Goal: Information Seeking & Learning: Learn about a topic

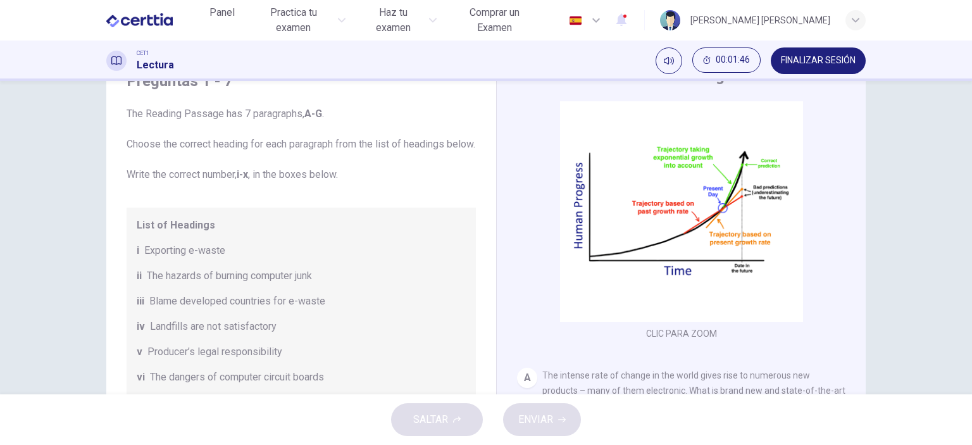
scroll to position [81, 0]
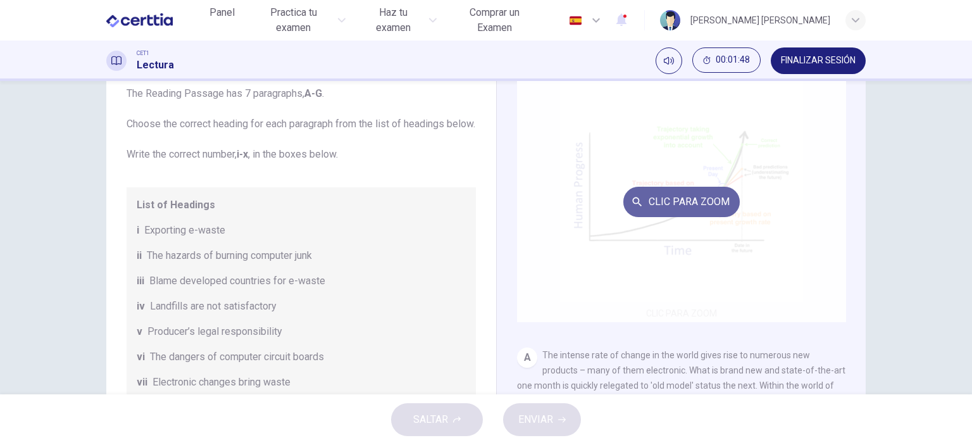
click at [699, 202] on button "Clic para zoom" at bounding box center [682, 202] width 116 height 30
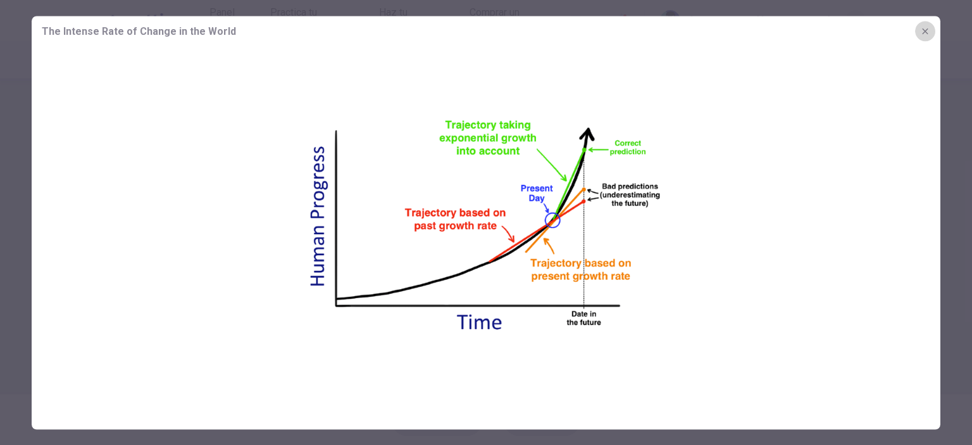
click at [927, 27] on icon "button" at bounding box center [925, 31] width 10 height 10
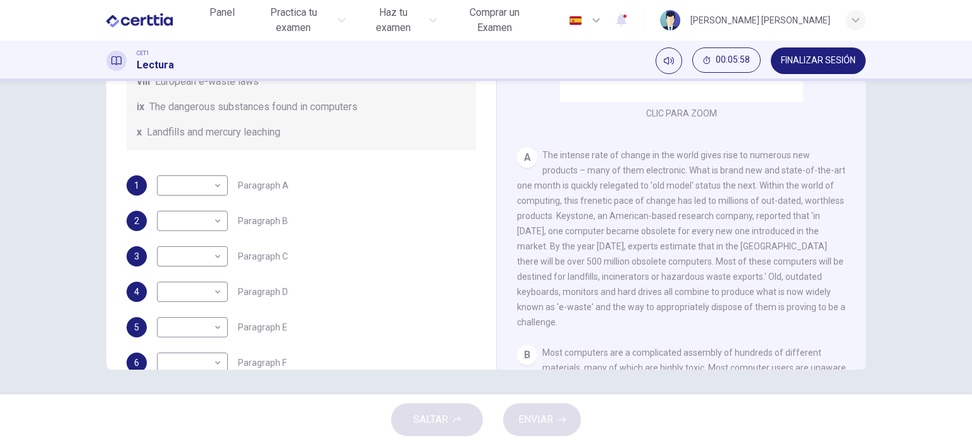
scroll to position [230, 0]
click at [215, 206] on body "Este sitio utiliza cookies, como se explica en nuestra Política de Privacidad .…" at bounding box center [486, 222] width 972 height 445
click at [198, 337] on li "vii" at bounding box center [189, 343] width 71 height 20
type input "***"
click at [330, 232] on div "2 ​ ​ Paragraph B" at bounding box center [301, 221] width 349 height 20
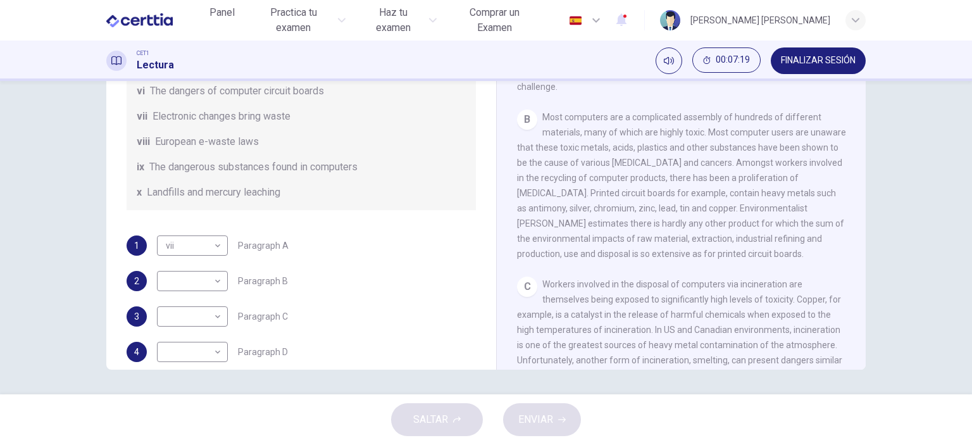
scroll to position [205, 0]
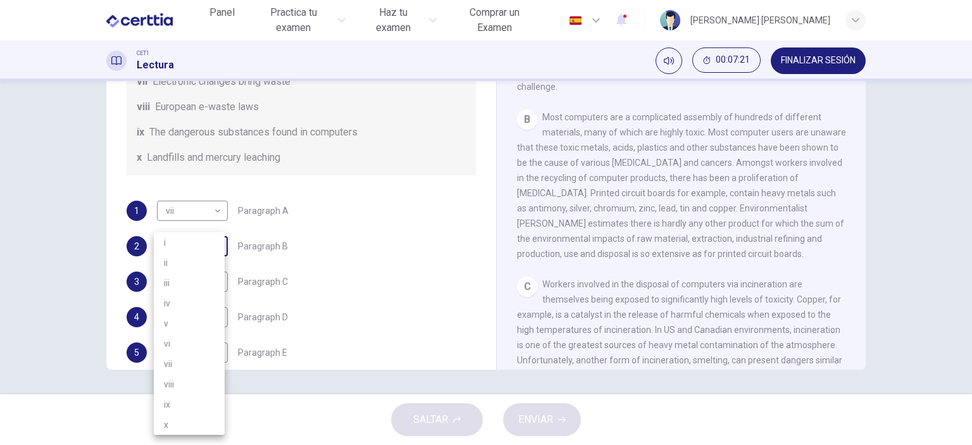
click at [213, 263] on body "Este sitio utiliza cookies, como se explica en nuestra Política de Privacidad .…" at bounding box center [486, 222] width 972 height 445
click at [189, 364] on li "vii" at bounding box center [189, 364] width 71 height 20
click at [204, 266] on body "Este sitio utiliza cookies, como se explica en nuestra Política de Privacidad .…" at bounding box center [486, 222] width 972 height 445
click at [192, 341] on li "vi" at bounding box center [189, 344] width 71 height 20
type input "**"
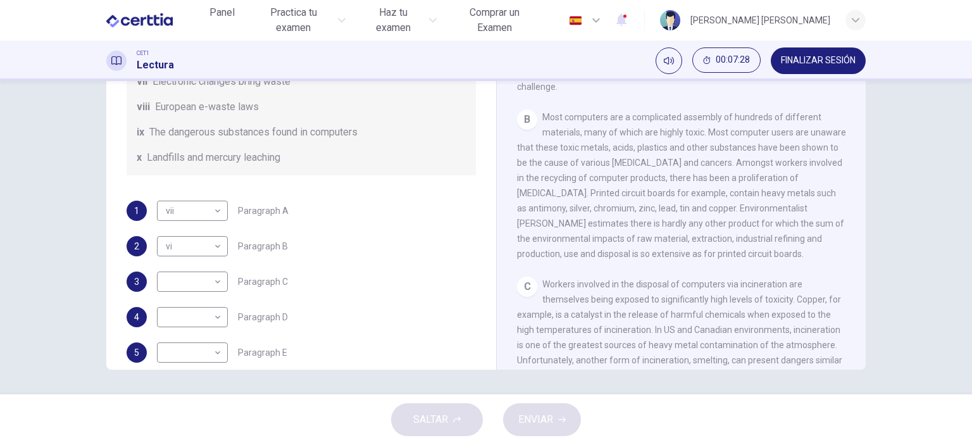
click at [563, 240] on div "B Most computers are a complicated assembly of hundreds of different materials,…" at bounding box center [681, 186] width 329 height 152
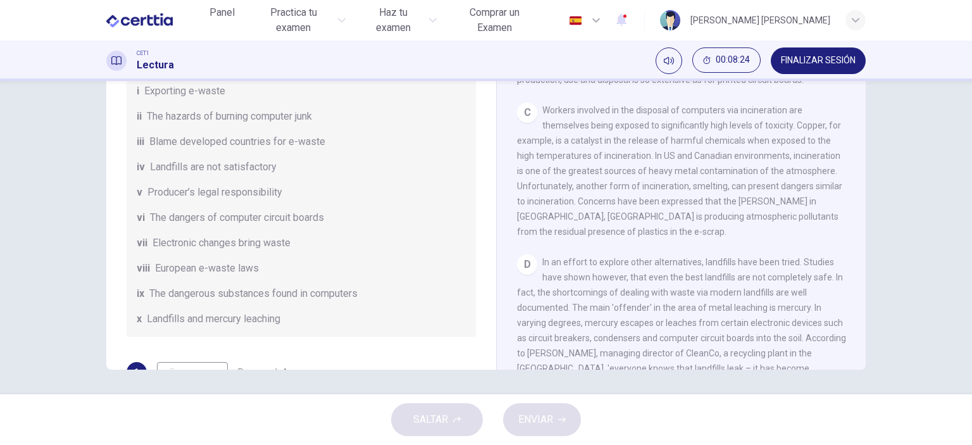
scroll to position [46, 0]
click at [52, 251] on div "Preguntas 1 - 7 The Reading Passage has 7 paragraphs, A-G . Choose the correct …" at bounding box center [486, 237] width 972 height 313
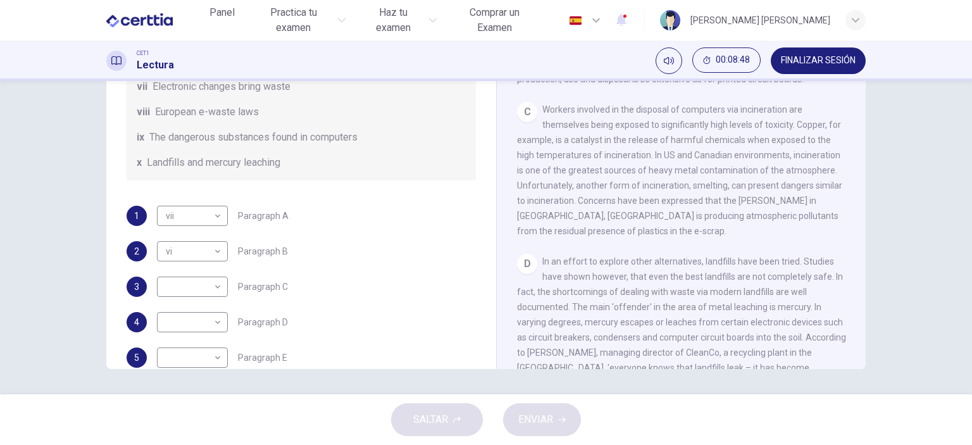
scroll to position [202, 0]
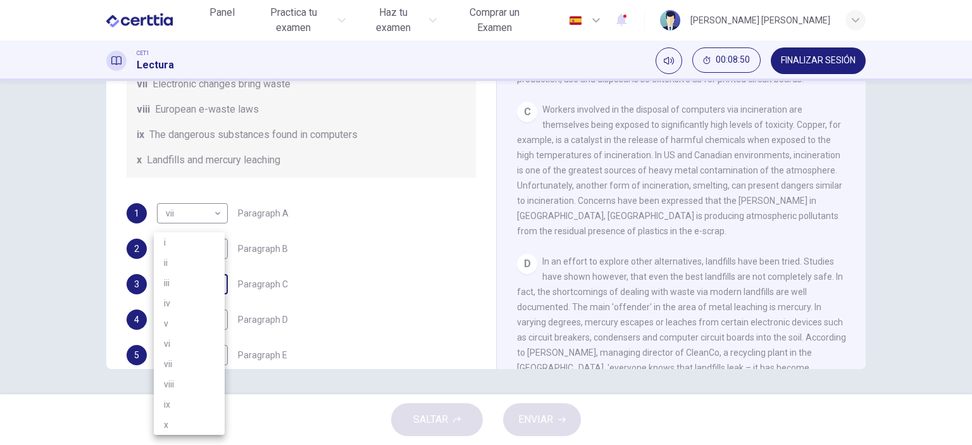
click at [215, 298] on body "Este sitio utiliza cookies, como se explica en nuestra Política de Privacidad .…" at bounding box center [486, 222] width 972 height 445
click at [204, 258] on li "ii" at bounding box center [189, 263] width 71 height 20
type input "**"
click at [411, 251] on div "1 vii *** ​ Paragraph A 2 vi ** ​ Paragraph B 3 ii ** ​ Paragraph C 4 ​ ​ Parag…" at bounding box center [301, 319] width 349 height 233
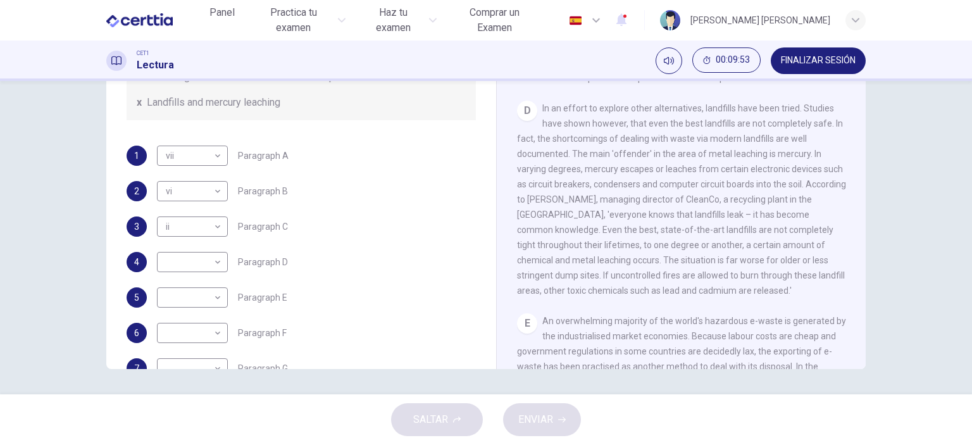
scroll to position [259, 0]
click at [208, 276] on body "Este sitio utiliza cookies, como se explica en nuestra Política de Privacidad .…" at bounding box center [486, 222] width 972 height 445
click at [182, 423] on li "x" at bounding box center [189, 425] width 71 height 20
type input "*"
click at [746, 296] on div "D In an effort to explore other alternatives, landfills have been tried. Studie…" at bounding box center [681, 199] width 329 height 197
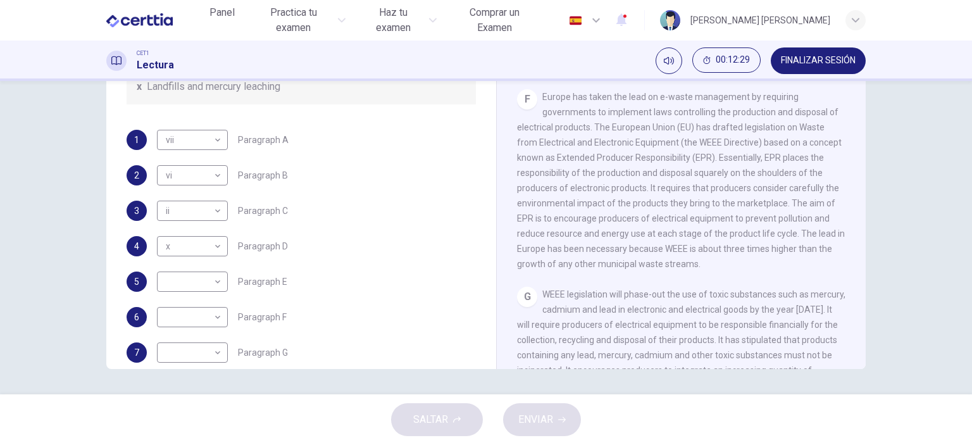
scroll to position [292, 0]
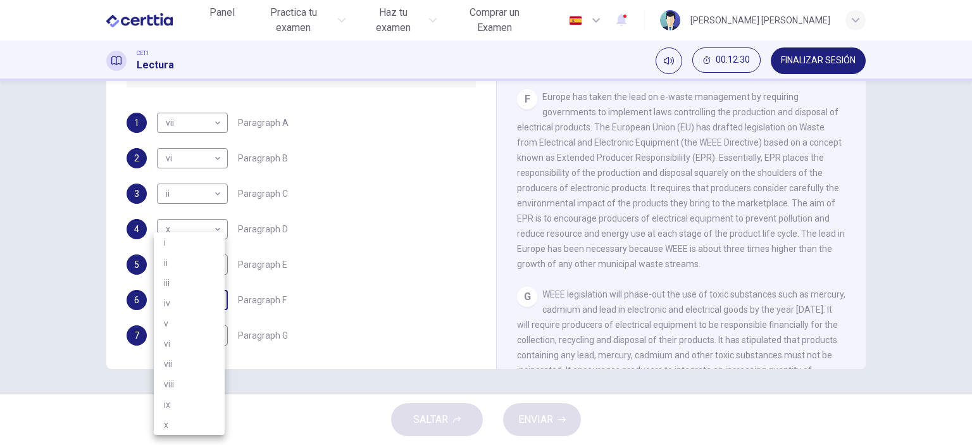
click at [218, 318] on body "Este sitio utiliza cookies, como se explica en nuestra Política de Privacidad .…" at bounding box center [486, 222] width 972 height 445
click at [208, 318] on li "v" at bounding box center [189, 323] width 71 height 20
type input "*"
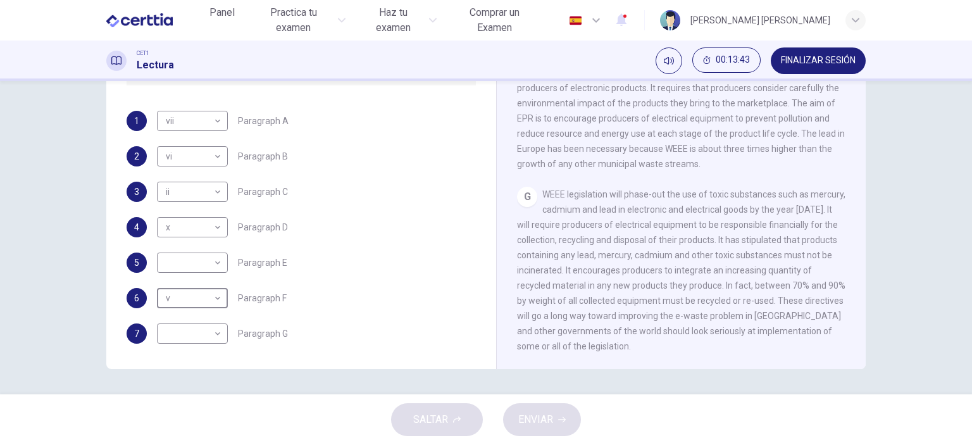
scroll to position [309, 0]
click at [215, 342] on body "Este sitio utiliza cookies, como se explica en nuestra Política de Privacidad .…" at bounding box center [486, 222] width 972 height 445
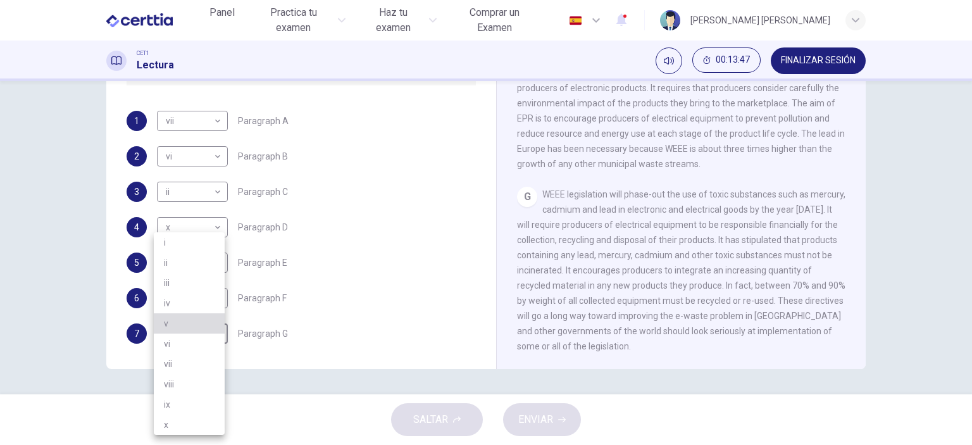
click at [201, 326] on li "v" at bounding box center [189, 323] width 71 height 20
type input "*"
click at [214, 303] on body "Este sitio utiliza cookies, como se explica en nuestra Política de Privacidad .…" at bounding box center [486, 222] width 972 height 445
click at [277, 334] on div at bounding box center [486, 222] width 972 height 445
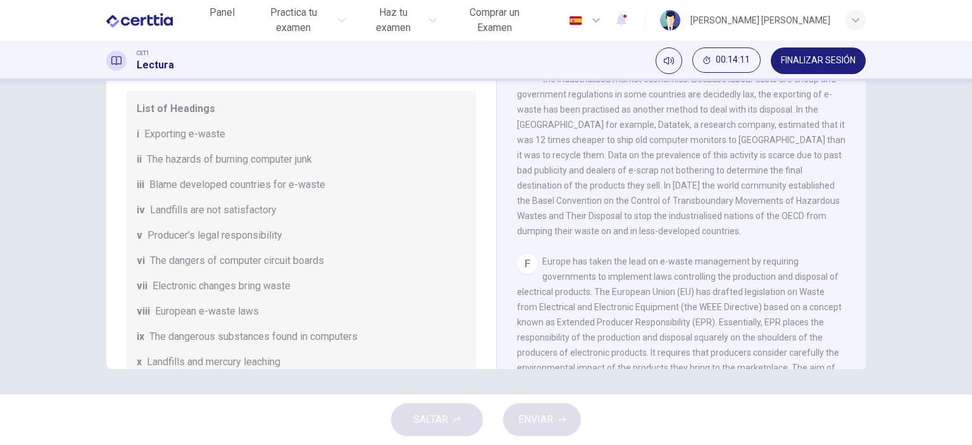
scroll to position [896, 0]
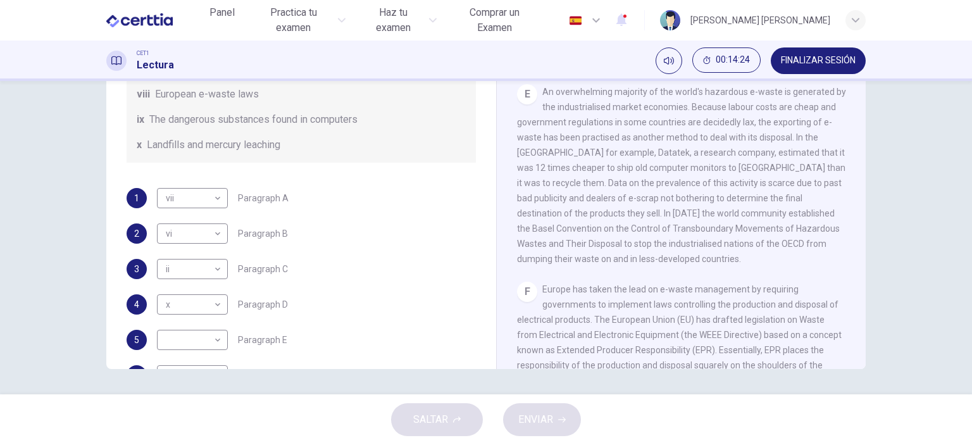
drag, startPoint x: 367, startPoint y: 308, endPoint x: 324, endPoint y: 265, distance: 60.9
click at [324, 265] on div "1 vii *** ​ Paragraph A 2 vi ** ​ Paragraph B 3 ii ** ​ Paragraph C 4 x * ​ Par…" at bounding box center [301, 304] width 349 height 233
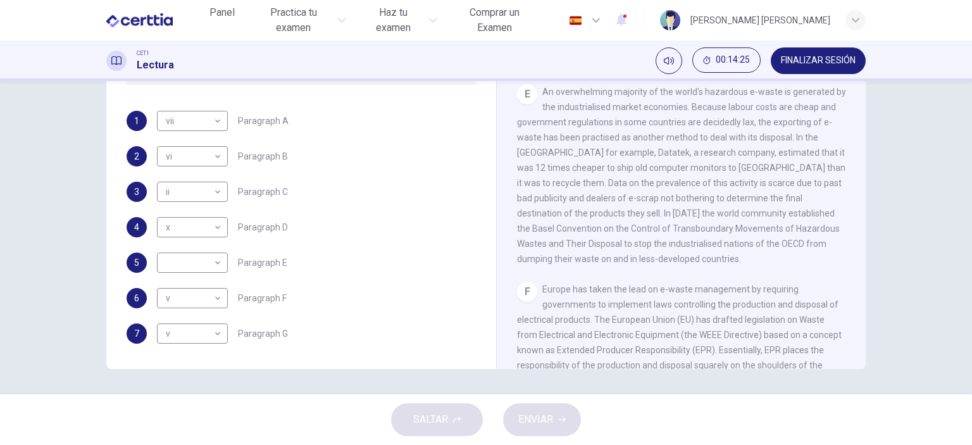
scroll to position [309, 0]
click at [201, 264] on body "Este sitio utiliza cookies, como se explica en nuestra Política de Privacidad .…" at bounding box center [486, 222] width 972 height 445
click at [192, 278] on li "iii" at bounding box center [189, 283] width 71 height 20
type input "***"
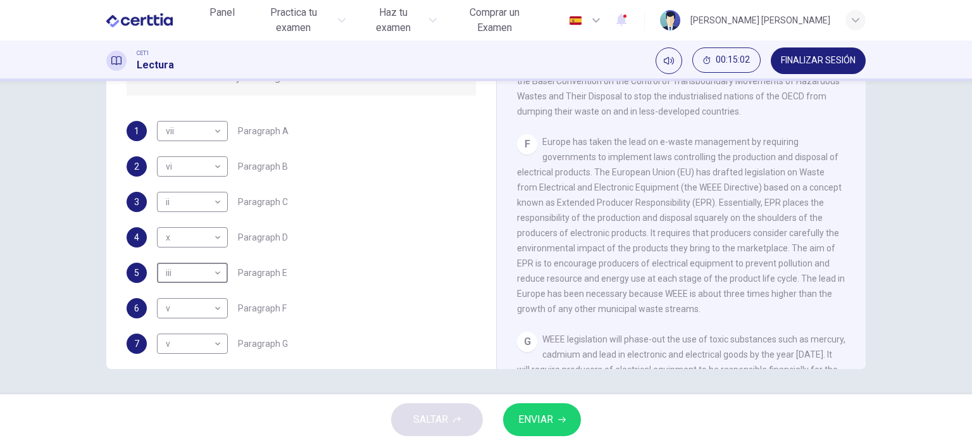
scroll to position [290, 0]
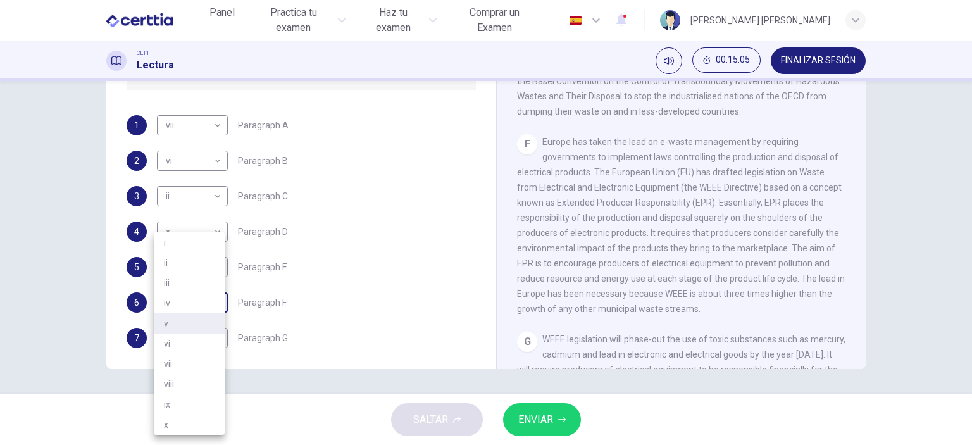
click at [208, 315] on body "Este sitio utiliza cookies, como se explica en nuestra Política de Privacidad .…" at bounding box center [486, 222] width 972 height 445
click at [206, 381] on li "viii" at bounding box center [189, 384] width 71 height 20
type input "****"
click at [427, 277] on div "5 iii *** ​ Paragraph E" at bounding box center [301, 267] width 349 height 20
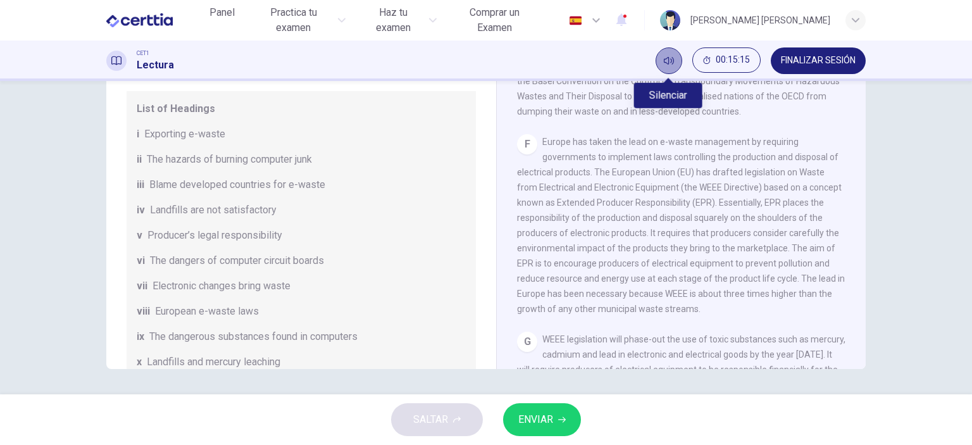
click at [664, 53] on button "Silenciar" at bounding box center [669, 60] width 27 height 27
click at [664, 53] on button "Activar sonido" at bounding box center [669, 60] width 27 height 27
click at [549, 388] on div "Preguntas 1 - 7 The Reading Passage has 7 paragraphs, A-G . Choose the correct …" at bounding box center [486, 237] width 972 height 313
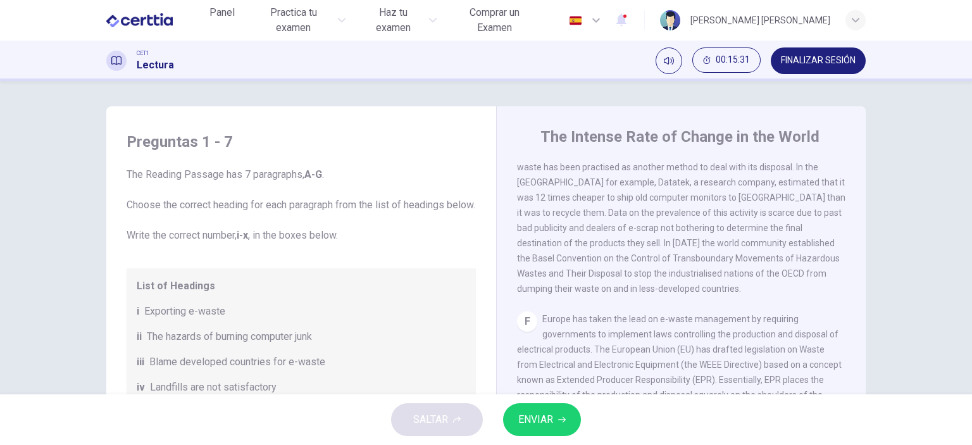
click at [907, 251] on div "Preguntas 1 - 7 The Reading Passage has 7 paragraphs, A-G . Choose the correct …" at bounding box center [486, 237] width 972 height 313
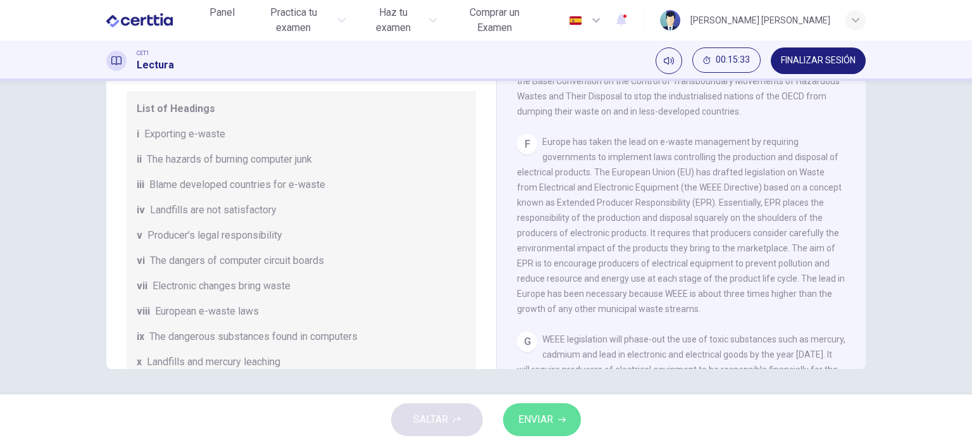
click at [549, 412] on span "ENVIAR" at bounding box center [535, 420] width 35 height 18
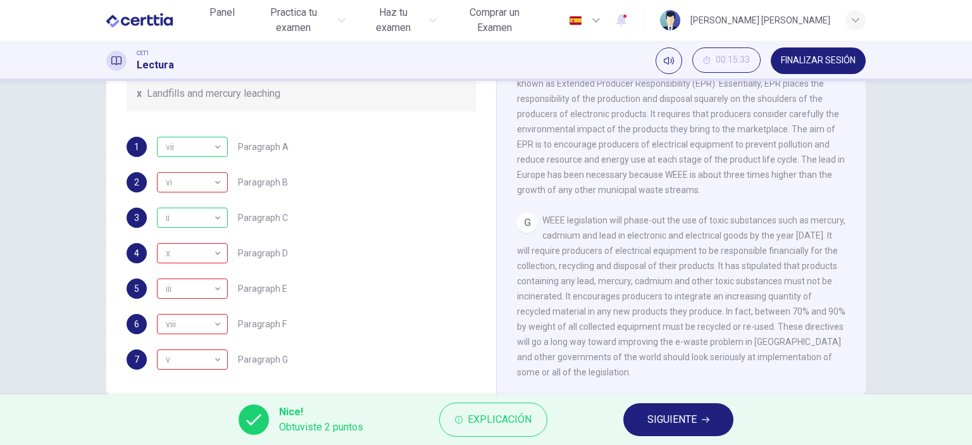
scroll to position [149, 0]
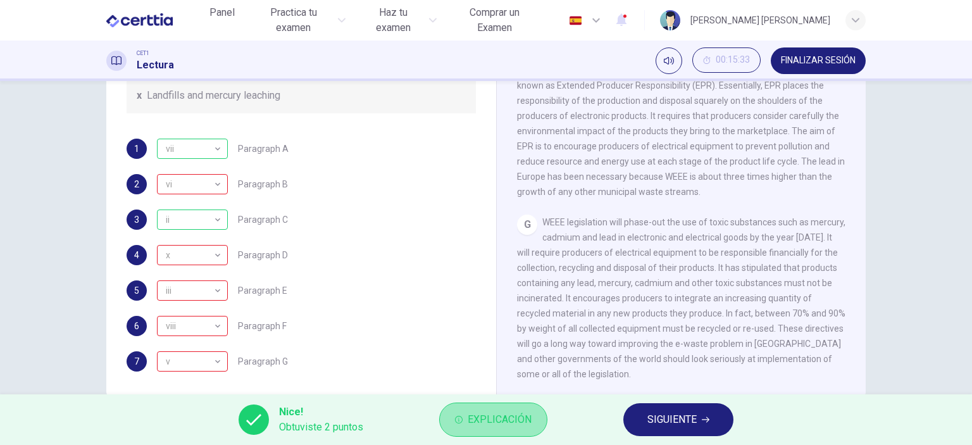
click at [519, 422] on span "Explicación" at bounding box center [500, 420] width 64 height 18
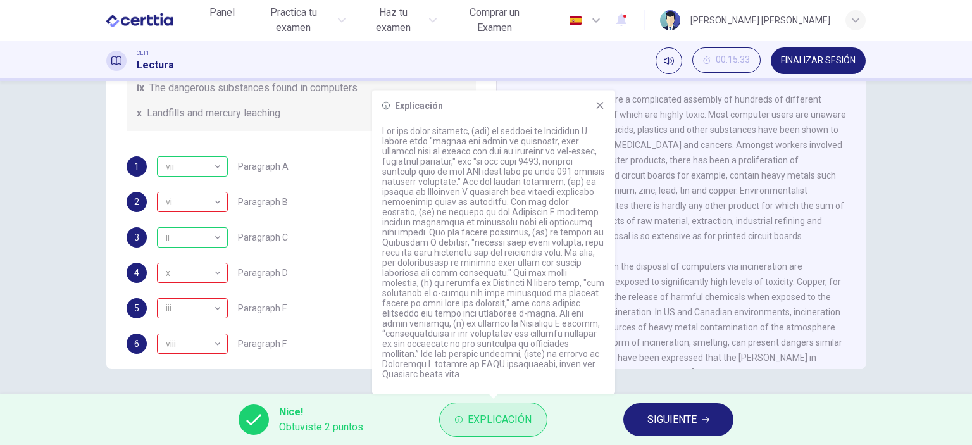
scroll to position [357, 0]
click at [600, 109] on icon at bounding box center [600, 105] width 7 height 7
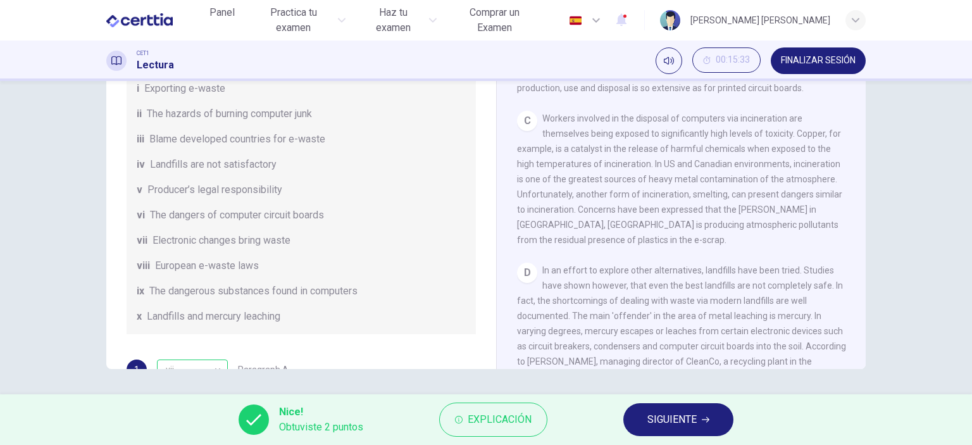
scroll to position [507, 0]
click at [512, 420] on span "Explicación" at bounding box center [500, 420] width 64 height 18
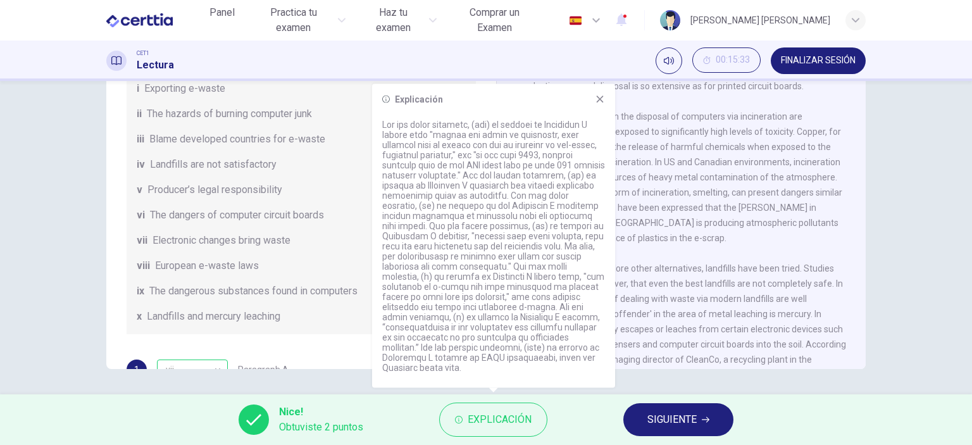
click at [600, 104] on icon at bounding box center [600, 99] width 10 height 10
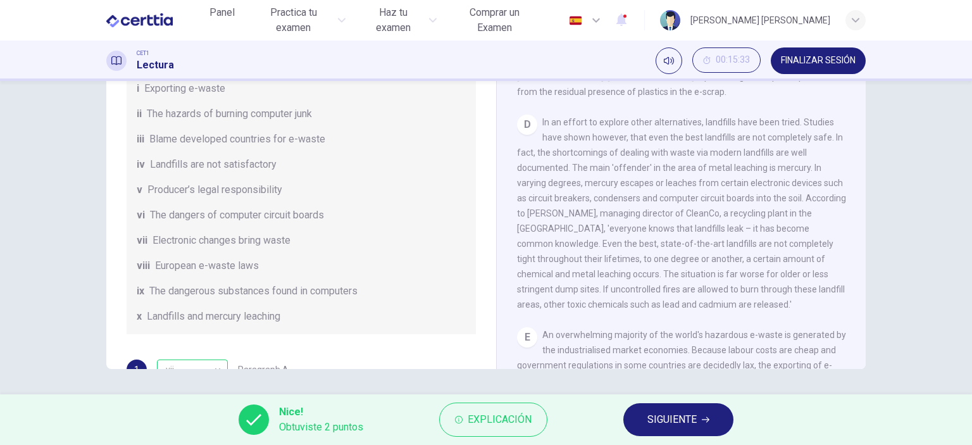
scroll to position [654, 0]
click at [513, 424] on span "Explicación" at bounding box center [500, 420] width 64 height 18
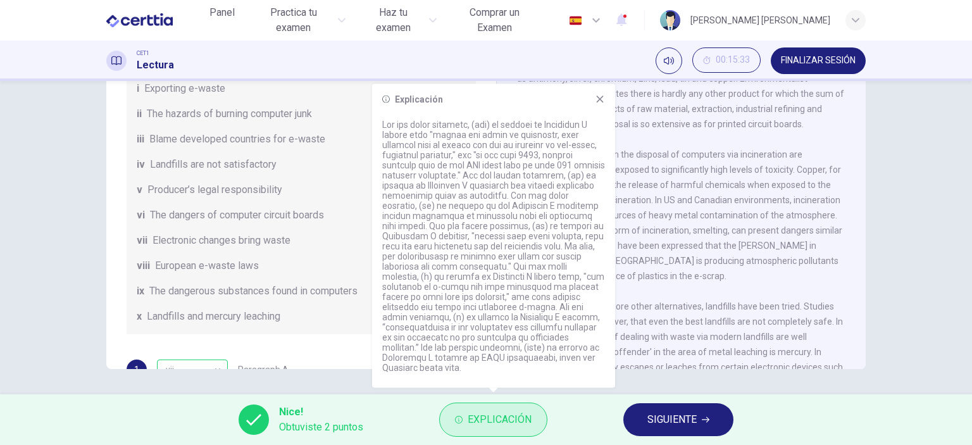
scroll to position [468, 0]
click at [600, 104] on icon at bounding box center [600, 99] width 10 height 10
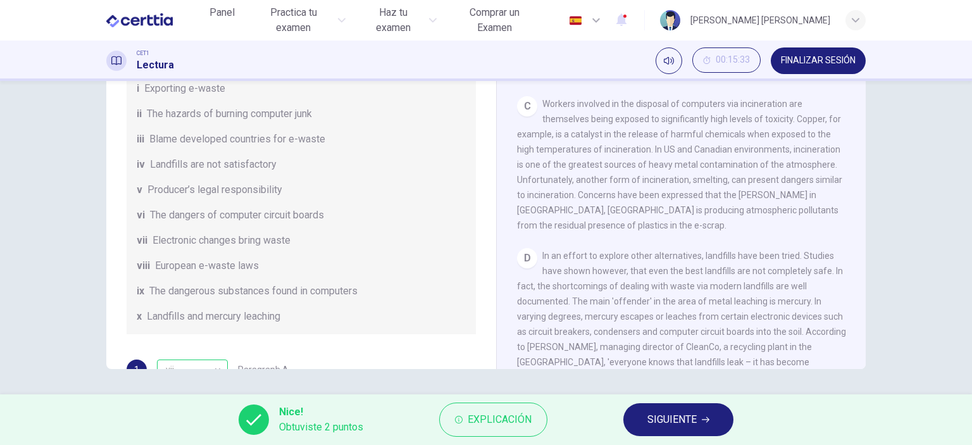
scroll to position [522, 0]
click at [492, 423] on span "Explicación" at bounding box center [500, 420] width 64 height 18
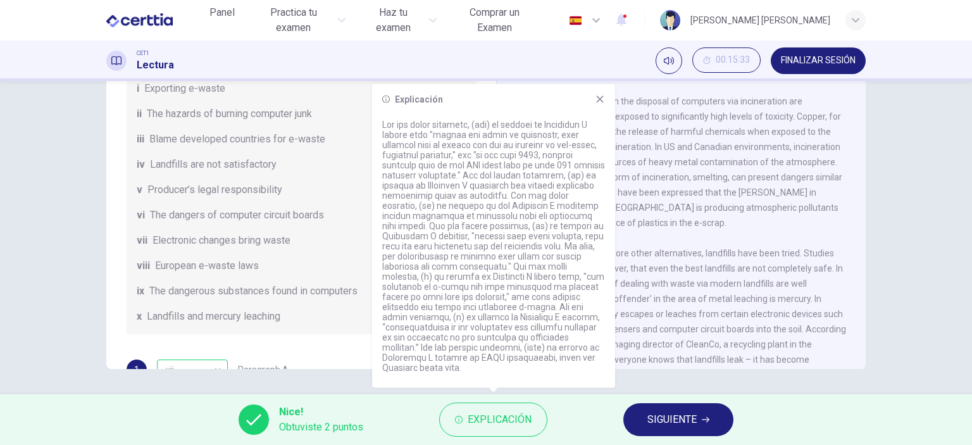
click at [297, 273] on div "viii European e-waste laws" at bounding box center [301, 265] width 329 height 15
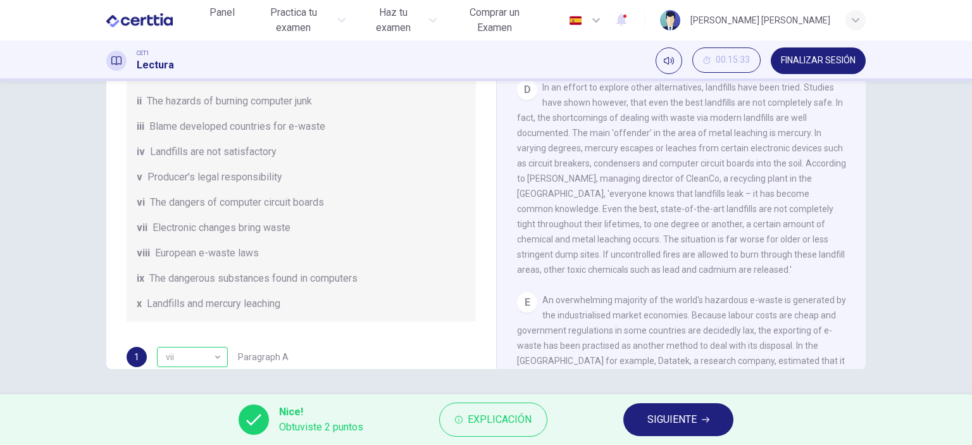
scroll to position [689, 0]
click at [473, 428] on span "Explicación" at bounding box center [500, 420] width 64 height 18
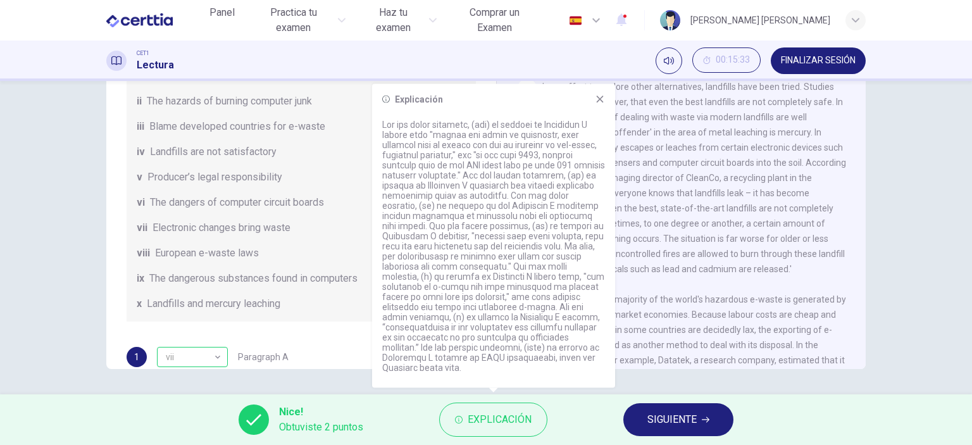
click at [320, 311] on div "x Landfills and mercury leaching" at bounding box center [301, 303] width 329 height 15
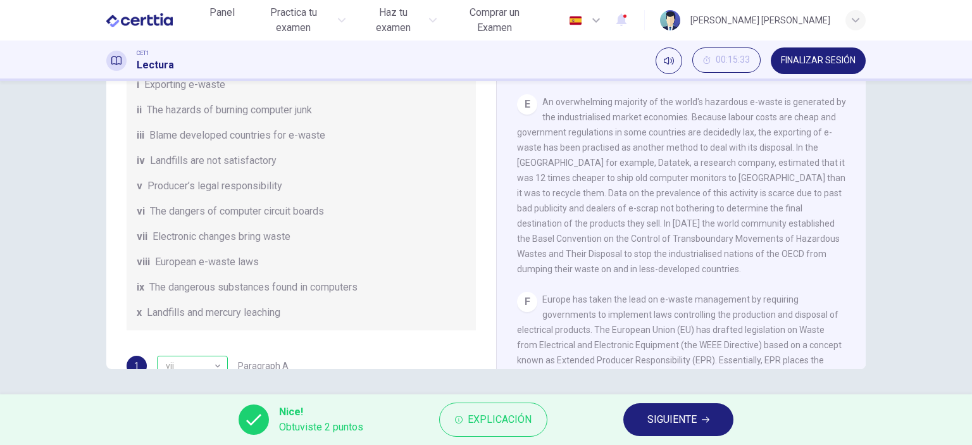
scroll to position [887, 0]
click at [509, 420] on span "Explicación" at bounding box center [500, 420] width 64 height 18
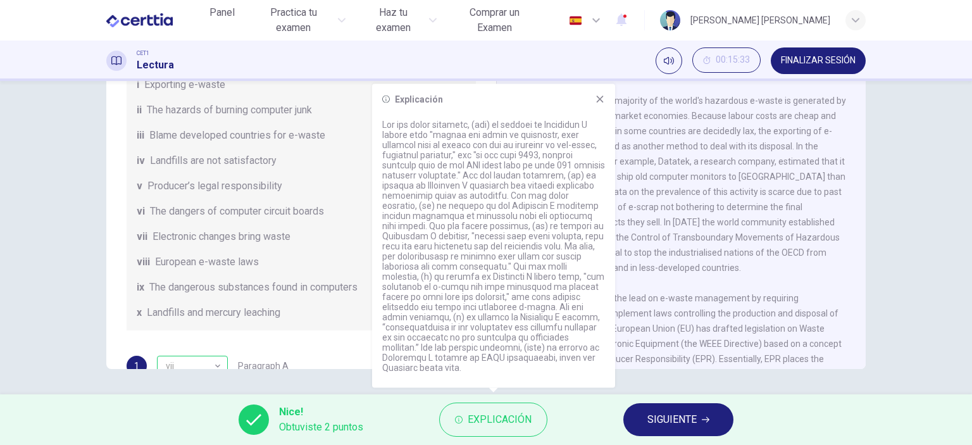
click at [311, 372] on div "Preguntas 1 - 7 The Reading Passage has 7 paragraphs, A-G . Choose the correct …" at bounding box center [486, 237] width 972 height 313
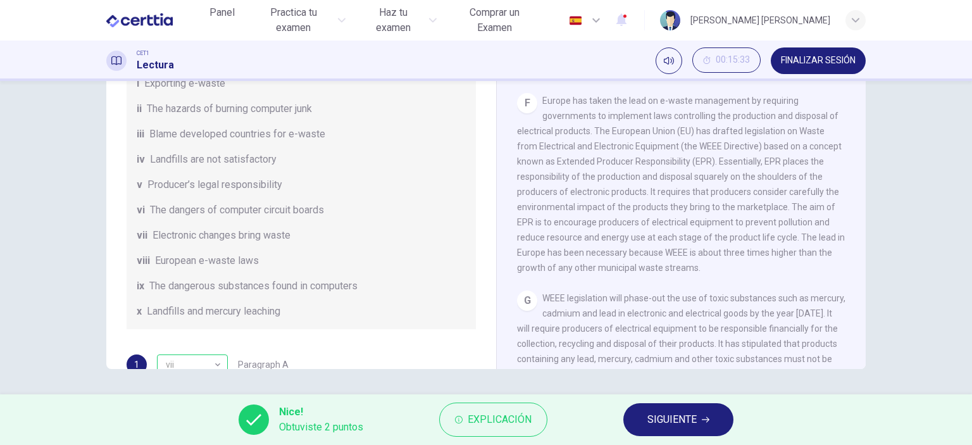
scroll to position [1094, 0]
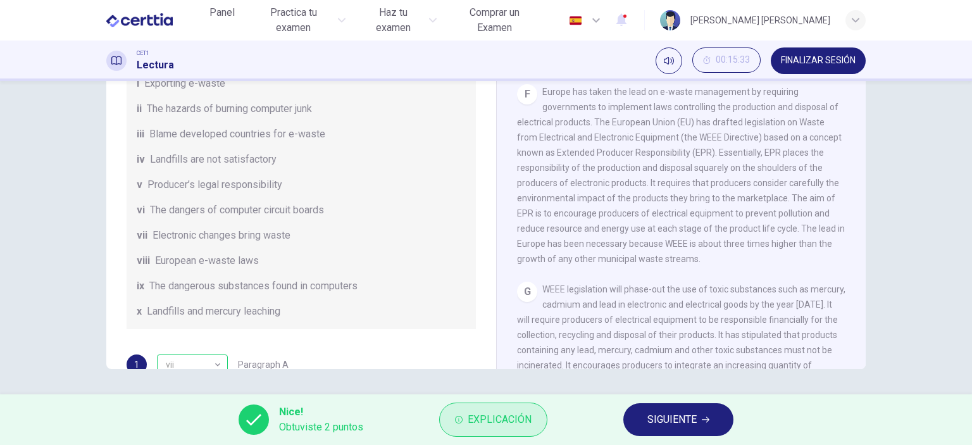
click at [481, 415] on span "Explicación" at bounding box center [500, 420] width 64 height 18
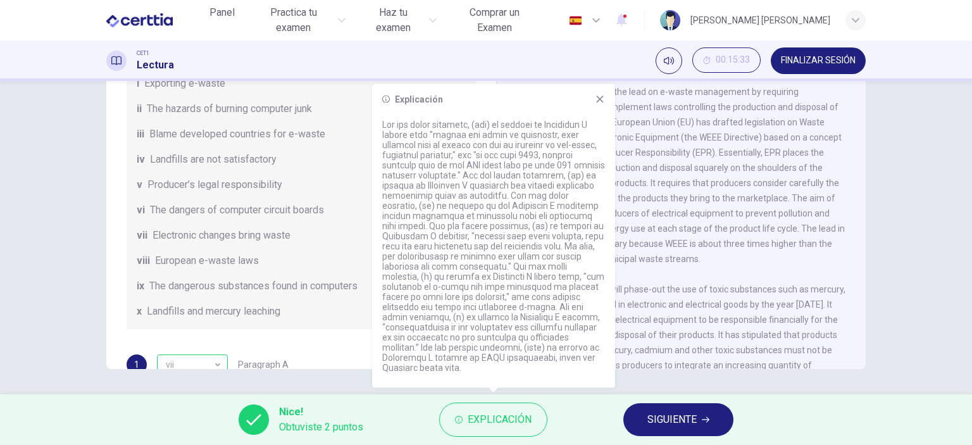
drag, startPoint x: 473, startPoint y: 327, endPoint x: 458, endPoint y: 334, distance: 16.7
click at [458, 334] on p at bounding box center [493, 246] width 223 height 253
click at [457, 334] on p at bounding box center [493, 246] width 223 height 253
click at [312, 263] on div "List of Headings i Exporting e-waste ii The hazards of burning computer junk ii…" at bounding box center [301, 185] width 349 height 289
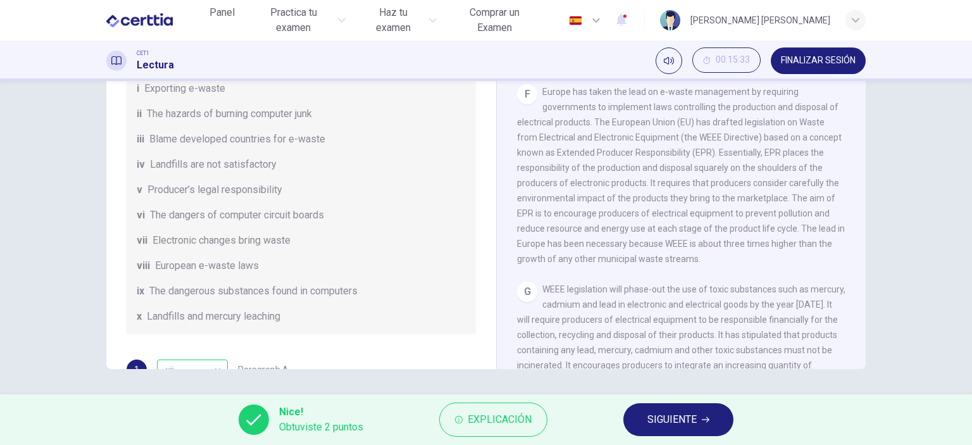
scroll to position [47, 0]
click at [498, 420] on span "Explicación" at bounding box center [500, 420] width 64 height 18
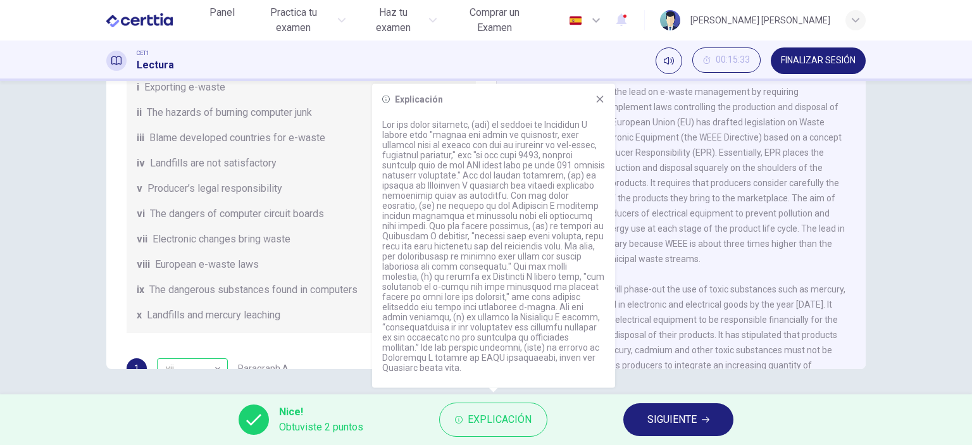
click at [677, 213] on span "Europe has taken the lead on e-waste management by requiring governments to imp…" at bounding box center [681, 175] width 328 height 177
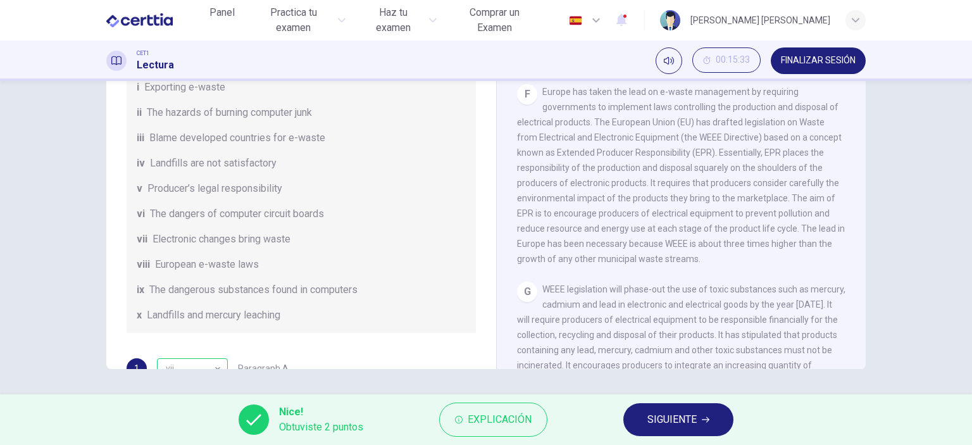
scroll to position [1213, 0]
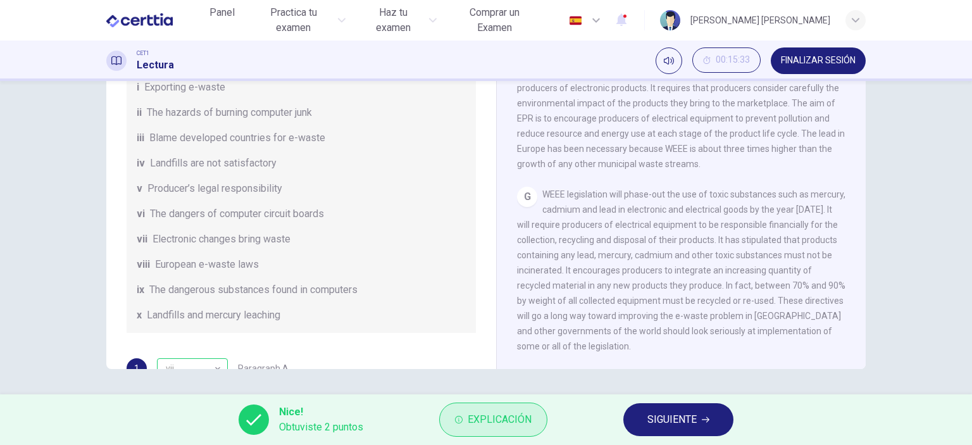
click at [504, 423] on span "Explicación" at bounding box center [500, 420] width 64 height 18
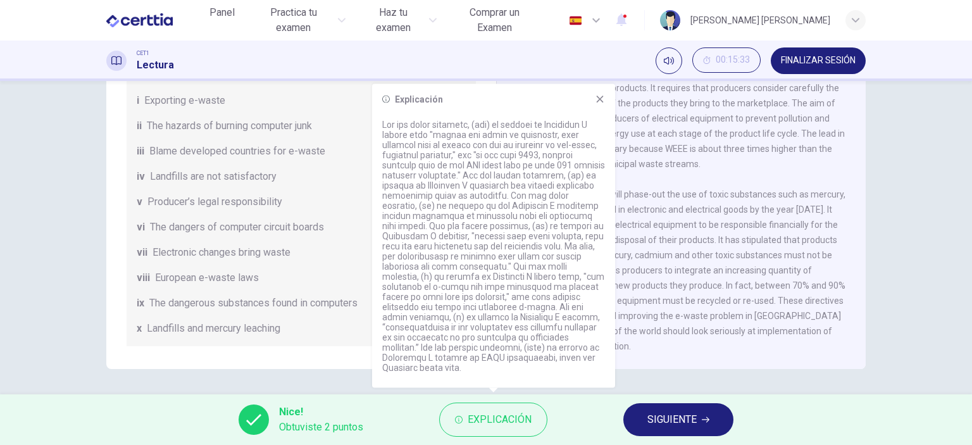
scroll to position [30, 0]
click at [696, 285] on span "WEEE legislation will phase-out the use of toxic substances such as mercury, ca…" at bounding box center [681, 270] width 329 height 162
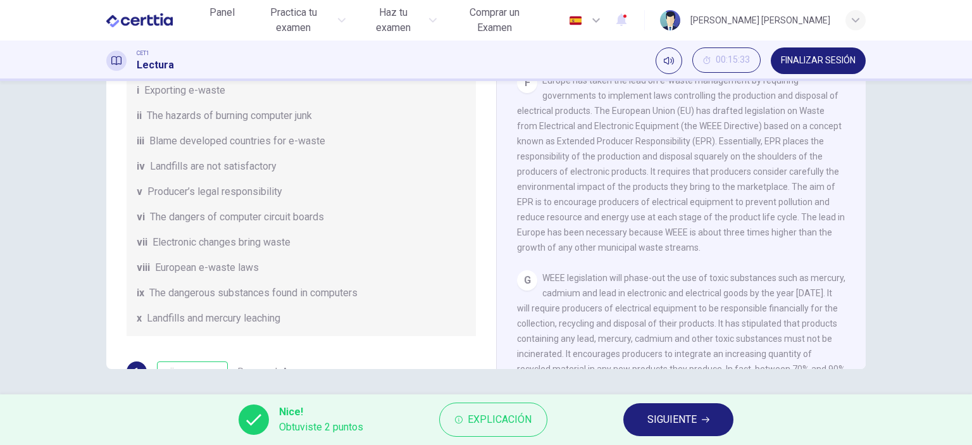
scroll to position [43, 0]
click at [503, 417] on span "Explicación" at bounding box center [500, 420] width 64 height 18
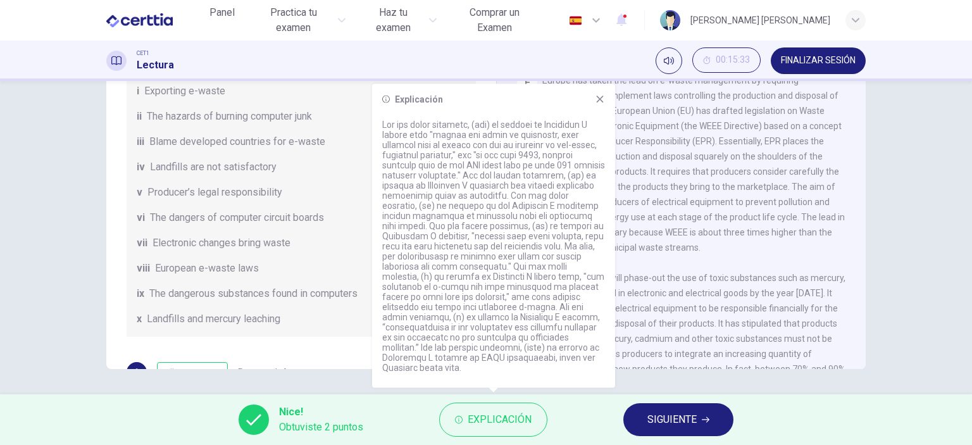
click at [687, 253] on span "Europe has taken the lead on e-waste management by requiring governments to imp…" at bounding box center [681, 163] width 328 height 177
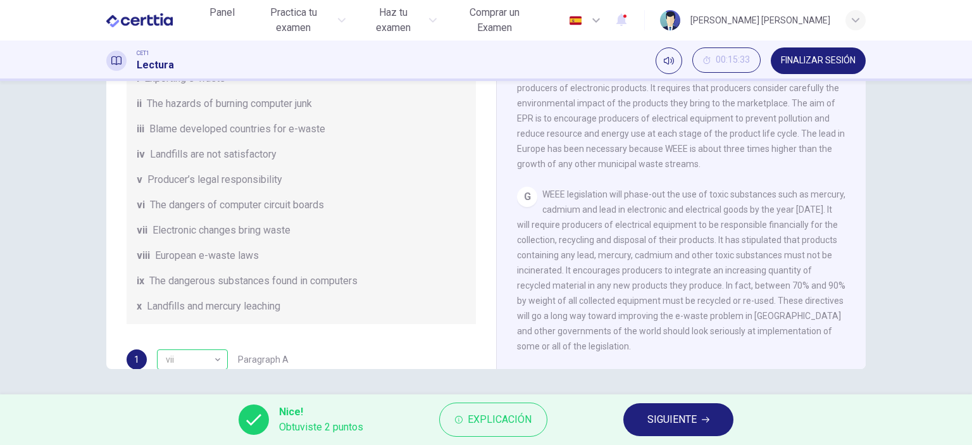
scroll to position [54, 0]
click at [649, 418] on span "SIGUIENTE" at bounding box center [672, 420] width 49 height 18
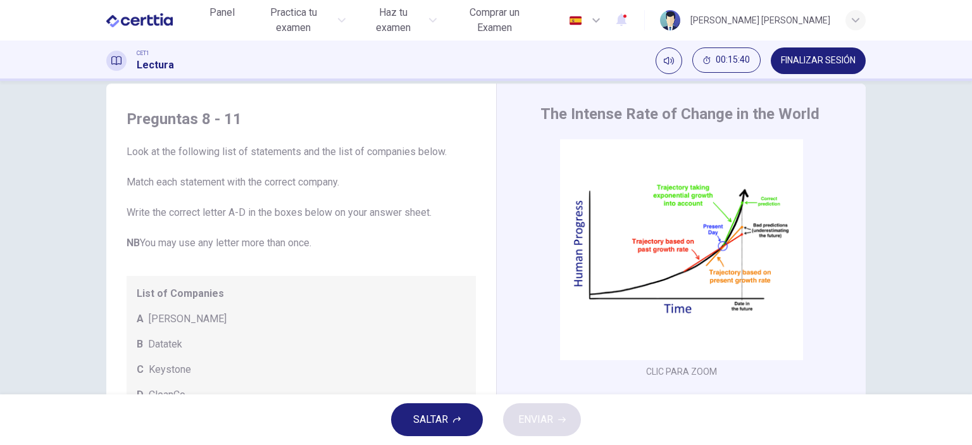
scroll to position [0, 0]
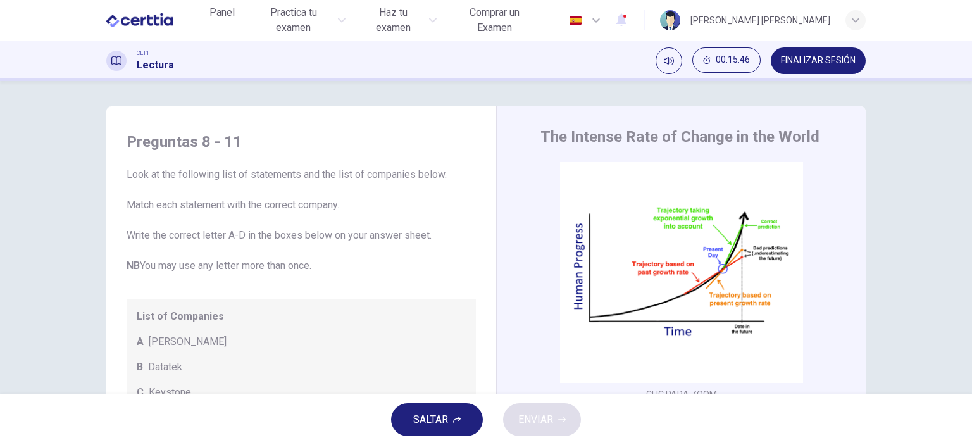
click at [403, 246] on span "Look at the following list of statements and the list of companies below. Match…" at bounding box center [301, 220] width 349 height 106
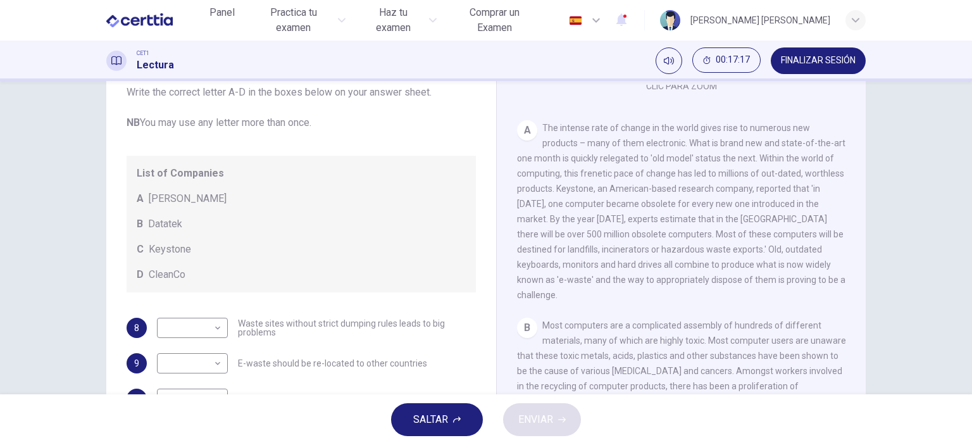
scroll to position [230, 0]
click at [216, 327] on body "Este sitio utiliza cookies, como se explica en nuestra Política de Privacidad .…" at bounding box center [486, 222] width 972 height 445
click at [216, 327] on div at bounding box center [486, 222] width 972 height 445
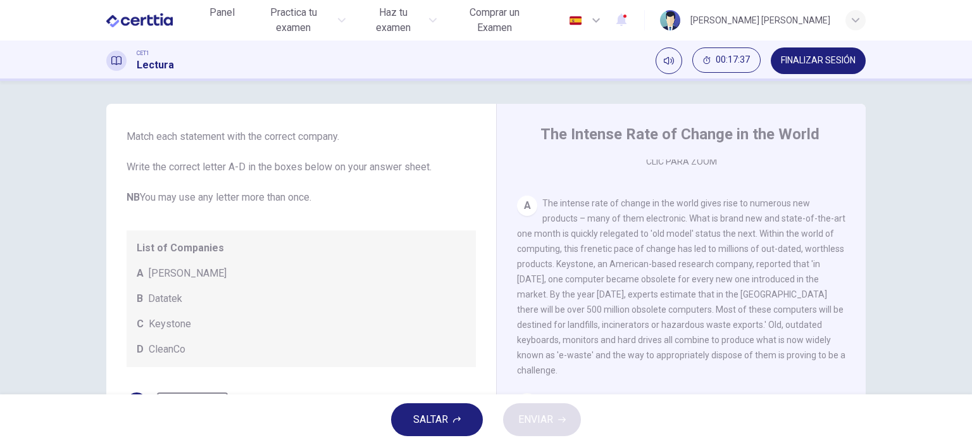
scroll to position [66, 0]
click at [679, 165] on div "Clic para zoom" at bounding box center [681, 49] width 329 height 241
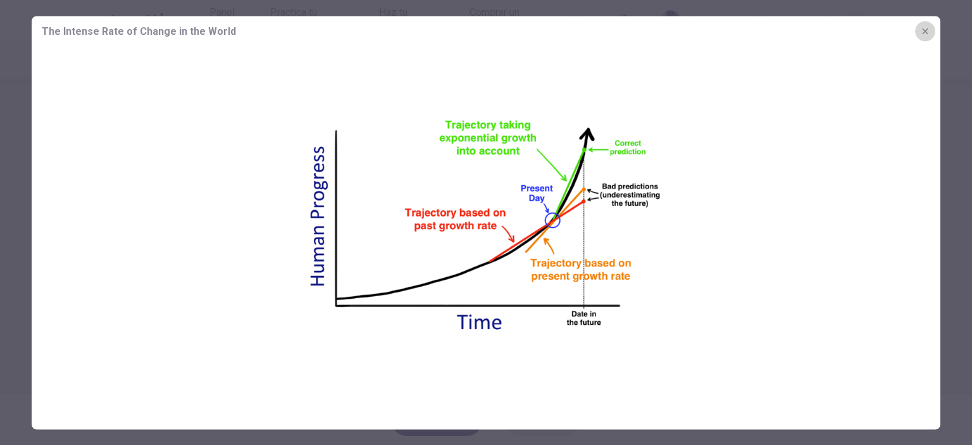
click at [925, 28] on icon "button" at bounding box center [925, 31] width 10 height 10
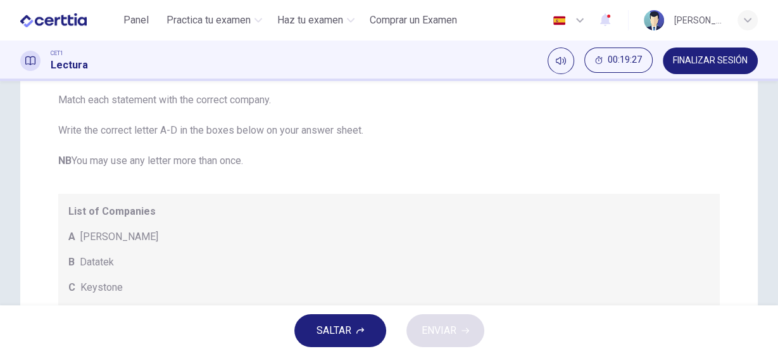
scroll to position [163, 0]
drag, startPoint x: 829, startPoint y: 32, endPoint x: 483, endPoint y: 133, distance: 360.0
click at [483, 133] on span "Look at the following list of statements and the list of companies below. Match…" at bounding box center [388, 116] width 661 height 106
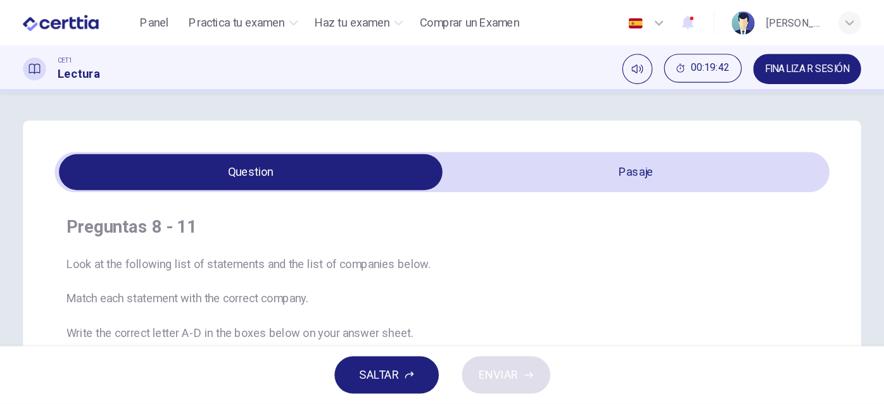
scroll to position [57, 0]
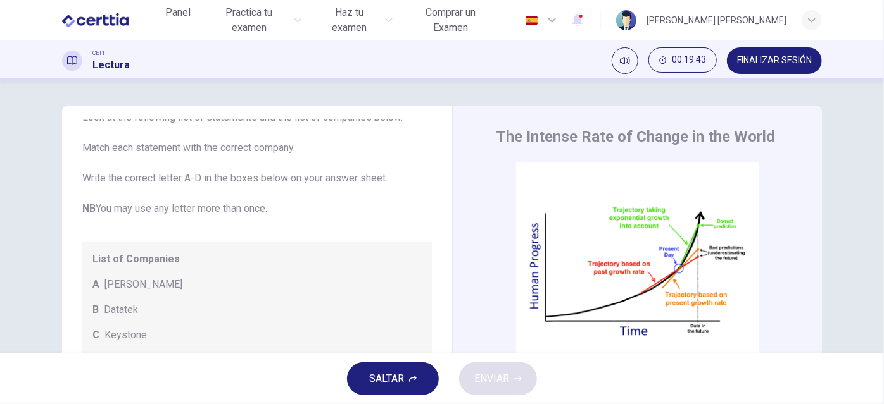
drag, startPoint x: 680, startPoint y: 1, endPoint x: 454, endPoint y: 156, distance: 274.1
click at [454, 156] on div "The Intense Rate of Change in the World CLIC PARA ZOOM Clic para zoom A The int…" at bounding box center [637, 336] width 370 height 460
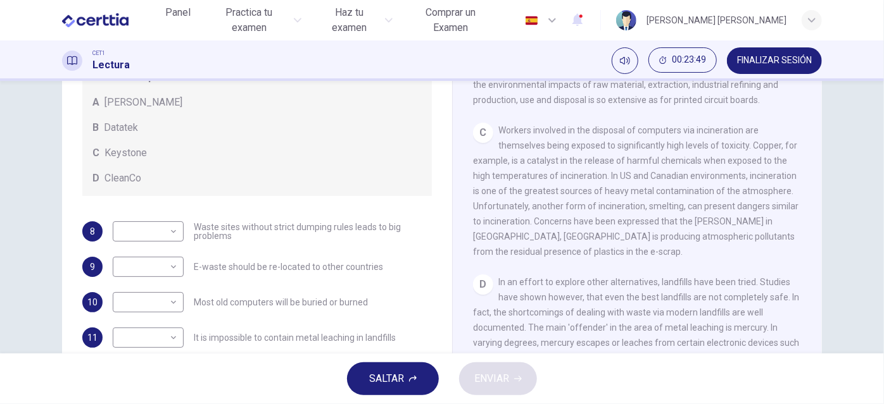
scroll to position [172, 0]
click at [168, 236] on body "Este sitio utiliza cookies, como se explica en nuestra Política de Privacidad .…" at bounding box center [442, 202] width 884 height 404
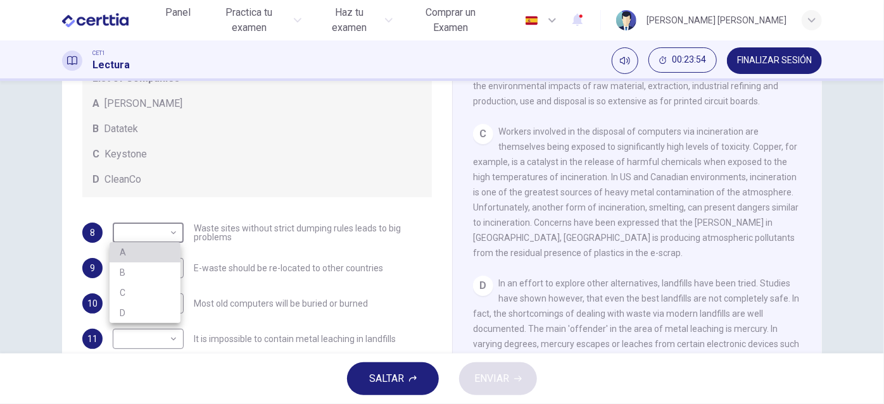
click at [146, 256] on li "A" at bounding box center [145, 252] width 71 height 20
type input "*"
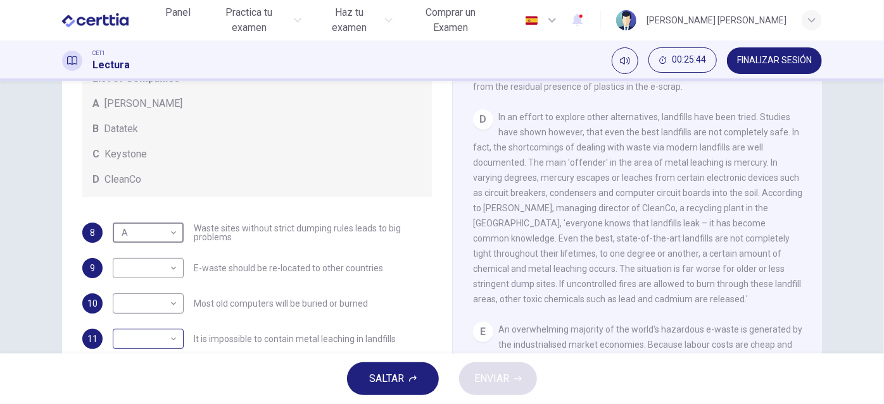
scroll to position [175, 0]
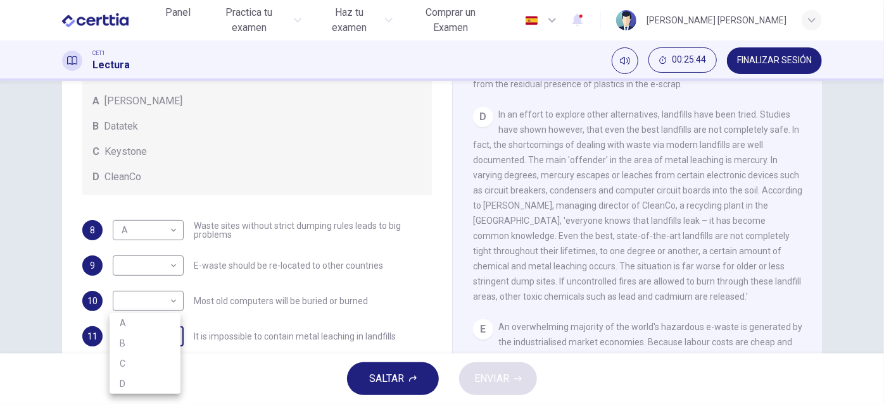
click at [175, 337] on body "Este sitio utiliza cookies, como se explica en nuestra Política de Privacidad .…" at bounding box center [442, 202] width 884 height 404
click at [152, 385] on li "D" at bounding box center [145, 384] width 71 height 20
type input "*"
click at [578, 280] on div "D In an effort to explore other alternatives, landfills have been tried. Studie…" at bounding box center [637, 205] width 329 height 197
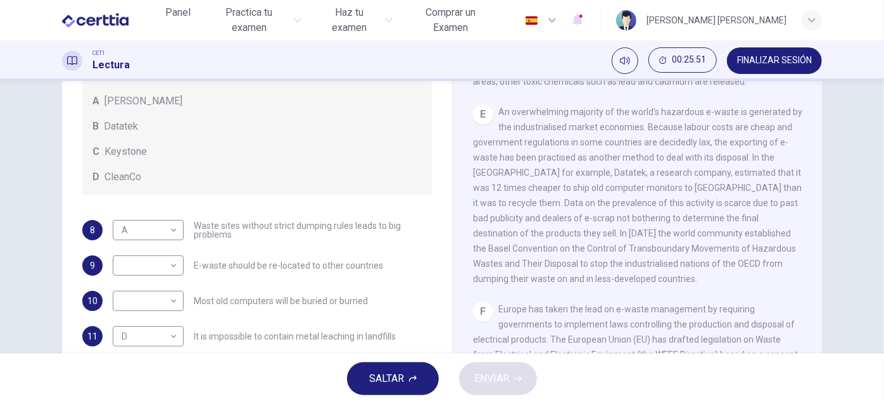
scroll to position [884, 0]
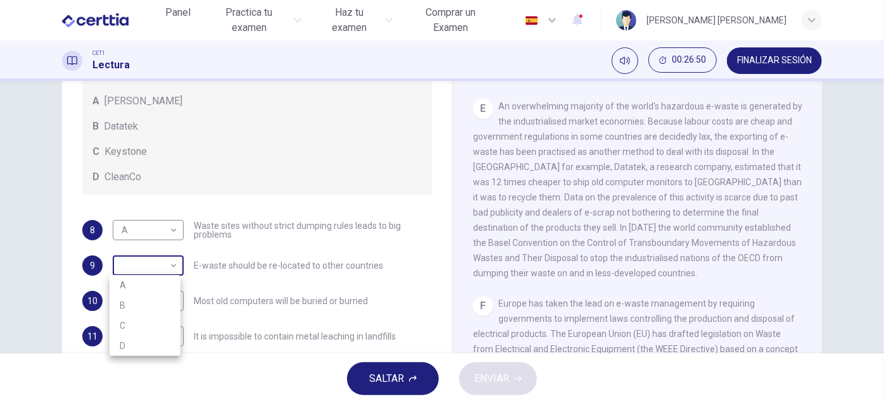
click at [173, 266] on body "Este sitio utiliza cookies, como se explica en nuestra Política de Privacidad .…" at bounding box center [442, 202] width 884 height 404
click at [148, 303] on li "B" at bounding box center [145, 306] width 71 height 20
type input "*"
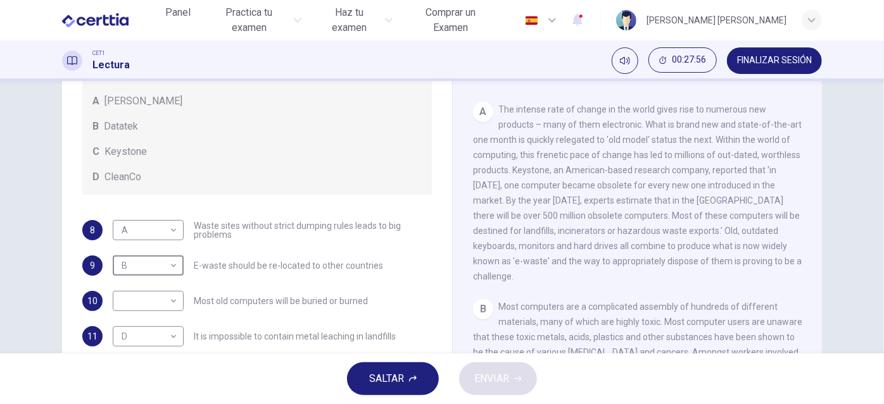
scroll to position [153, 0]
click at [172, 300] on body "Este sitio utiliza cookies, como se explica en nuestra Política de Privacidad .…" at bounding box center [442, 202] width 884 height 404
click at [142, 357] on li "C" at bounding box center [145, 361] width 71 height 20
type input "*"
click at [479, 384] on span "ENVIAR" at bounding box center [491, 379] width 35 height 18
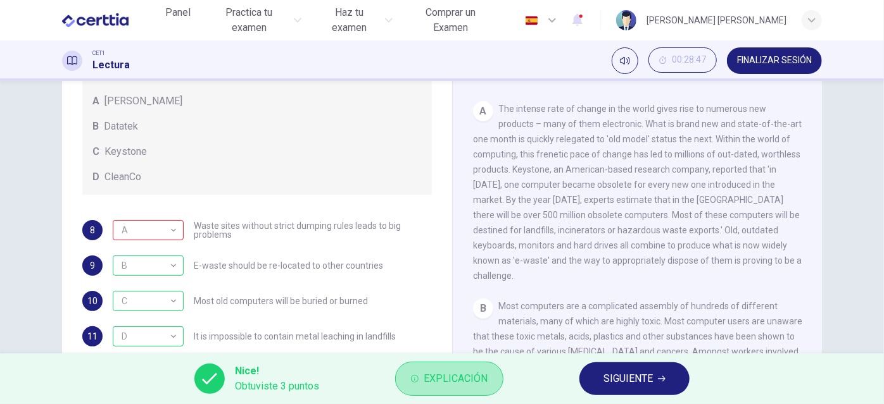
click at [479, 384] on span "Explicación" at bounding box center [455, 379] width 64 height 18
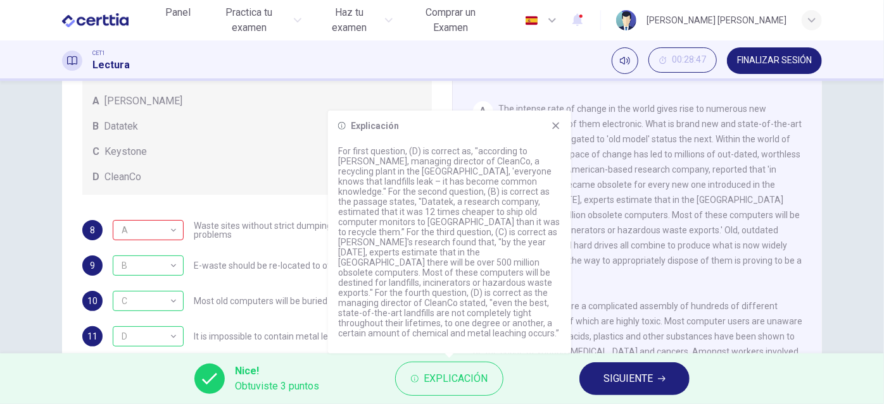
click at [268, 232] on span "Waste sites without strict dumping rules leads to big problems" at bounding box center [313, 231] width 238 height 18
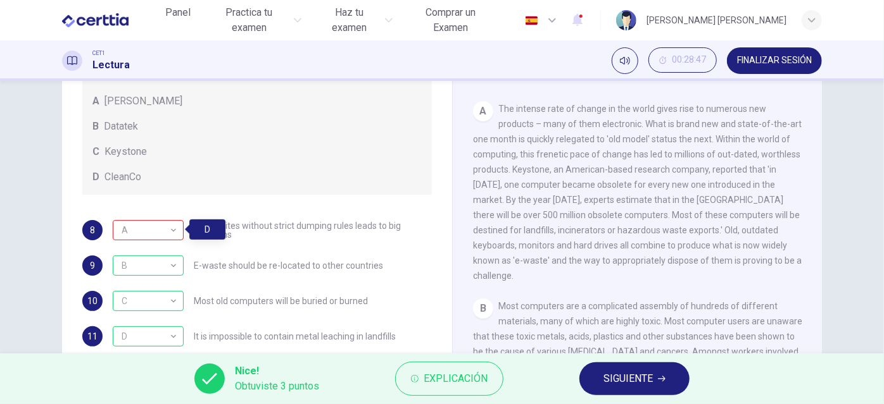
click at [268, 232] on span "Waste sites without strict dumping rules leads to big problems" at bounding box center [313, 231] width 238 height 18
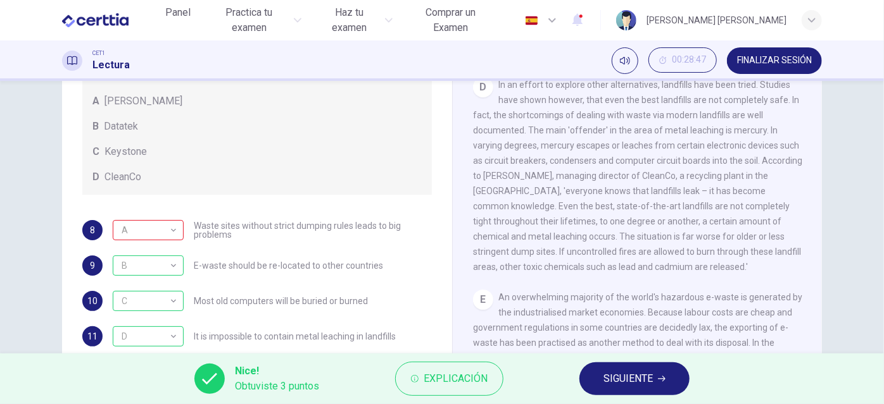
scroll to position [218, 0]
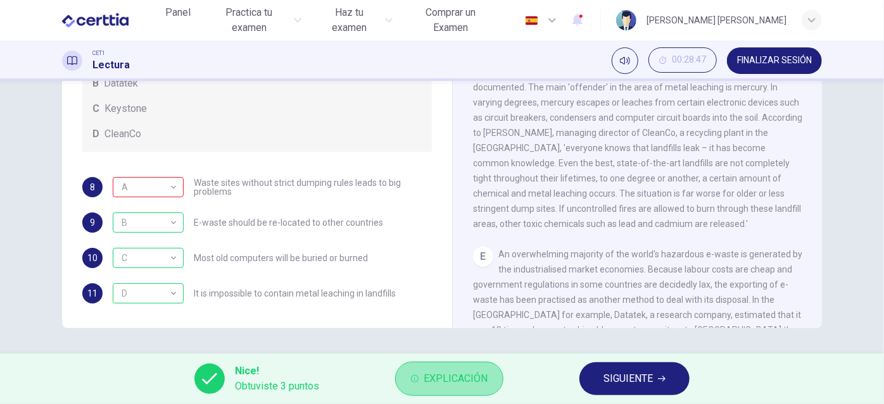
click at [458, 371] on span "Explicación" at bounding box center [455, 379] width 64 height 18
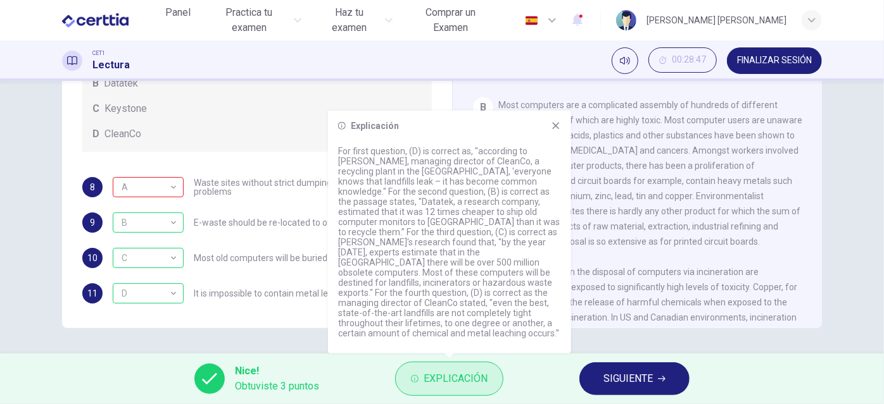
scroll to position [290, 0]
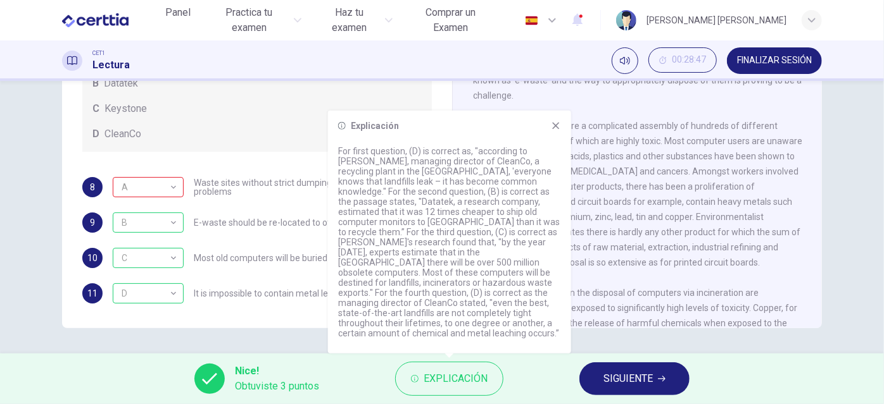
click at [565, 137] on div "Explicación For first question, (D) is correct as, "according to [PERSON_NAME],…" at bounding box center [449, 232] width 243 height 243
click at [558, 131] on icon at bounding box center [556, 126] width 10 height 10
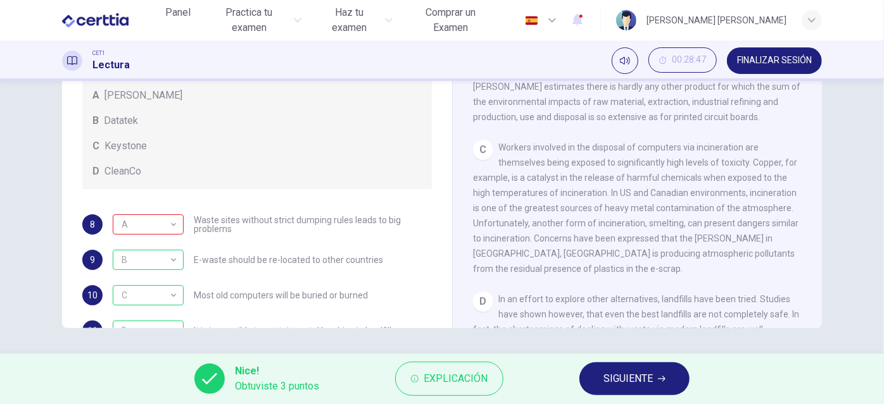
scroll to position [436, 0]
click at [618, 379] on span "SIGUIENTE" at bounding box center [627, 379] width 49 height 18
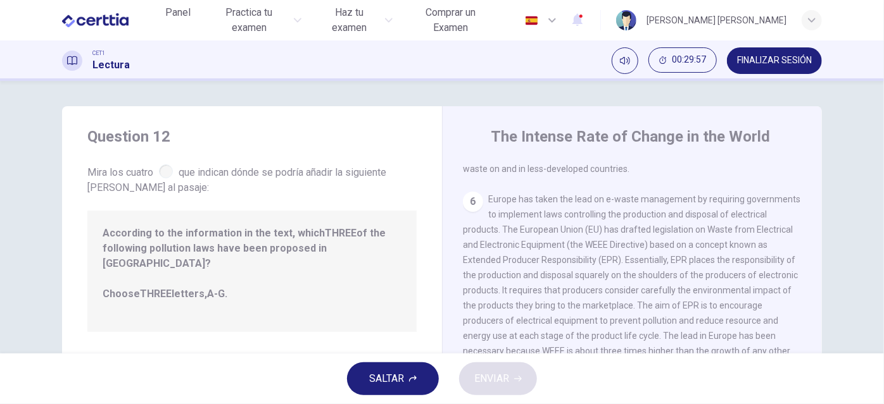
scroll to position [866, 0]
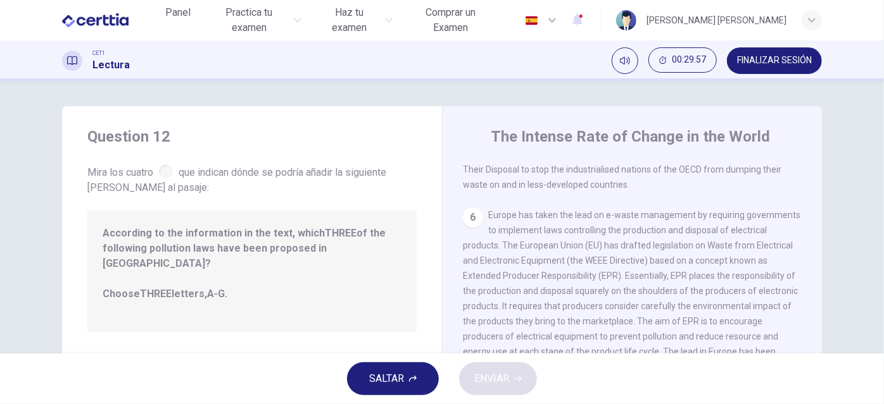
click at [529, 237] on span "Europe has taken the lead on e-waste management by requiring governments to imp…" at bounding box center [631, 298] width 337 height 177
click at [471, 214] on div "6" at bounding box center [473, 218] width 20 height 20
click at [160, 175] on div at bounding box center [166, 172] width 14 height 14
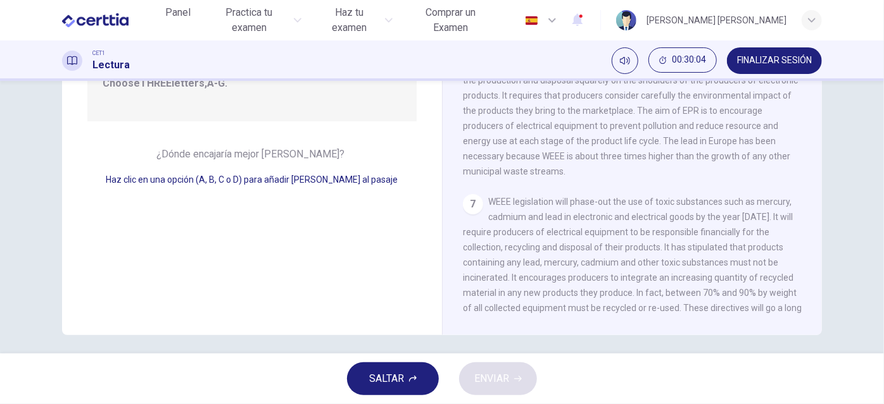
scroll to position [218, 0]
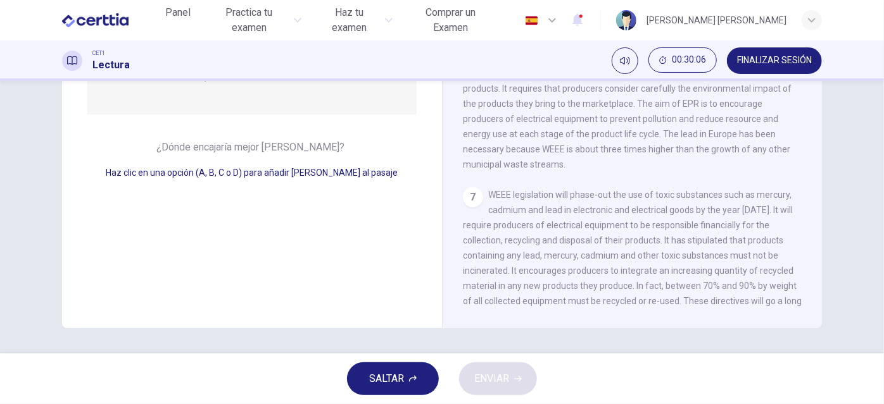
click at [236, 168] on span "Haz clic en una opción (A, B, C o D) para añadir [PERSON_NAME] al pasaje" at bounding box center [252, 173] width 292 height 10
click at [285, 168] on span "Haz clic en una opción (A, B, C o D) para añadir [PERSON_NAME] al pasaje" at bounding box center [252, 173] width 292 height 10
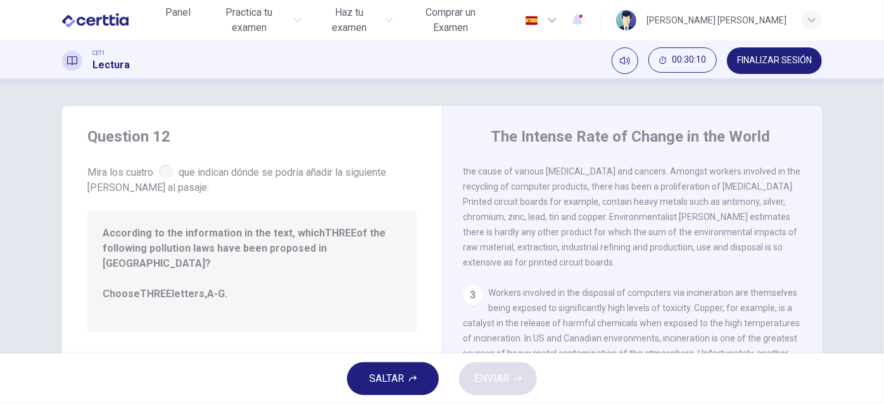
scroll to position [0, 0]
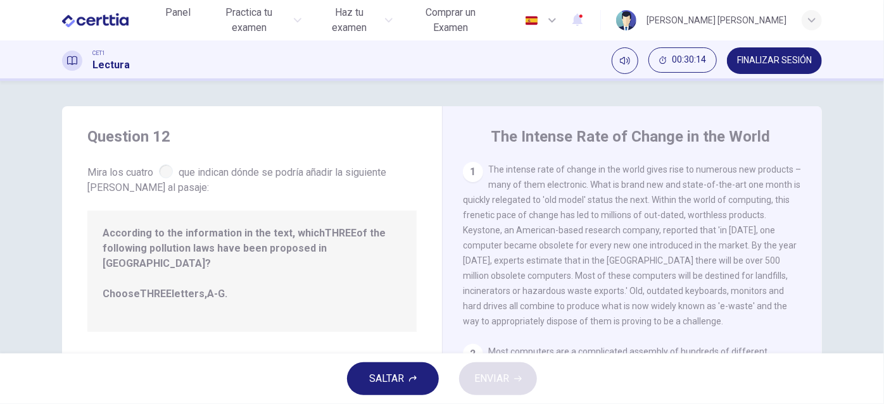
click at [476, 175] on div "1" at bounding box center [473, 172] width 20 height 20
click at [643, 203] on span "The intense rate of change in the world gives rise to numerous new products – m…" at bounding box center [632, 246] width 338 height 162
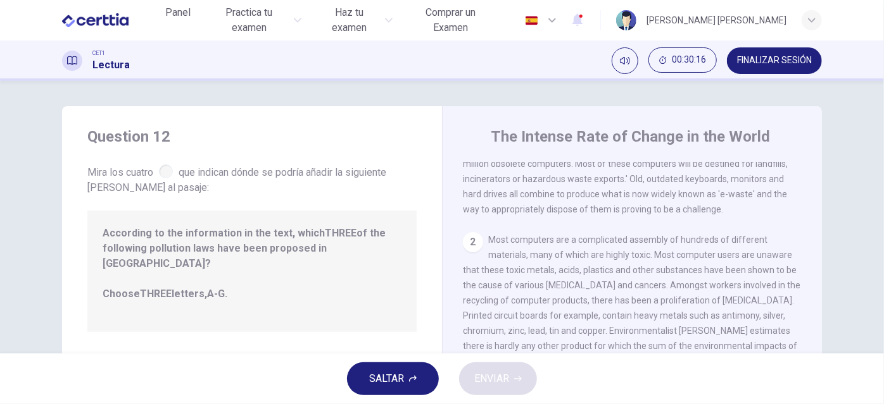
scroll to position [127, 0]
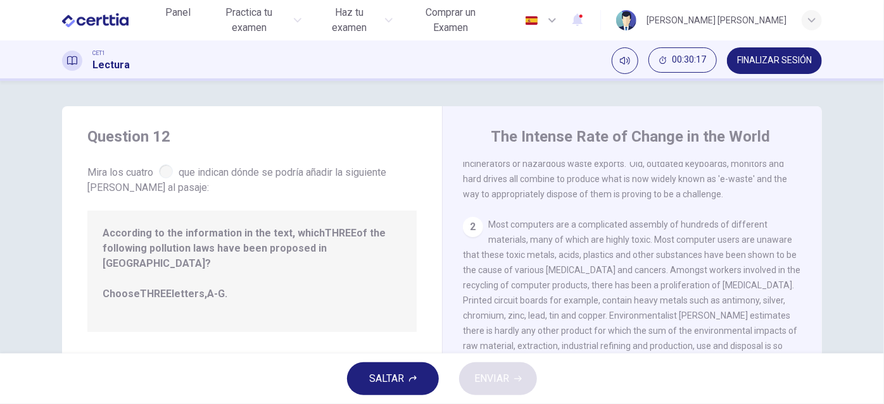
click at [598, 217] on div "1 The intense rate of change in the world gives rise to numerous new products –…" at bounding box center [641, 344] width 356 height 364
click at [587, 241] on span "Most computers are a complicated assembly of hundreds of different materials, m…" at bounding box center [631, 293] width 337 height 147
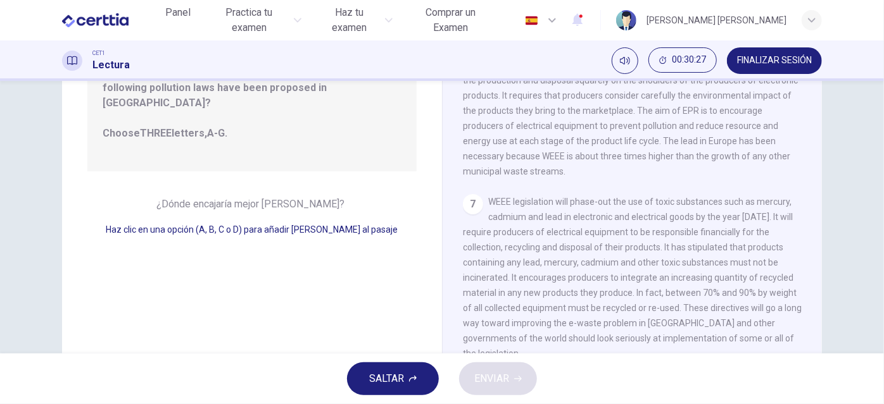
scroll to position [160, 0]
click at [231, 277] on div "Question 12 Mira los cuatro que indican dónde se podría añadir la siguiente [PE…" at bounding box center [252, 167] width 380 height 440
click at [132, 277] on div "Question 12 Mira los cuatro que indican dónde se podría añadir la siguiente [PE…" at bounding box center [252, 167] width 380 height 440
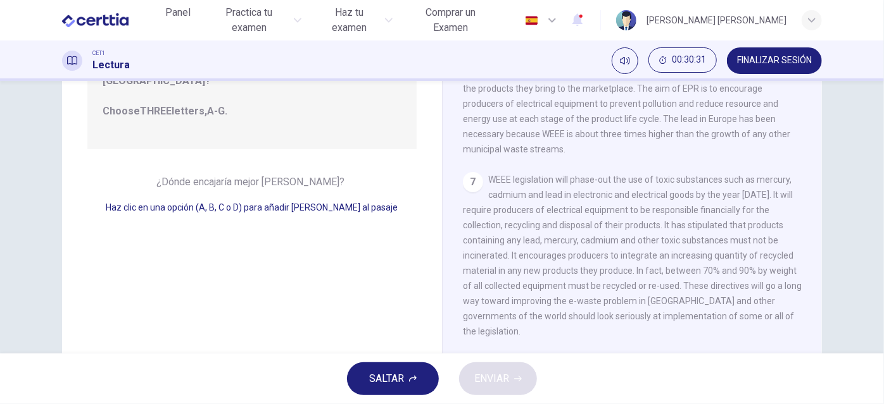
scroll to position [218, 0]
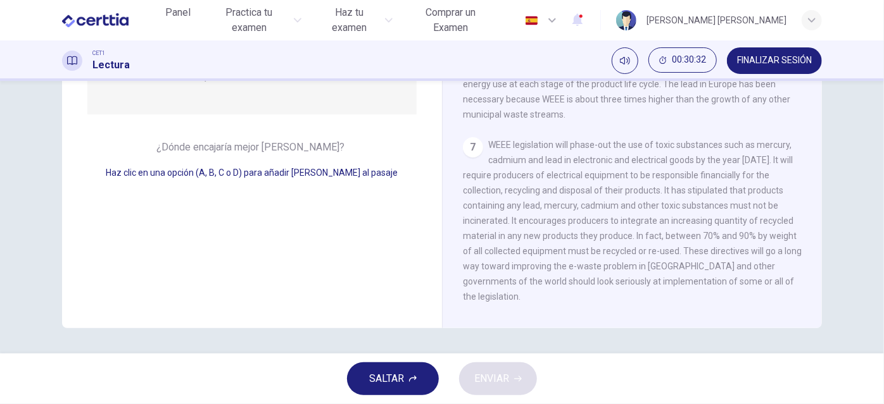
drag, startPoint x: 130, startPoint y: 275, endPoint x: 149, endPoint y: 220, distance: 57.9
click at [149, 220] on div "Question 12 Mira los cuatro que indican dónde se podría añadir la siguiente [PE…" at bounding box center [252, 109] width 380 height 440
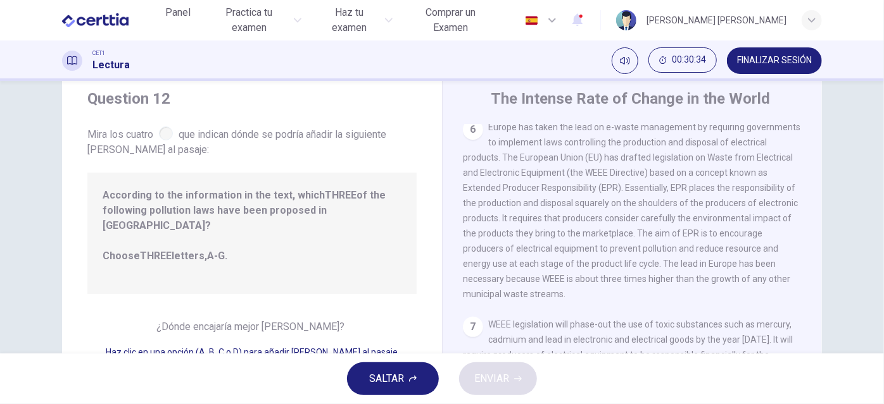
click at [149, 220] on span "According to the information in the text, which THREE of the following pollutio…" at bounding box center [252, 233] width 299 height 91
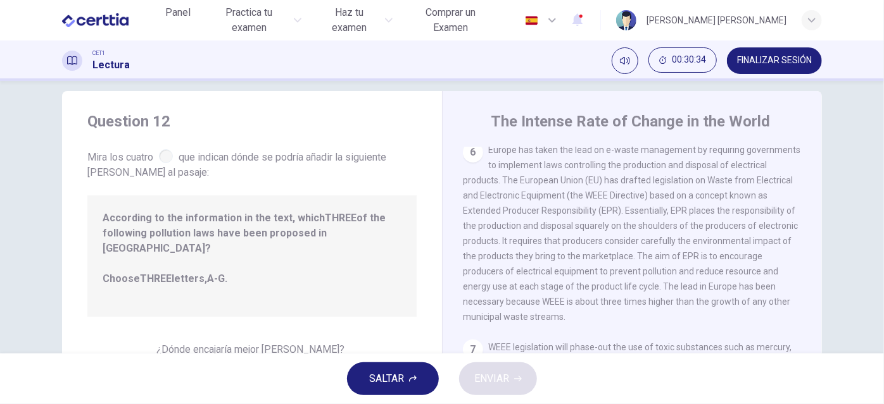
scroll to position [0, 0]
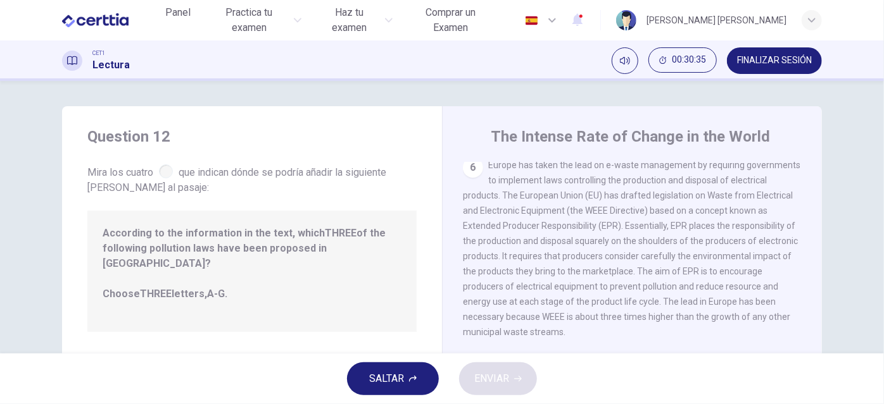
click at [162, 170] on div at bounding box center [166, 172] width 14 height 14
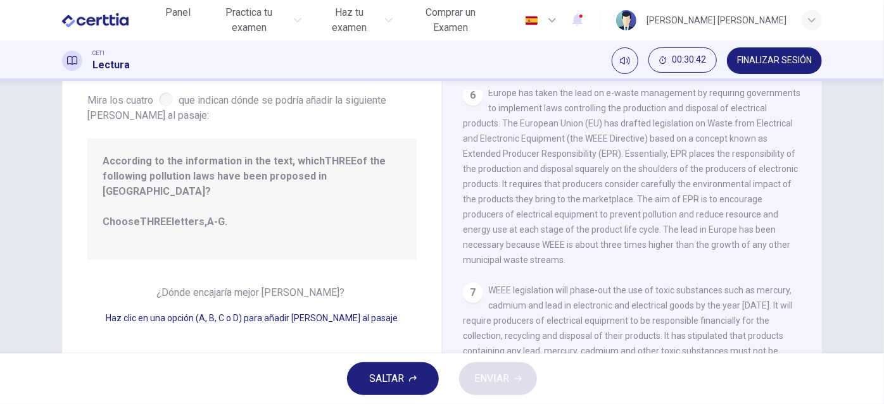
scroll to position [72, 0]
click at [165, 99] on div at bounding box center [166, 100] width 14 height 14
click at [170, 212] on span "According to the information in the text, which THREE of the following pollutio…" at bounding box center [252, 199] width 299 height 91
drag, startPoint x: 210, startPoint y: 308, endPoint x: 185, endPoint y: 249, distance: 63.8
click at [186, 252] on div "Question 12 Mira los cuatro que indican dónde se podría añadir la siguiente [PE…" at bounding box center [252, 255] width 380 height 440
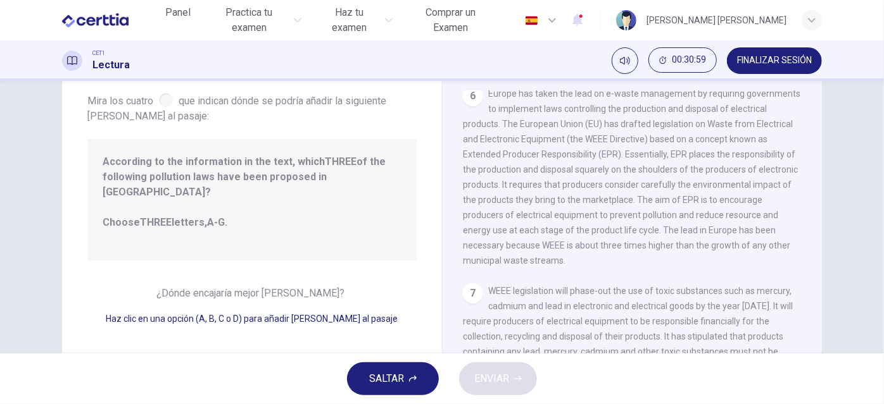
drag, startPoint x: 184, startPoint y: 249, endPoint x: 110, endPoint y: 217, distance: 81.4
click at [110, 217] on div "Question 12 Mira los cuatro que indican dónde se podría añadir la siguiente [PE…" at bounding box center [252, 255] width 380 height 440
drag, startPoint x: 110, startPoint y: 217, endPoint x: 198, endPoint y: 229, distance: 89.4
click at [198, 229] on span "According to the information in the text, which THREE of the following pollutio…" at bounding box center [252, 199] width 299 height 91
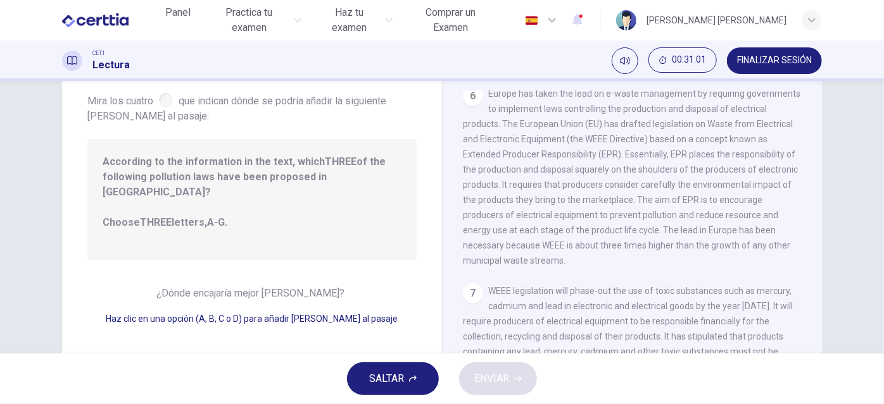
click at [325, 220] on span "According to the information in the text, which THREE of the following pollutio…" at bounding box center [252, 199] width 299 height 91
click at [322, 182] on span "According to the information in the text, which THREE of the following pollutio…" at bounding box center [252, 199] width 299 height 91
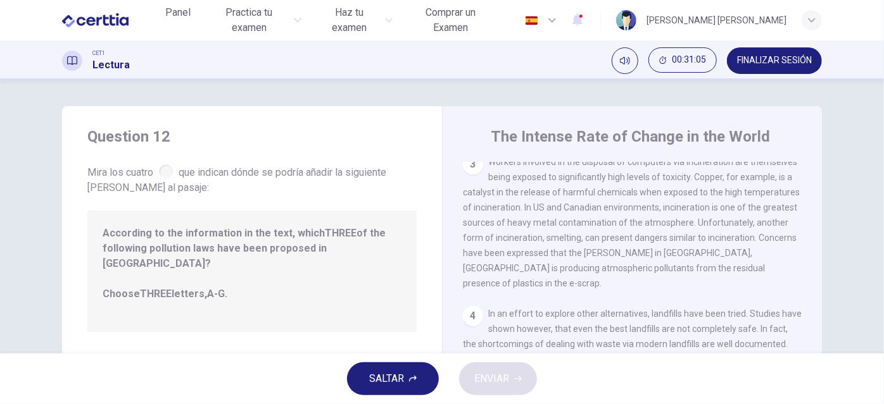
scroll to position [916, 0]
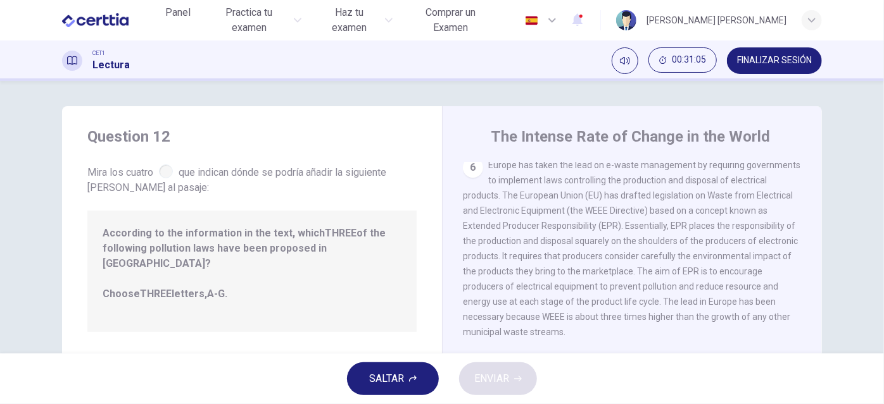
click at [658, 299] on span "Europe has taken the lead on e-waste management by requiring governments to imp…" at bounding box center [631, 248] width 337 height 177
click at [603, 297] on span "Europe has taken the lead on e-waste management by requiring governments to imp…" at bounding box center [631, 248] width 337 height 177
click at [521, 299] on span "Europe has taken the lead on e-waste management by requiring governments to imp…" at bounding box center [631, 248] width 337 height 177
click at [473, 295] on span "Europe has taken the lead on e-waste management by requiring governments to imp…" at bounding box center [631, 248] width 337 height 177
click at [529, 204] on span "Europe has taken the lead on e-waste management by requiring governments to imp…" at bounding box center [631, 248] width 337 height 177
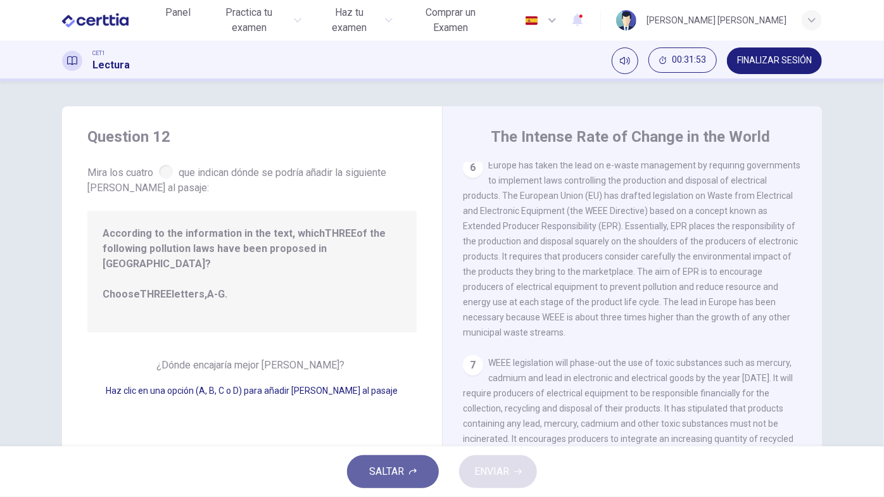
click at [393, 444] on span "SALTAR" at bounding box center [386, 472] width 35 height 18
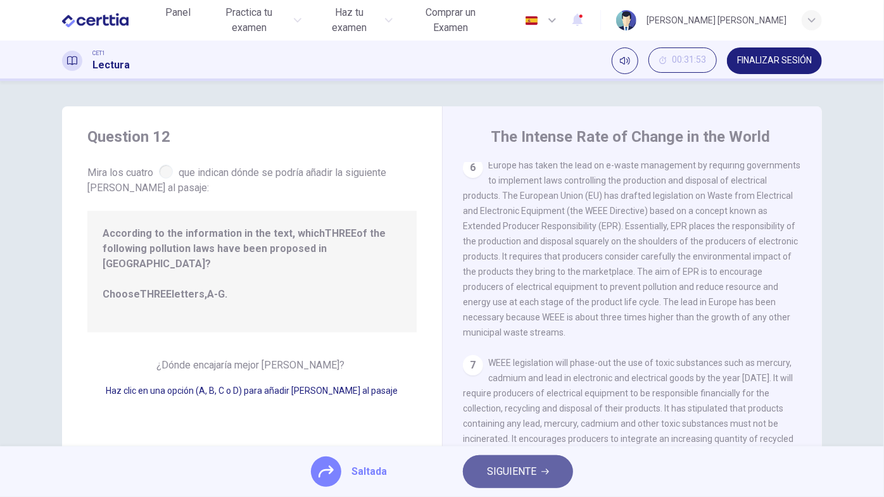
click at [501, 444] on span "SIGUIENTE" at bounding box center [511, 472] width 49 height 18
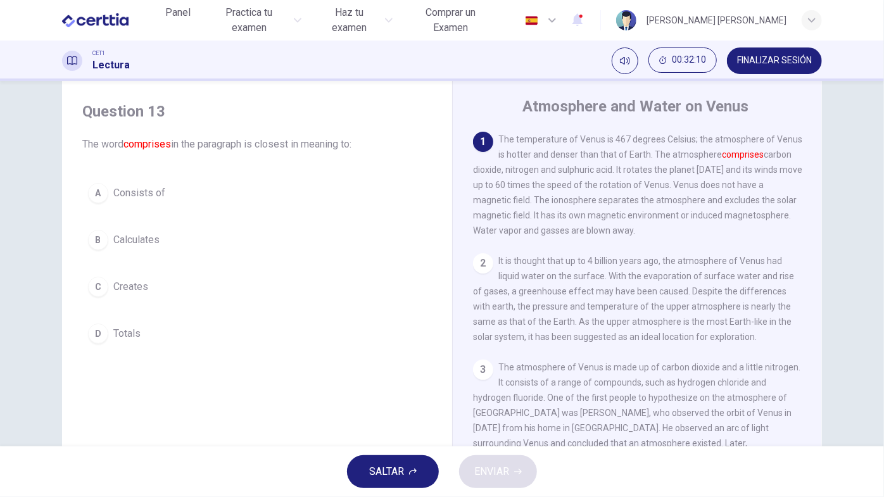
scroll to position [34, 0]
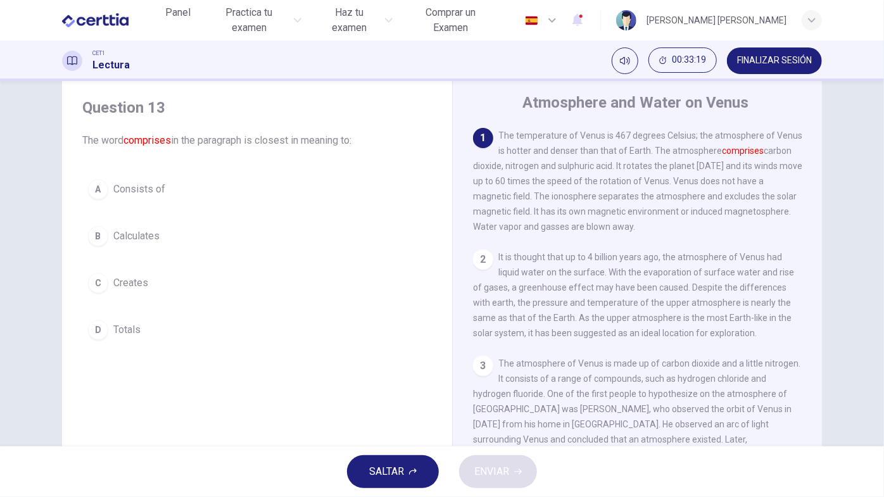
click at [94, 195] on div "A" at bounding box center [98, 189] width 20 height 20
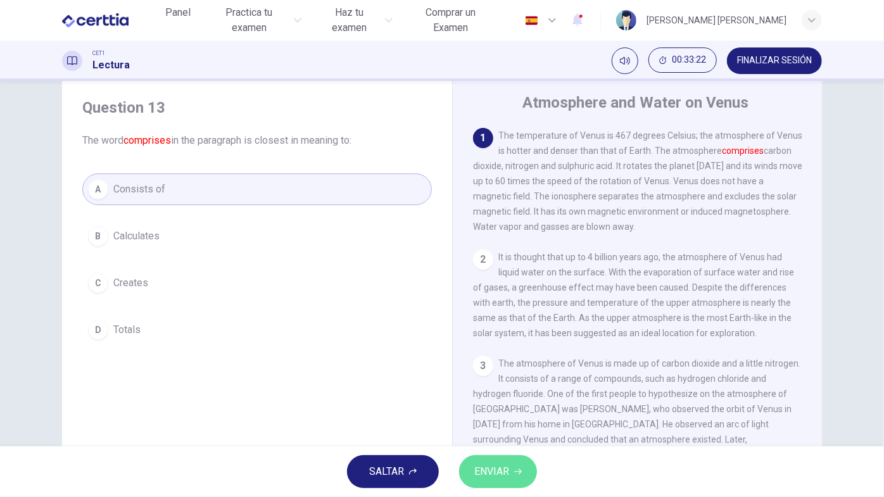
click at [490, 444] on span "ENVIAR" at bounding box center [491, 472] width 35 height 18
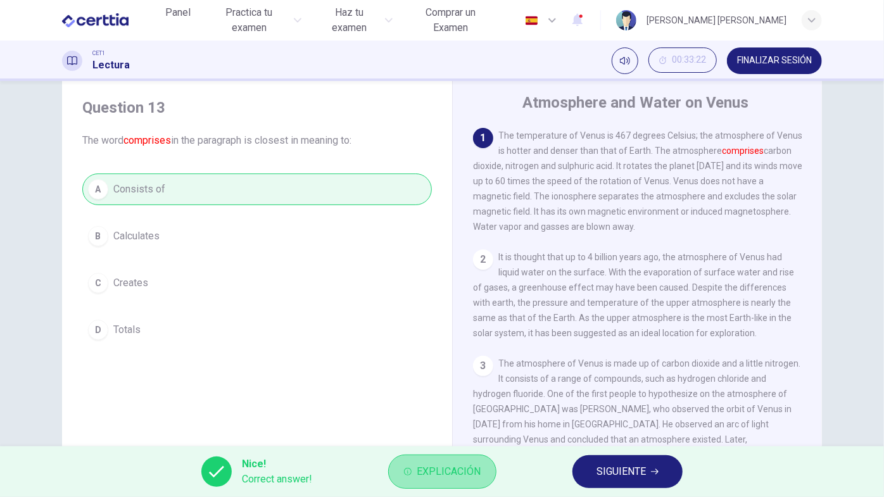
click at [476, 444] on span "Explicación" at bounding box center [449, 472] width 64 height 18
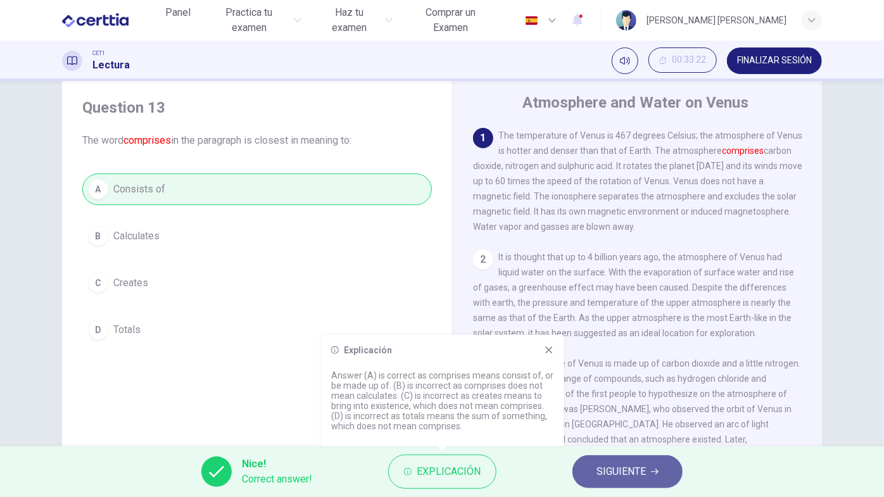
click at [592, 444] on button "SIGUIENTE" at bounding box center [627, 471] width 110 height 33
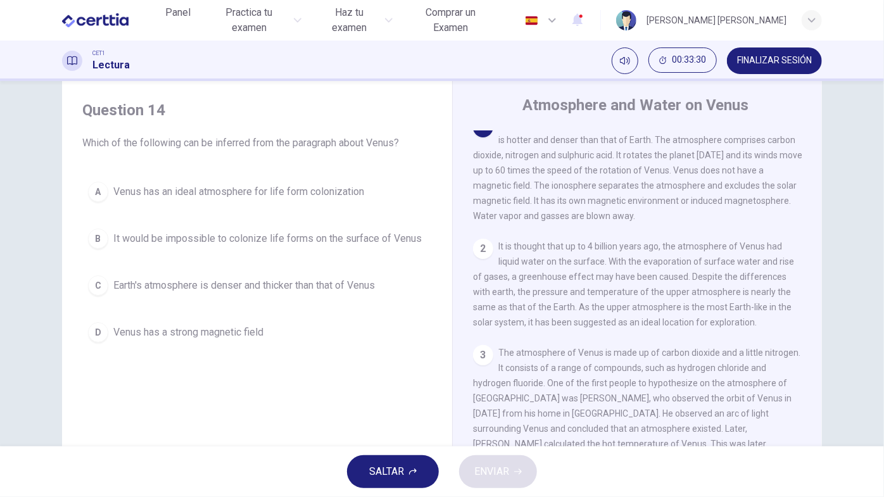
scroll to position [0, 0]
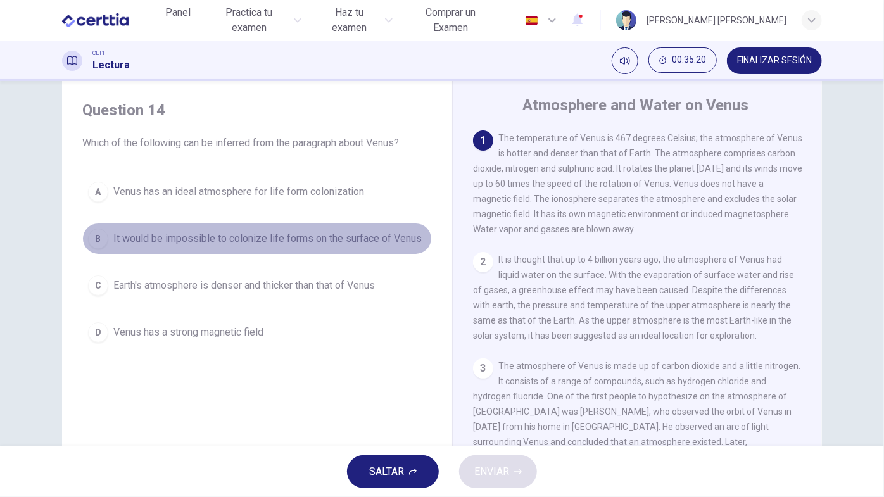
click at [96, 233] on div "B" at bounding box center [98, 239] width 20 height 20
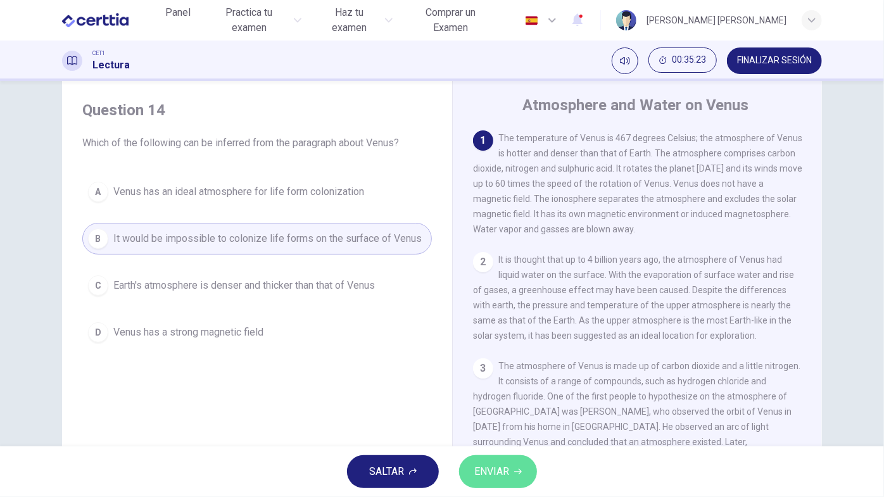
click at [502, 444] on span "ENVIAR" at bounding box center [491, 472] width 35 height 18
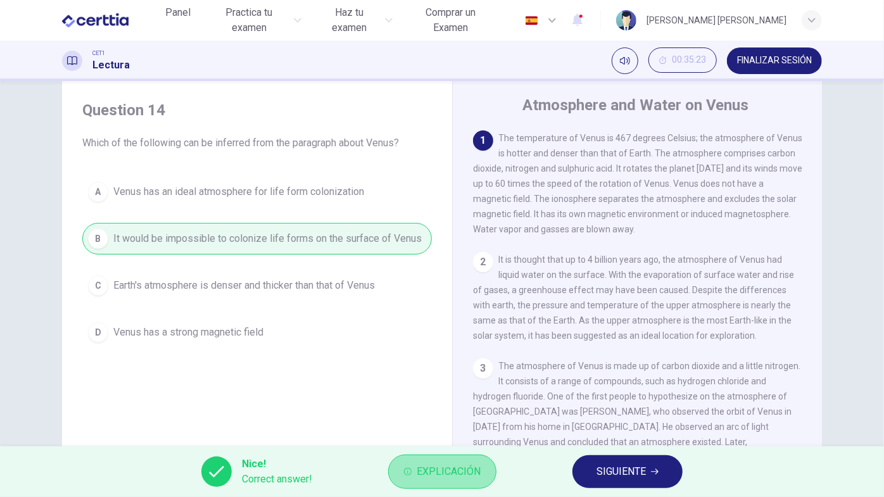
click at [470, 444] on span "Explicación" at bounding box center [449, 472] width 64 height 18
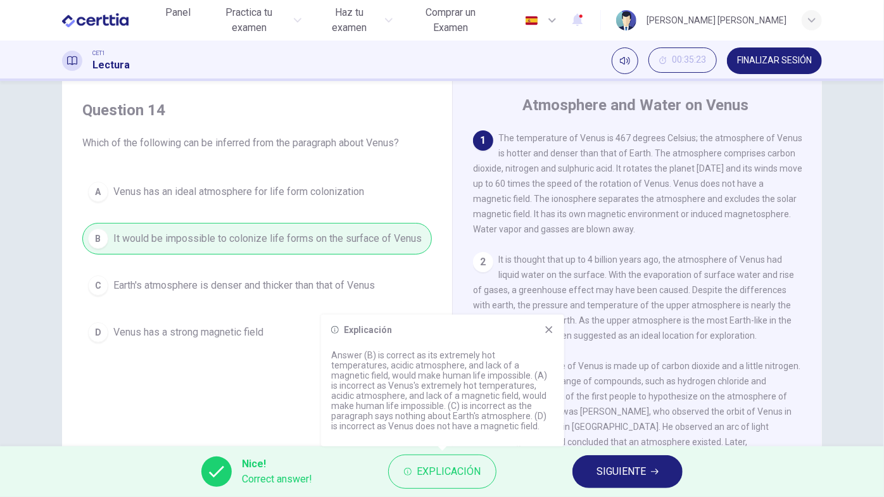
click at [549, 329] on icon at bounding box center [549, 329] width 7 height 7
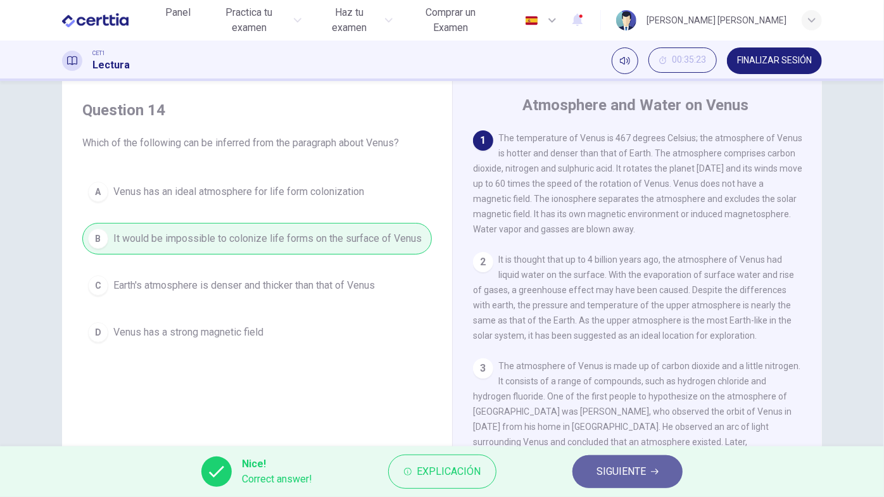
click at [601, 444] on span "SIGUIENTE" at bounding box center [620, 472] width 49 height 18
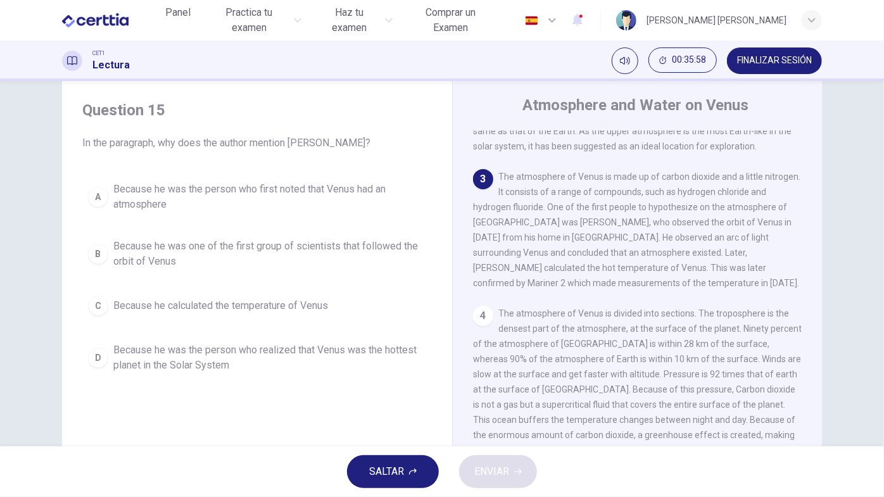
scroll to position [189, 0]
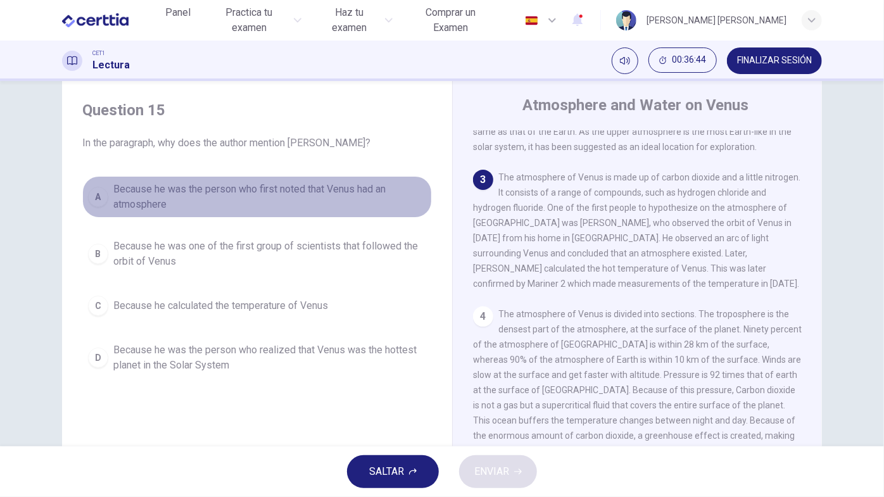
click at [118, 201] on span "Because he was the person who first noted that Venus had an atmosphere" at bounding box center [269, 197] width 313 height 30
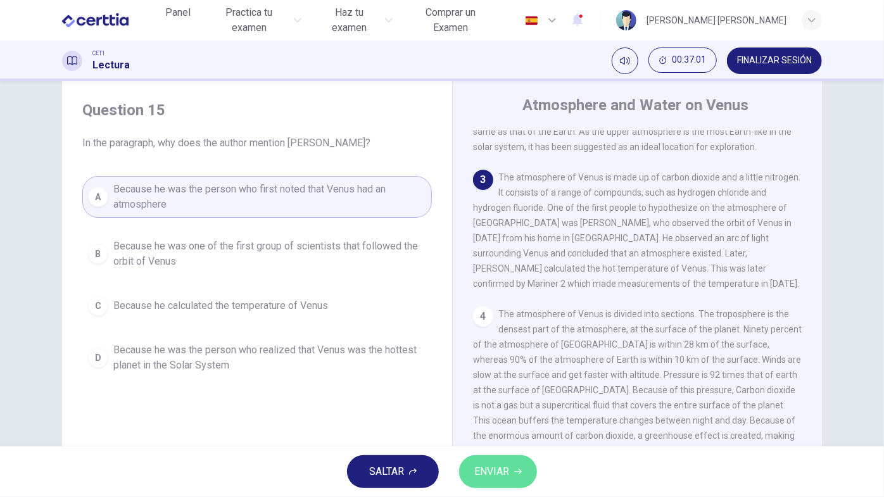
click at [517, 444] on icon "button" at bounding box center [518, 472] width 8 height 8
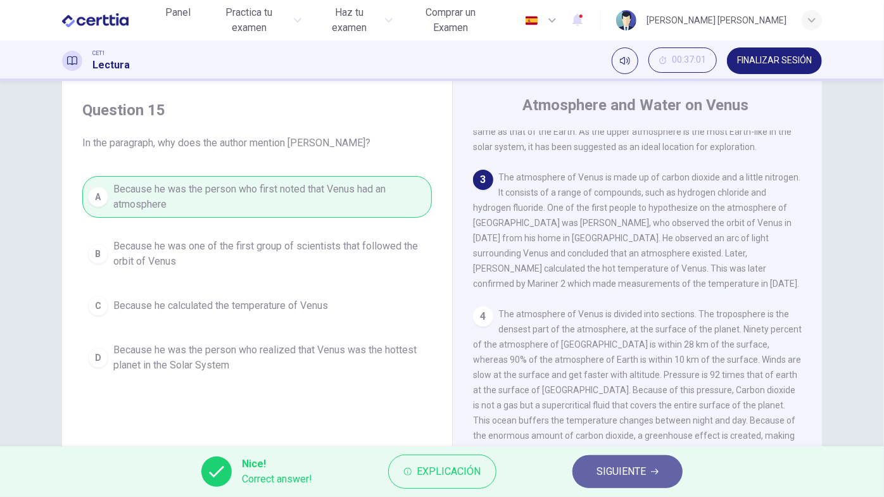
click at [589, 444] on button "SIGUIENTE" at bounding box center [627, 471] width 110 height 33
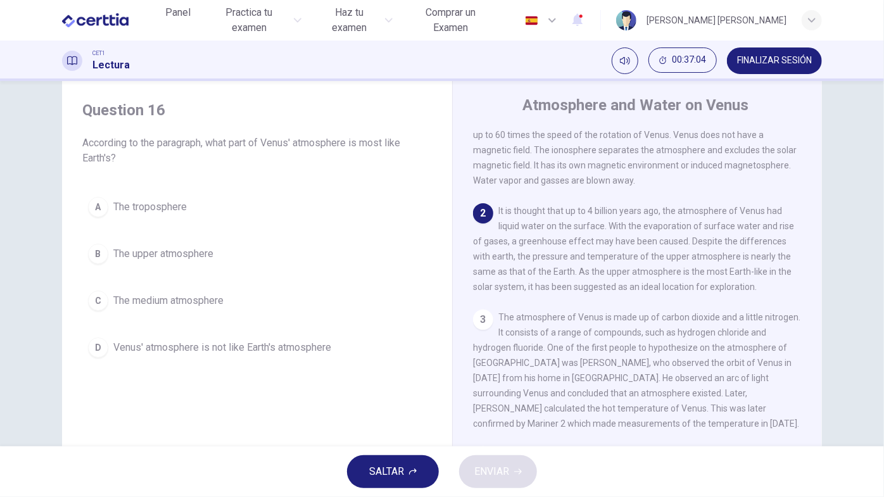
scroll to position [48, 0]
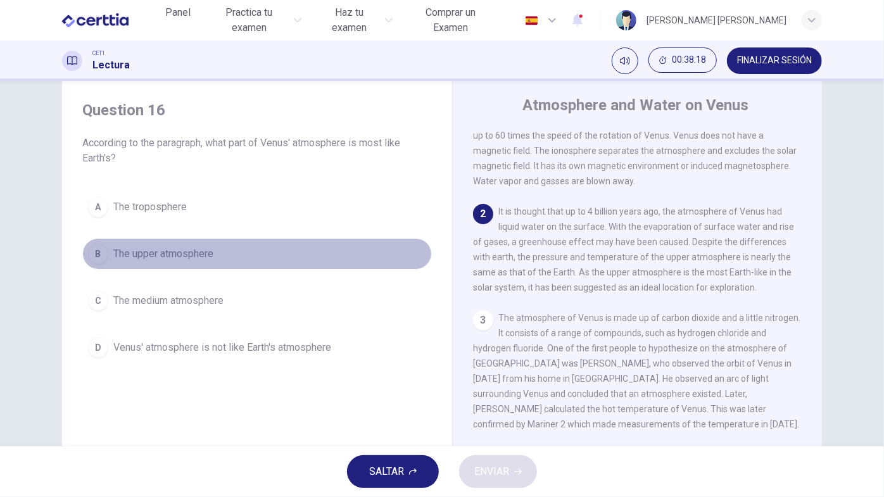
click at [100, 249] on div "B" at bounding box center [98, 254] width 20 height 20
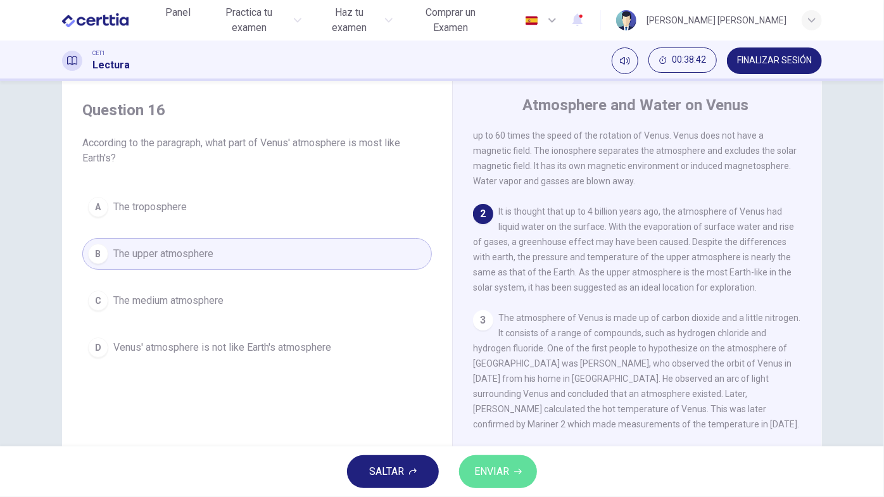
click at [508, 444] on span "ENVIAR" at bounding box center [491, 472] width 35 height 18
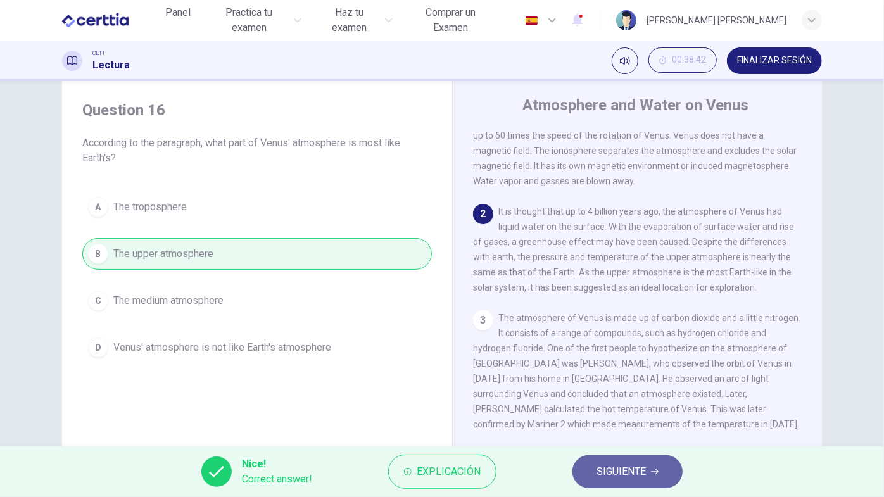
click at [611, 444] on span "SIGUIENTE" at bounding box center [620, 472] width 49 height 18
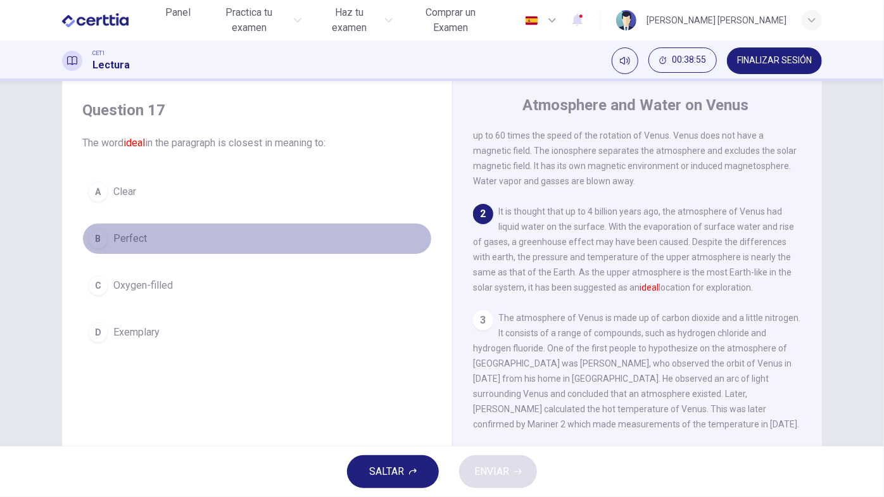
click at [91, 237] on div "B" at bounding box center [98, 239] width 20 height 20
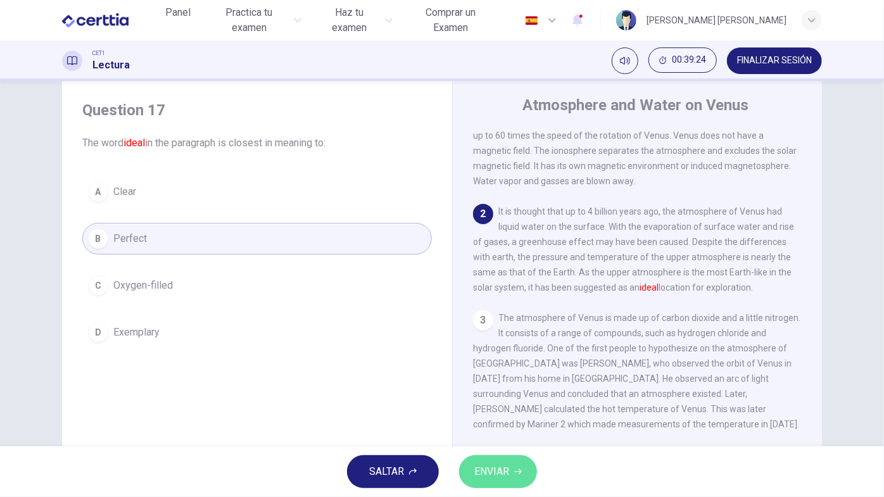
click at [496, 444] on span "ENVIAR" at bounding box center [491, 472] width 35 height 18
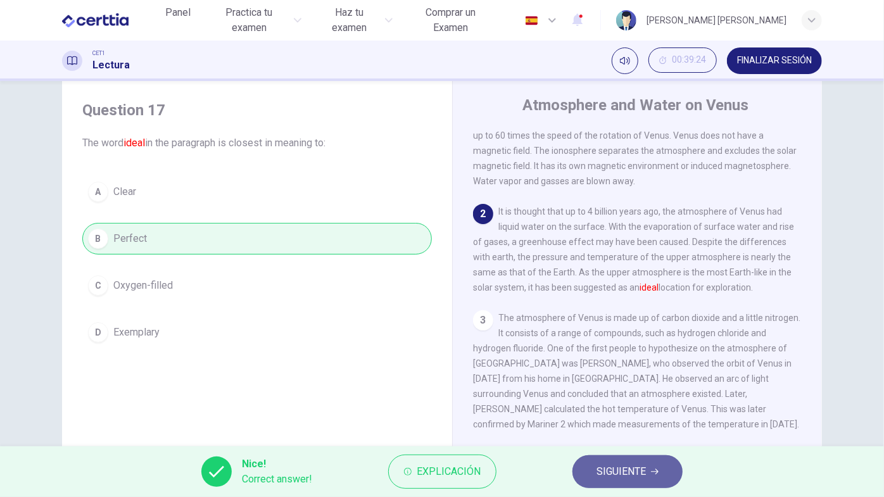
click at [605, 444] on span "SIGUIENTE" at bounding box center [620, 472] width 49 height 18
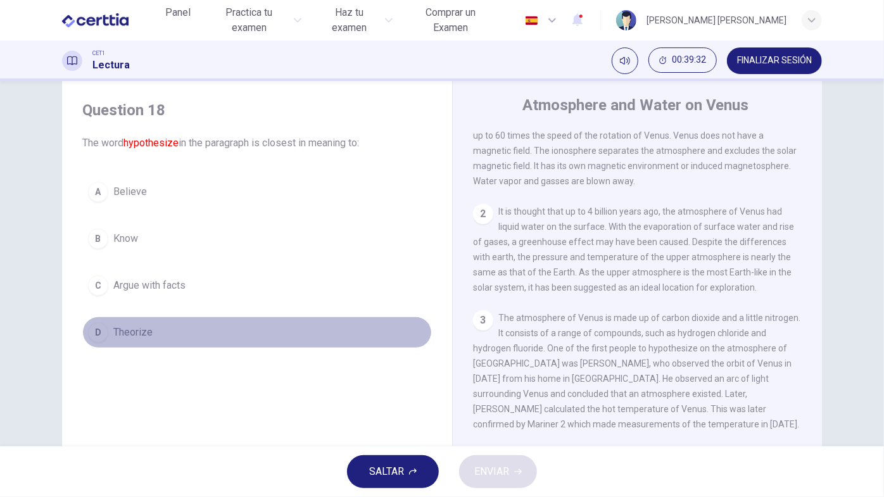
click at [98, 331] on div "D" at bounding box center [98, 332] width 20 height 20
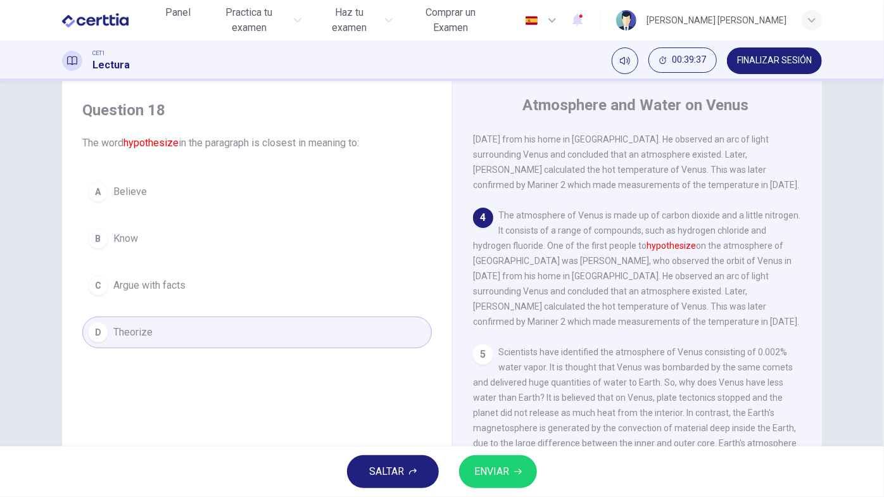
scroll to position [287, 0]
click at [505, 444] on span "ENVIAR" at bounding box center [491, 472] width 35 height 18
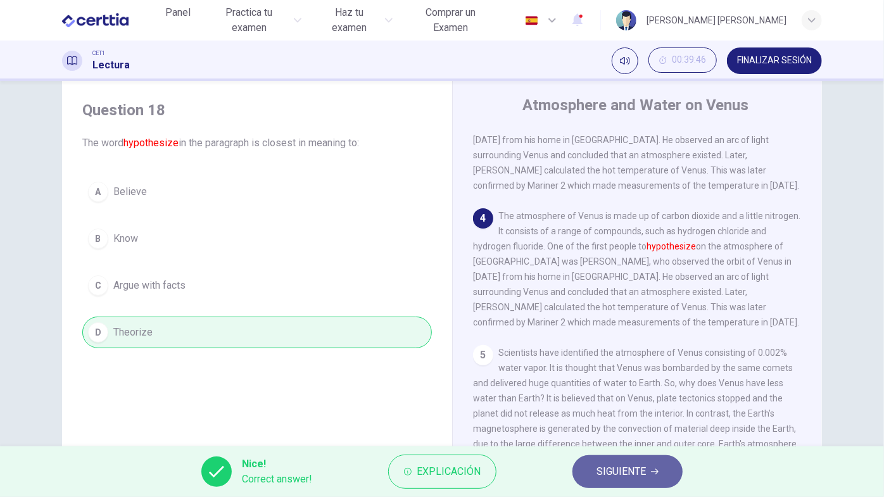
click at [637, 444] on span "SIGUIENTE" at bounding box center [620, 472] width 49 height 18
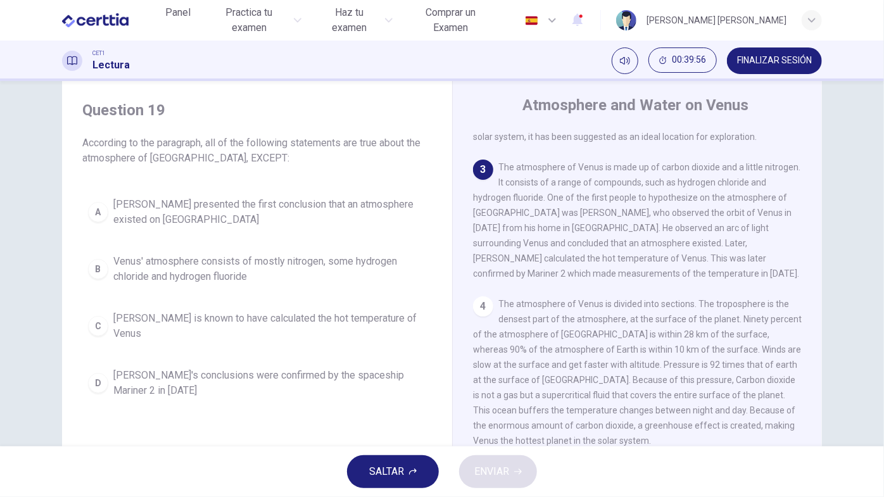
scroll to position [199, 0]
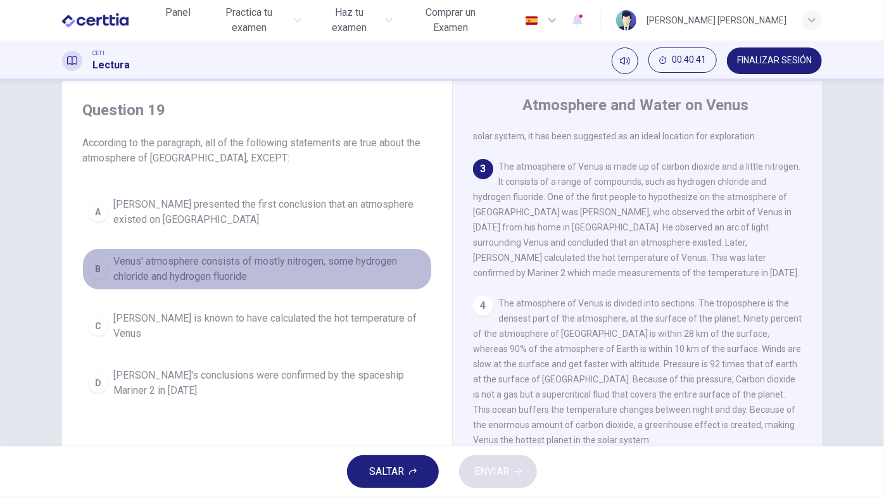
click at [101, 273] on div "B" at bounding box center [98, 269] width 20 height 20
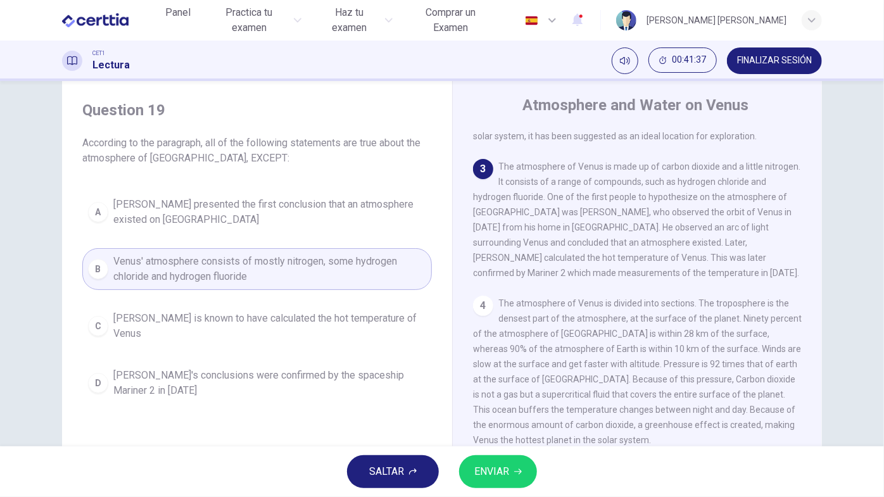
click at [492, 444] on span "ENVIAR" at bounding box center [491, 472] width 35 height 18
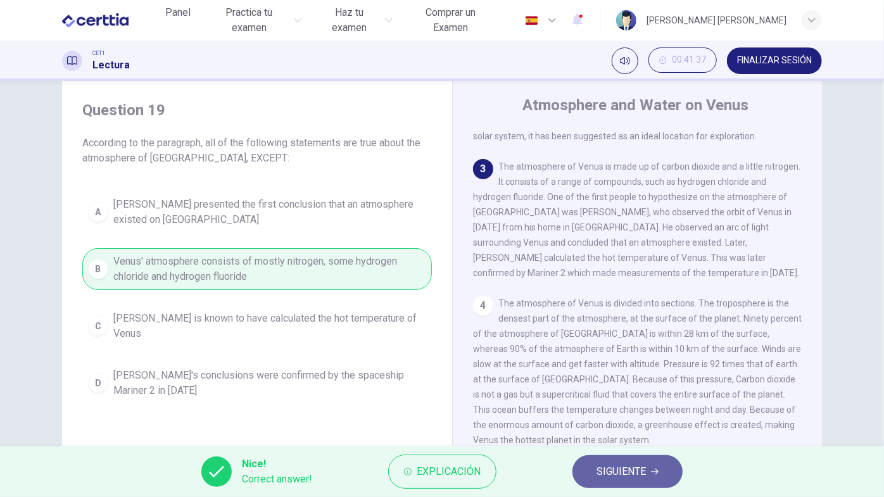
click at [594, 444] on button "SIGUIENTE" at bounding box center [627, 471] width 110 height 33
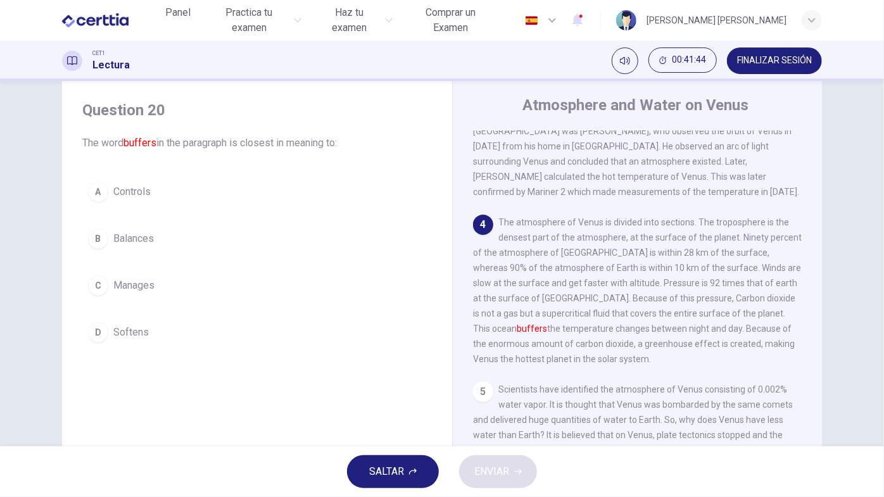
scroll to position [280, 0]
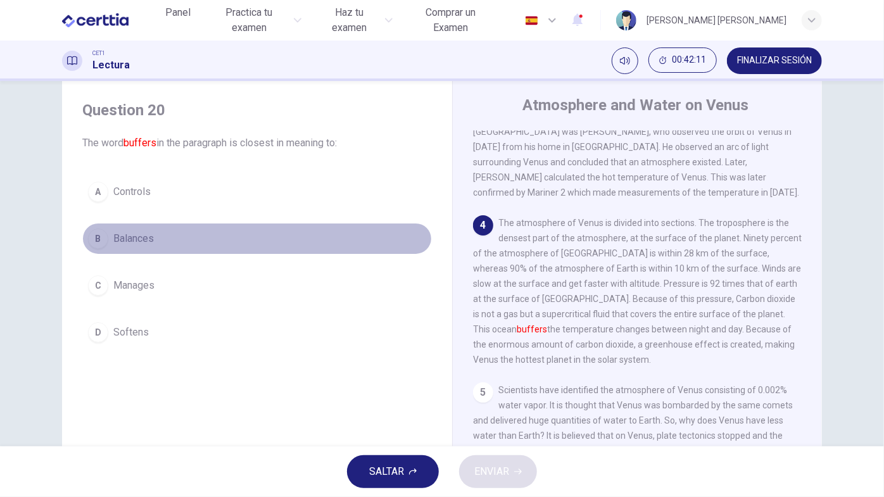
click at [103, 235] on div "B" at bounding box center [98, 239] width 20 height 20
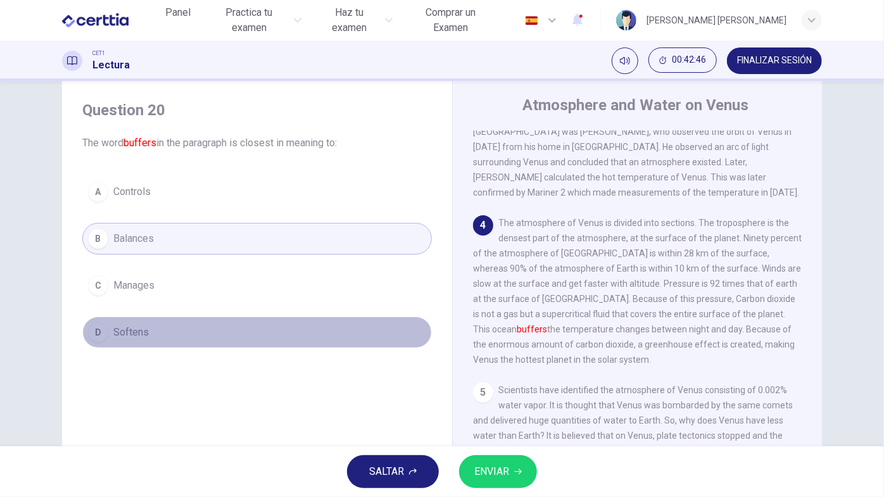
click at [106, 328] on button "D Softens" at bounding box center [256, 332] width 349 height 32
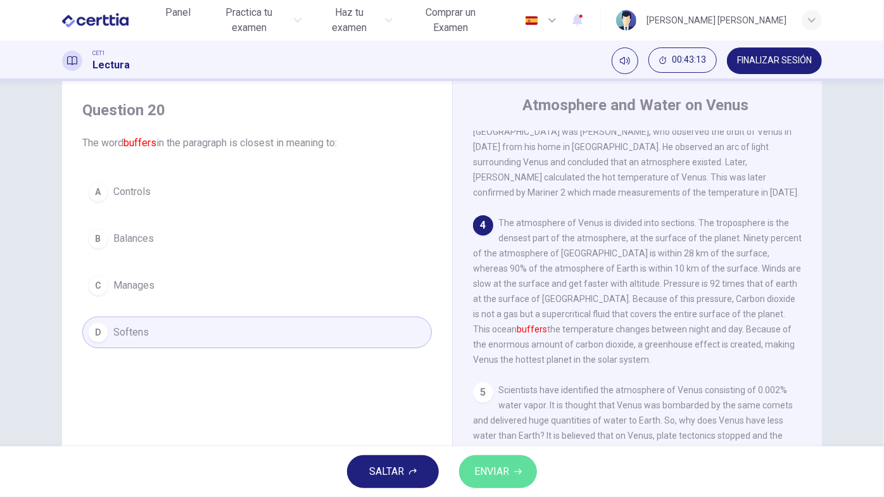
click at [513, 444] on button "ENVIAR" at bounding box center [498, 471] width 78 height 33
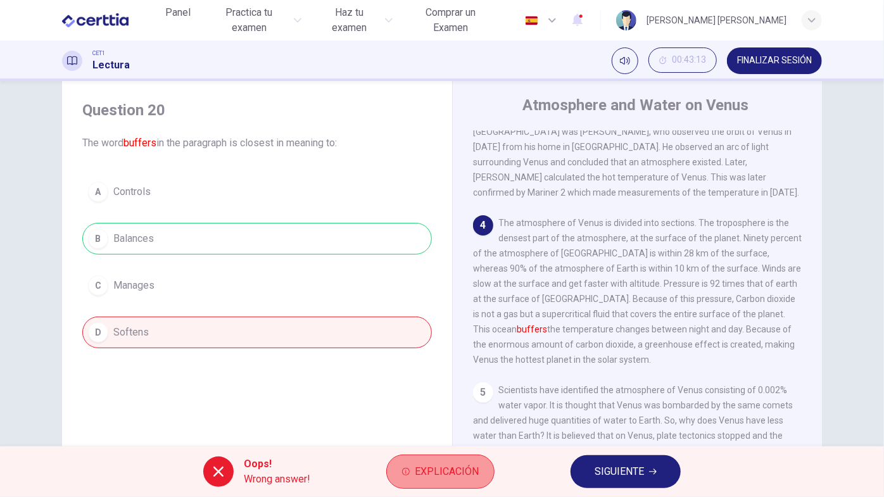
click at [474, 444] on span "Explicación" at bounding box center [447, 472] width 64 height 18
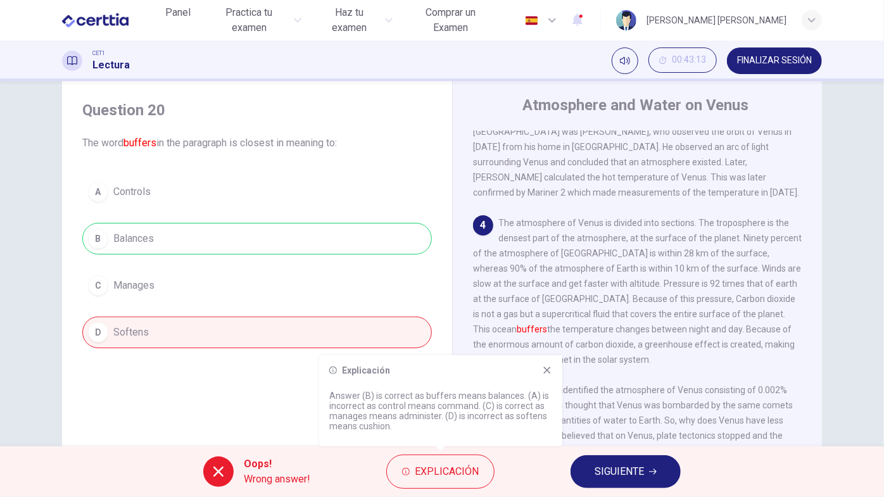
click at [548, 373] on icon at bounding box center [547, 370] width 10 height 10
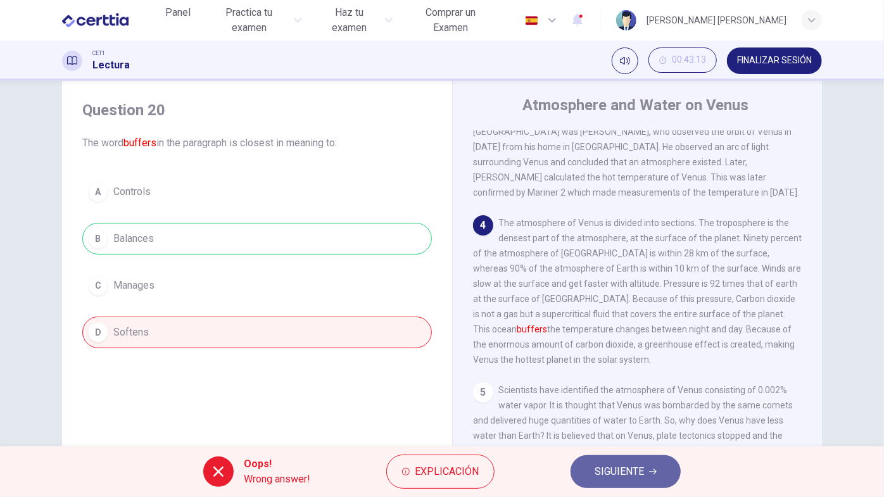
click at [643, 444] on span "SIGUIENTE" at bounding box center [618, 472] width 49 height 18
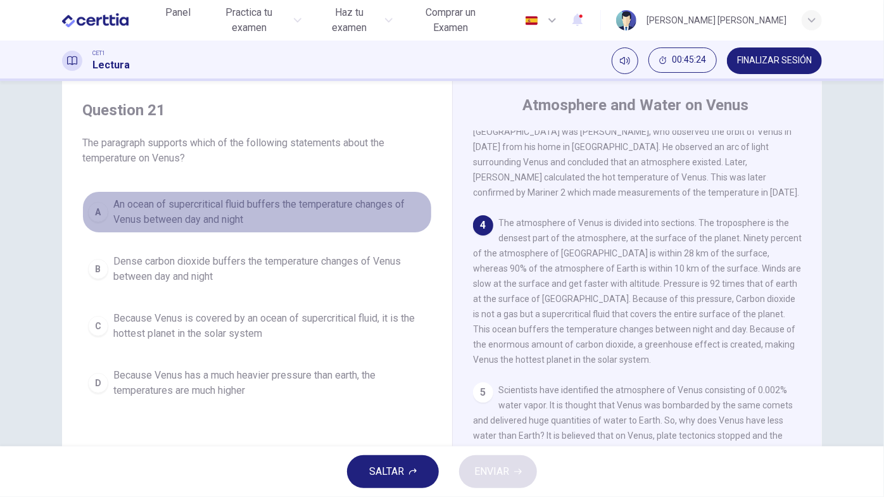
click at [110, 222] on button "A An ocean of supercritical fluid buffers the temperature changes of Venus betw…" at bounding box center [256, 212] width 349 height 42
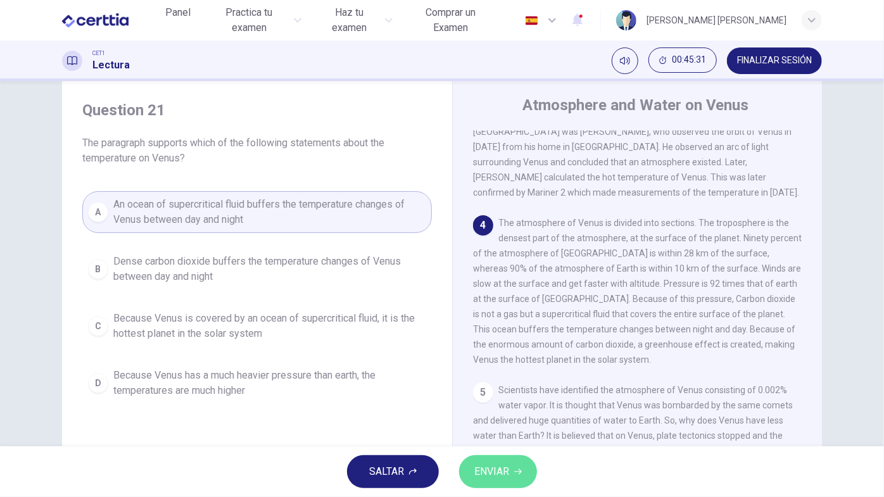
click at [511, 444] on button "ENVIAR" at bounding box center [498, 471] width 78 height 33
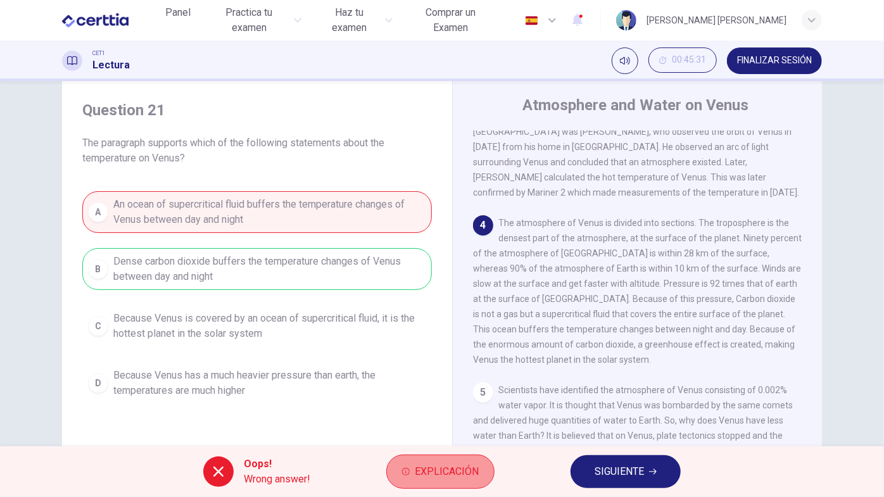
click at [449, 444] on span "Explicación" at bounding box center [447, 472] width 64 height 18
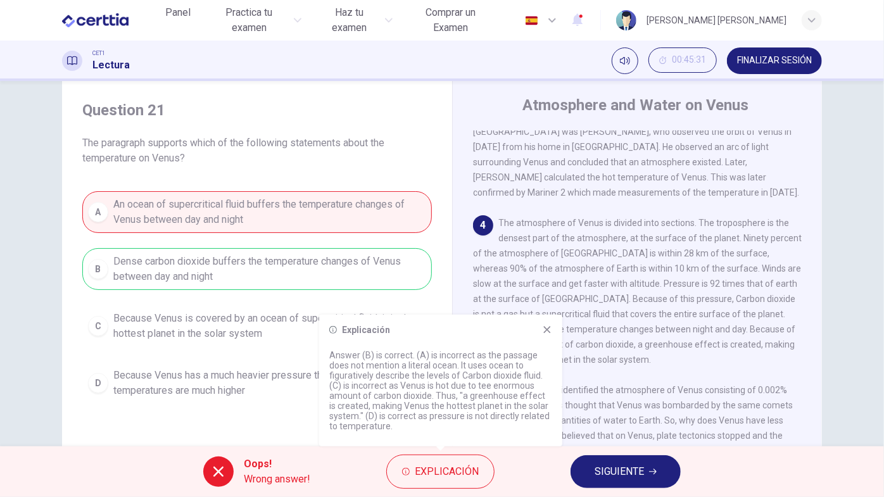
click at [543, 329] on icon at bounding box center [547, 330] width 10 height 10
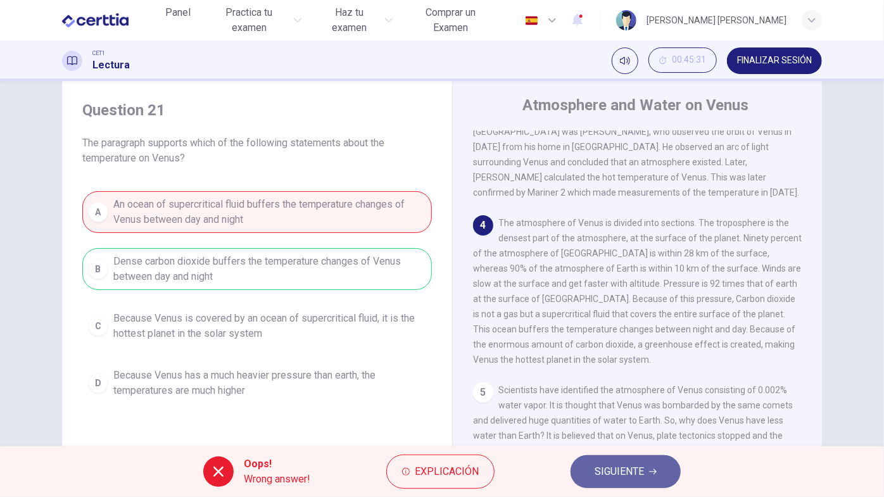
click at [632, 444] on button "SIGUIENTE" at bounding box center [625, 471] width 110 height 33
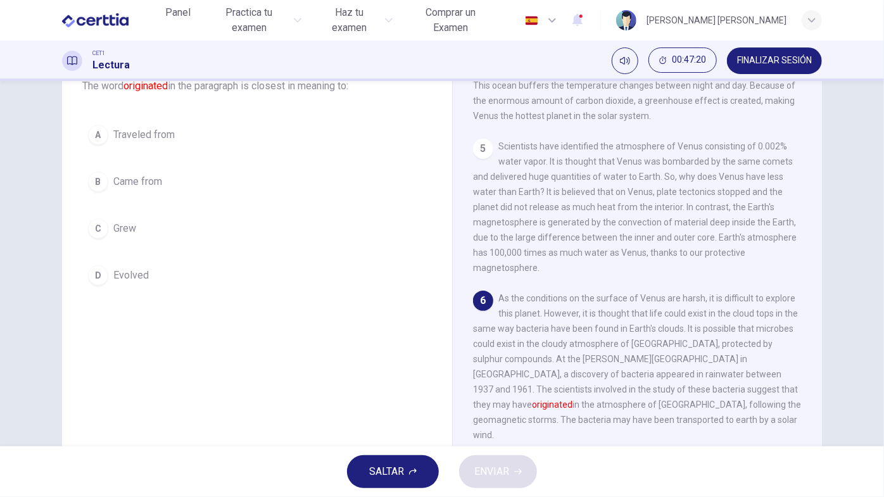
scroll to position [88, 0]
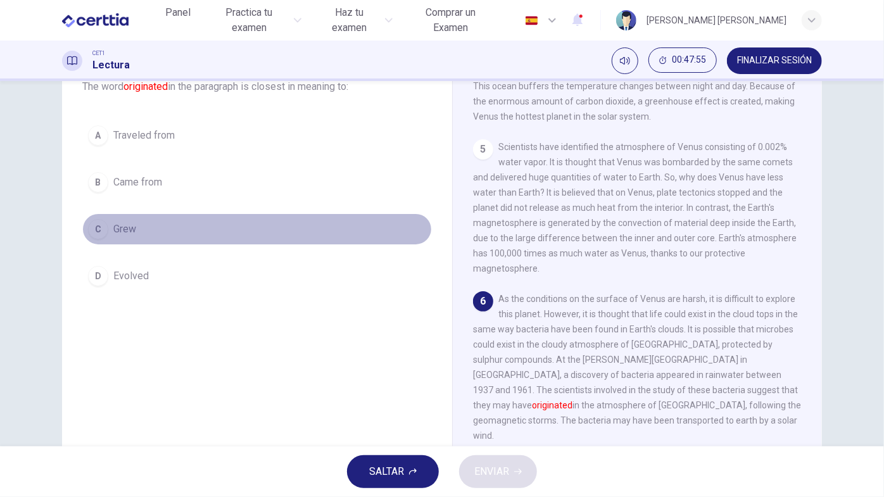
click at [96, 222] on div "C" at bounding box center [98, 229] width 20 height 20
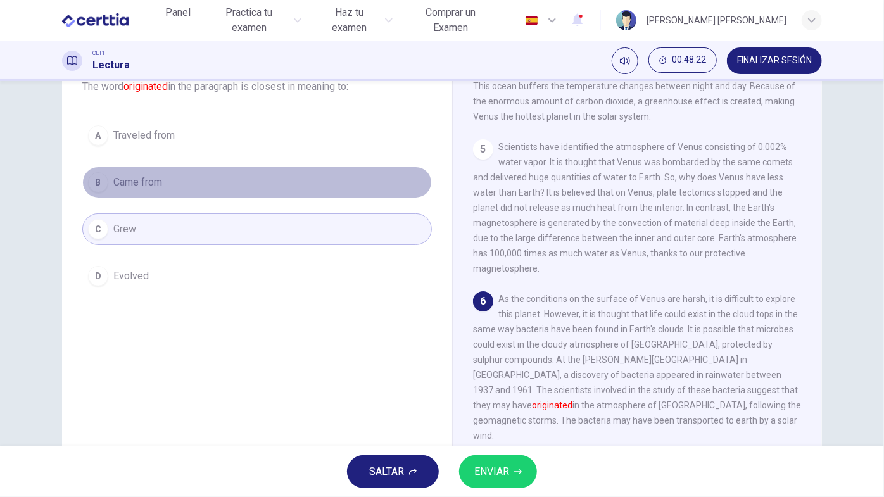
click at [96, 177] on div "B" at bounding box center [98, 182] width 20 height 20
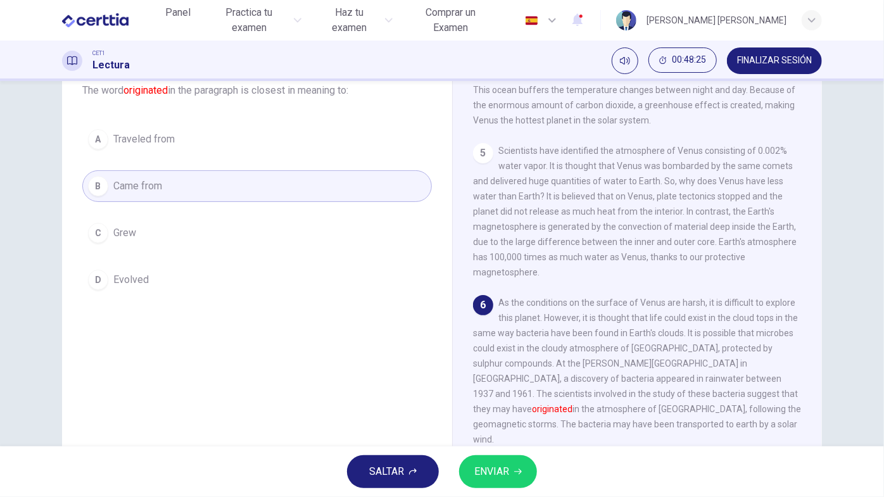
scroll to position [125, 0]
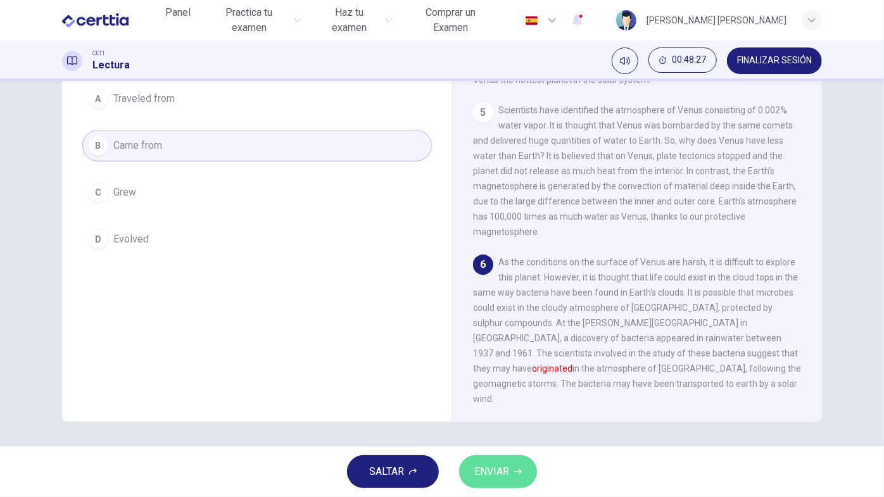
click at [506, 444] on span "ENVIAR" at bounding box center [491, 472] width 35 height 18
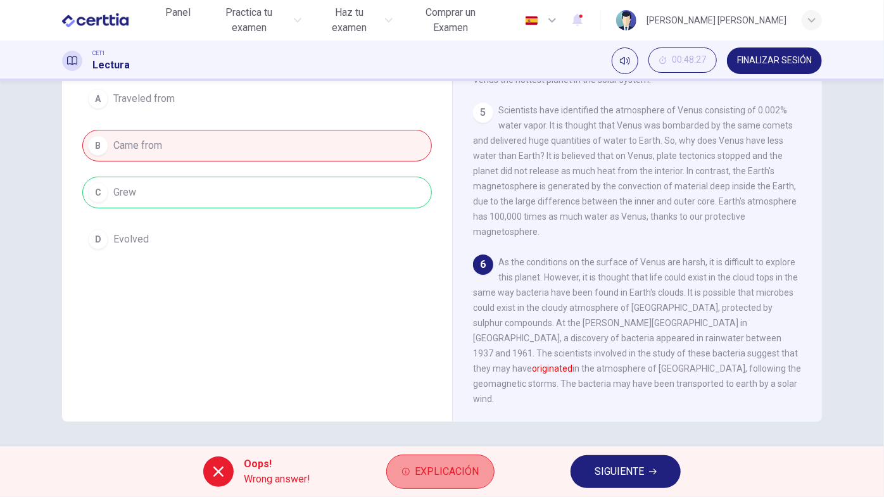
click at [446, 444] on span "Explicación" at bounding box center [447, 472] width 64 height 18
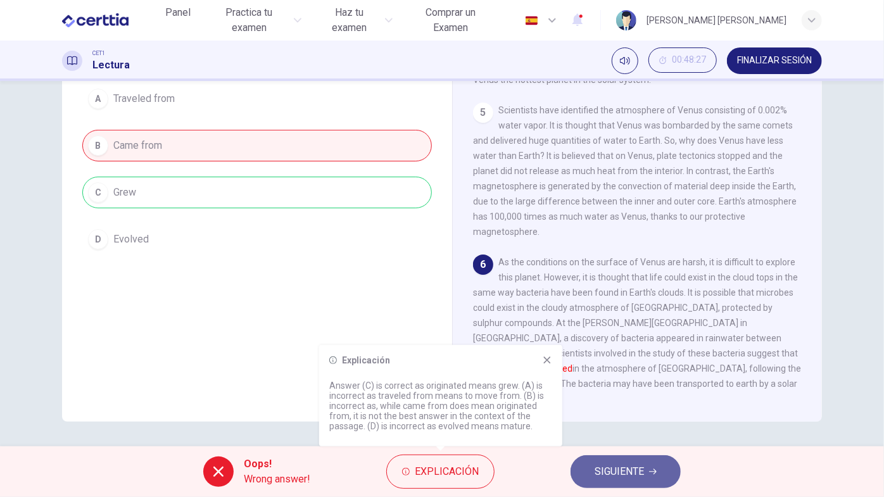
click at [612, 444] on span "SIGUIENTE" at bounding box center [618, 472] width 49 height 18
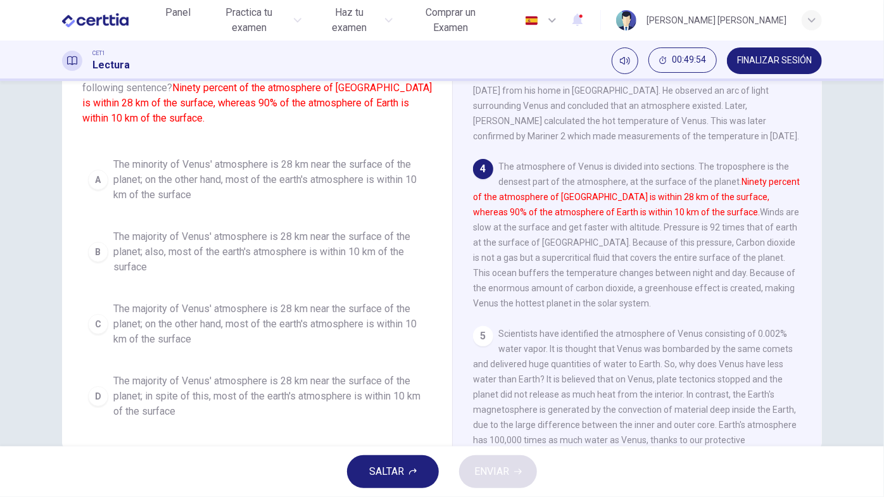
scroll to position [97, 0]
click at [94, 400] on div "D" at bounding box center [98, 397] width 20 height 20
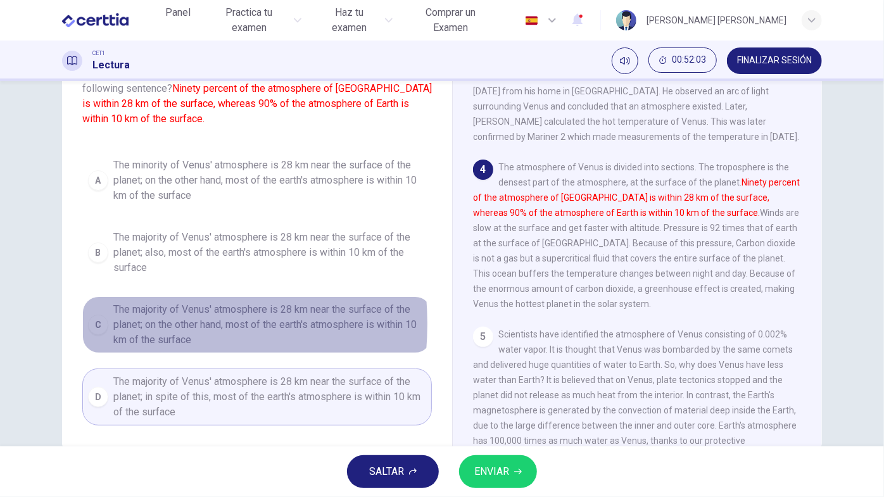
click at [96, 322] on div "C" at bounding box center [98, 325] width 20 height 20
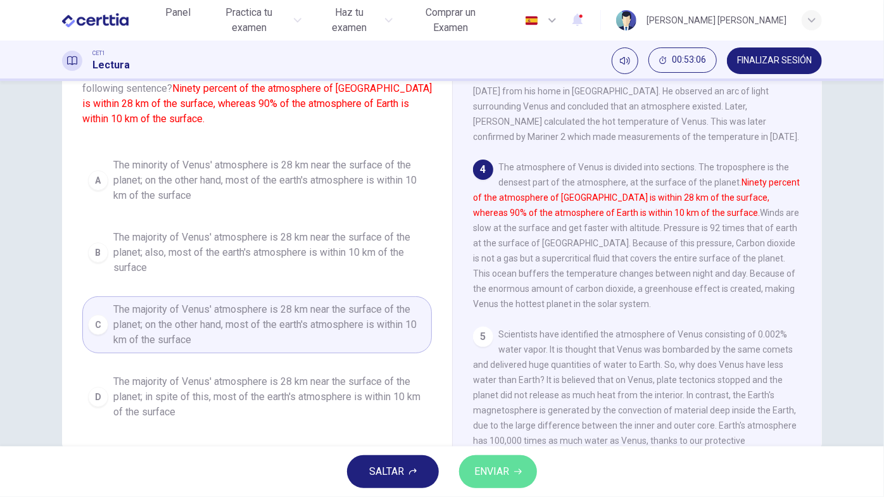
click at [497, 444] on span "ENVIAR" at bounding box center [491, 472] width 35 height 18
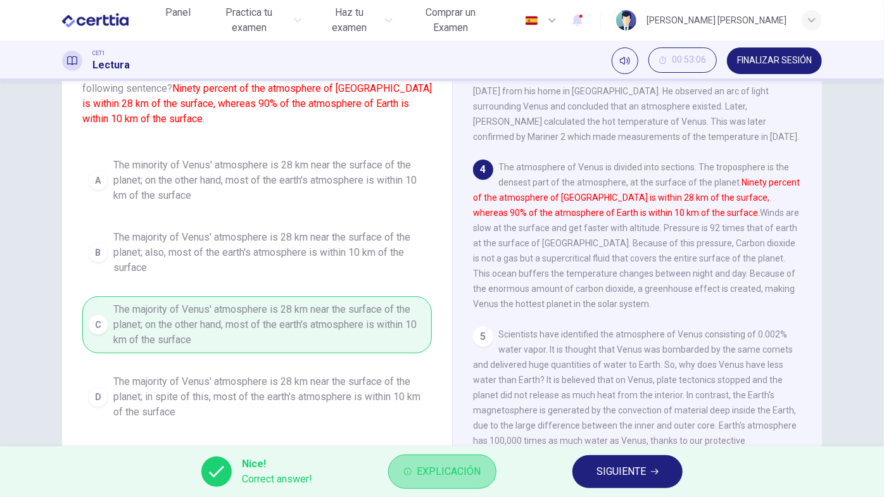
click at [451, 444] on span "Explicación" at bounding box center [449, 472] width 64 height 18
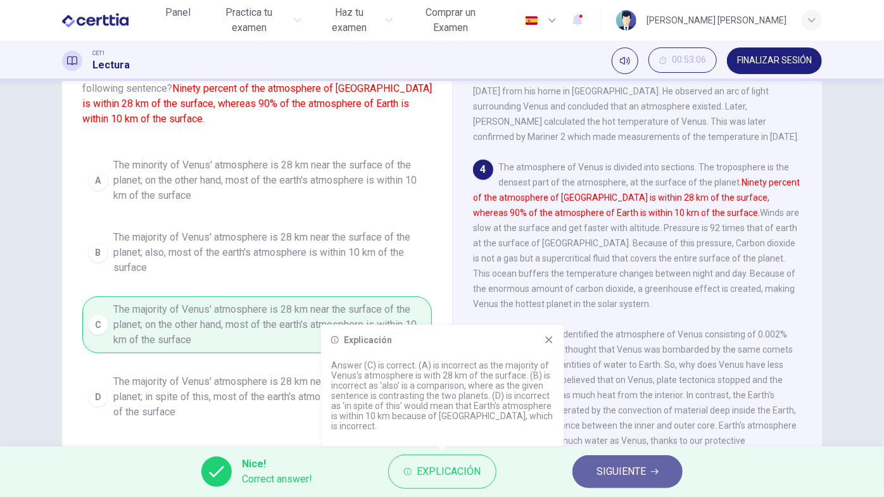
click at [604, 444] on span "SIGUIENTE" at bounding box center [620, 472] width 49 height 18
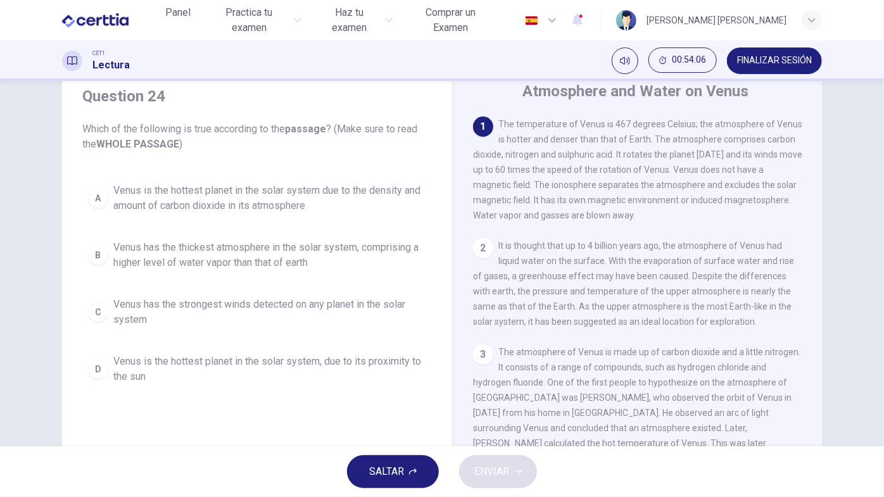
scroll to position [42, 0]
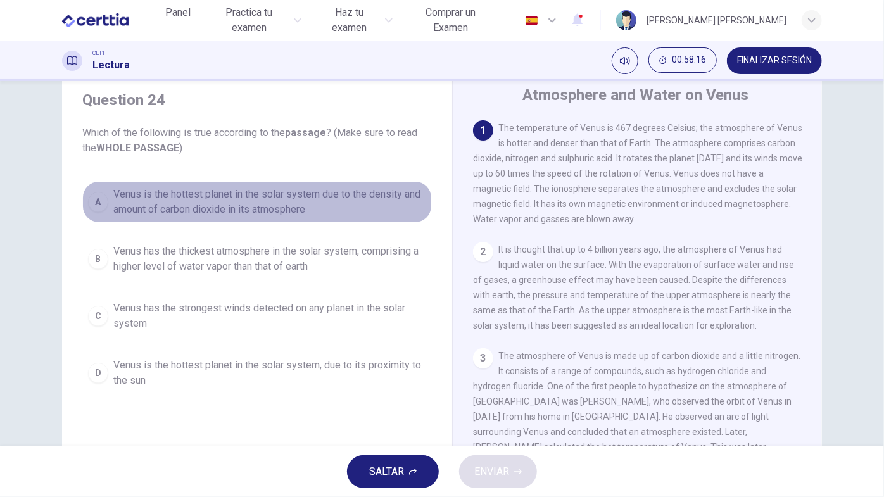
click at [99, 199] on div "A" at bounding box center [98, 202] width 20 height 20
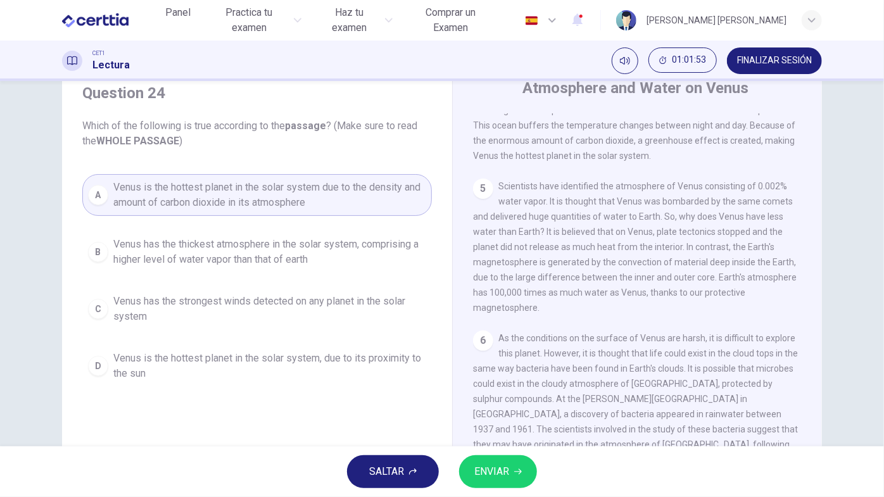
scroll to position [0, 0]
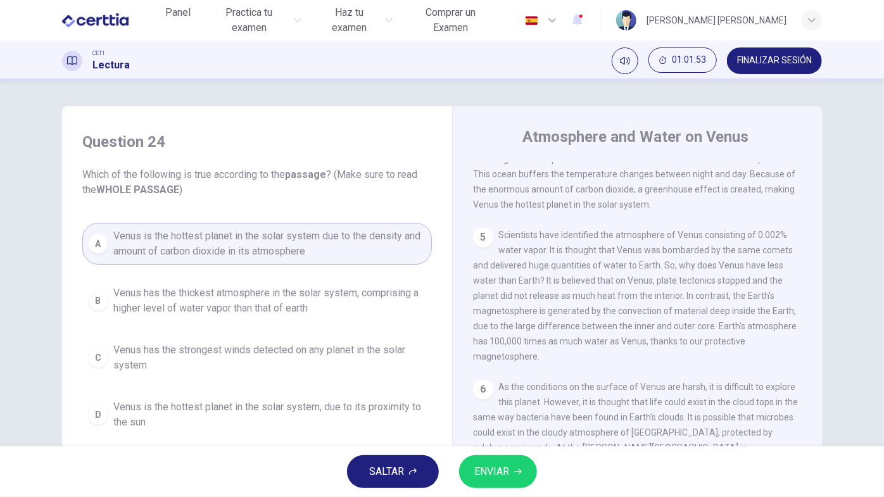
click at [518, 444] on icon "button" at bounding box center [518, 472] width 8 height 6
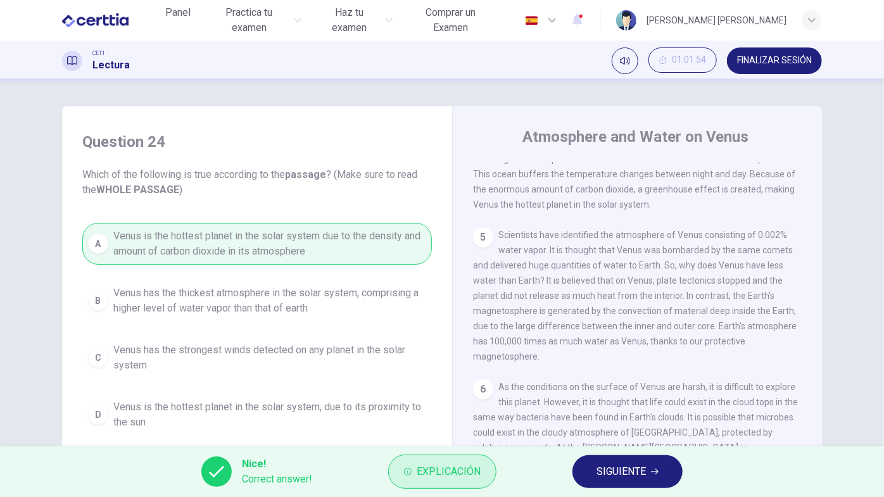
click at [463, 444] on span "Explicación" at bounding box center [449, 472] width 64 height 18
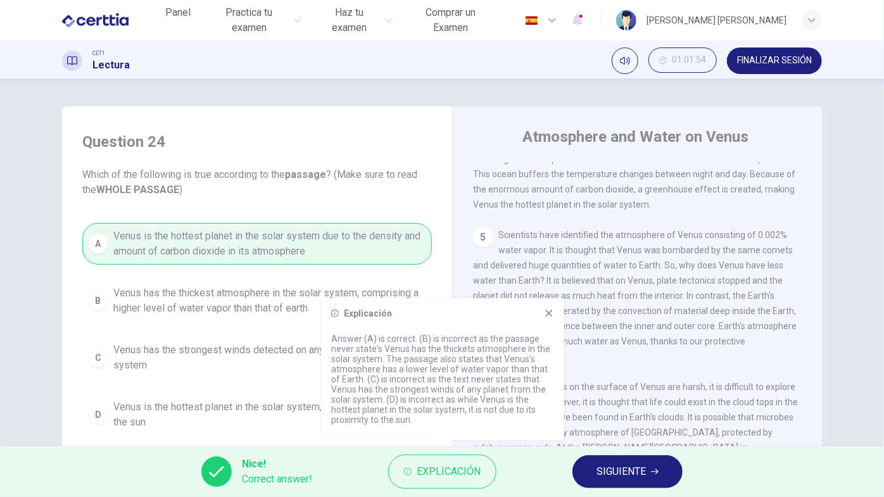
click at [631, 444] on span "SIGUIENTE" at bounding box center [620, 472] width 49 height 18
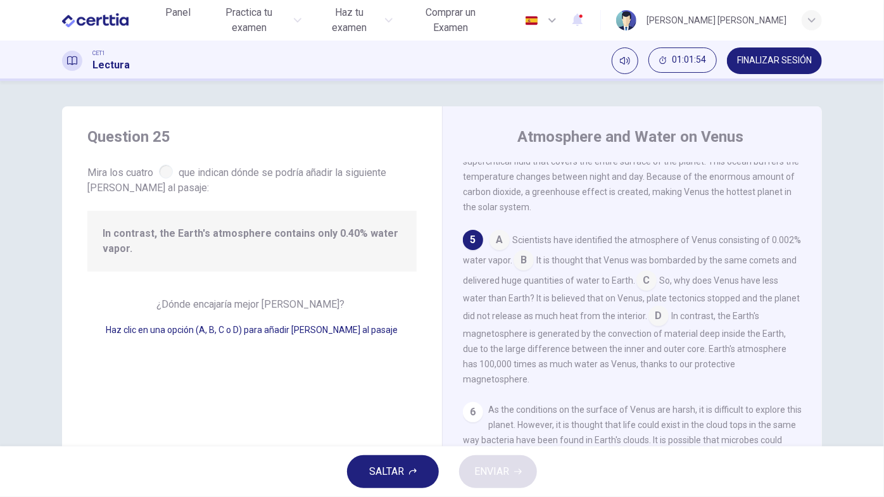
scroll to position [465, 0]
click at [534, 270] on input at bounding box center [523, 260] width 20 height 20
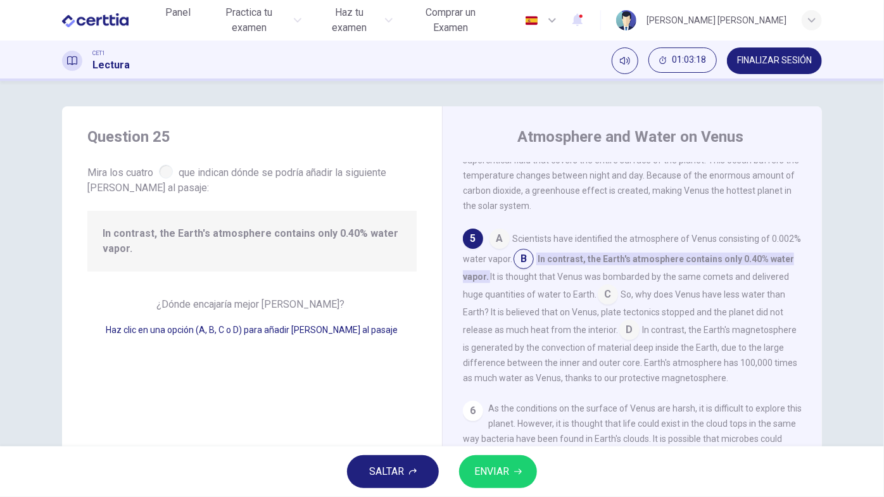
click at [618, 302] on input at bounding box center [608, 295] width 20 height 20
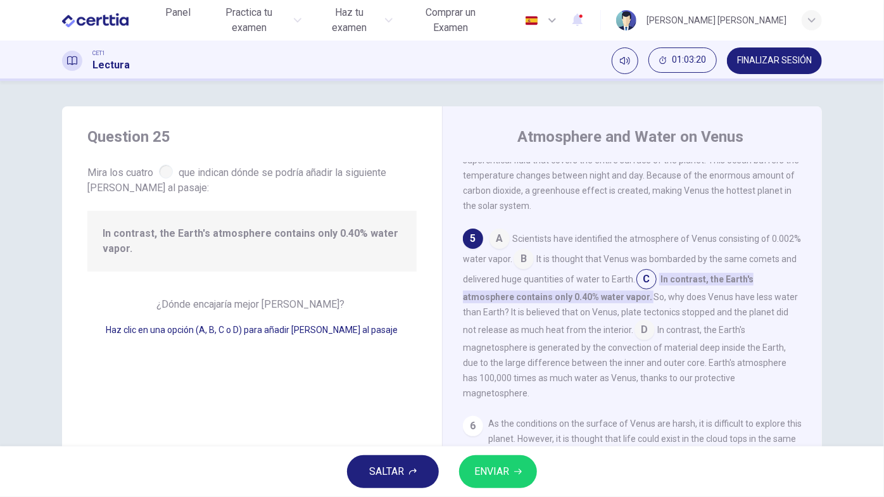
click at [534, 270] on input at bounding box center [523, 260] width 20 height 20
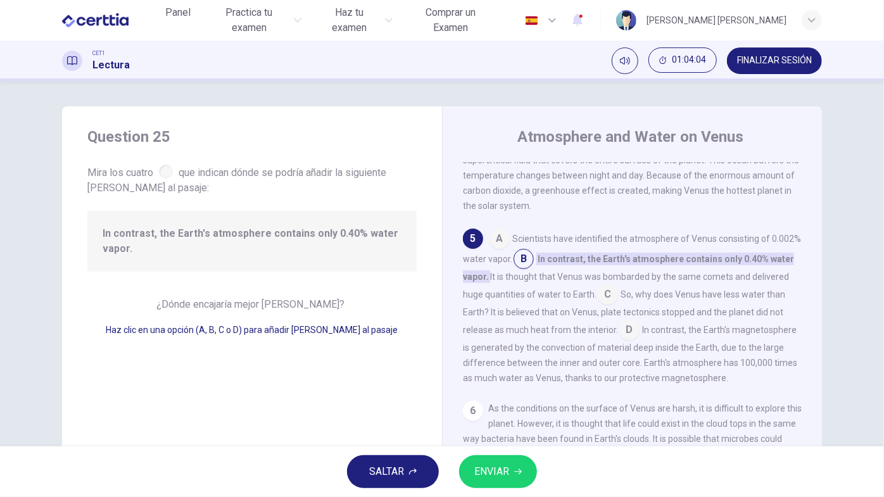
click at [618, 306] on input at bounding box center [608, 295] width 20 height 20
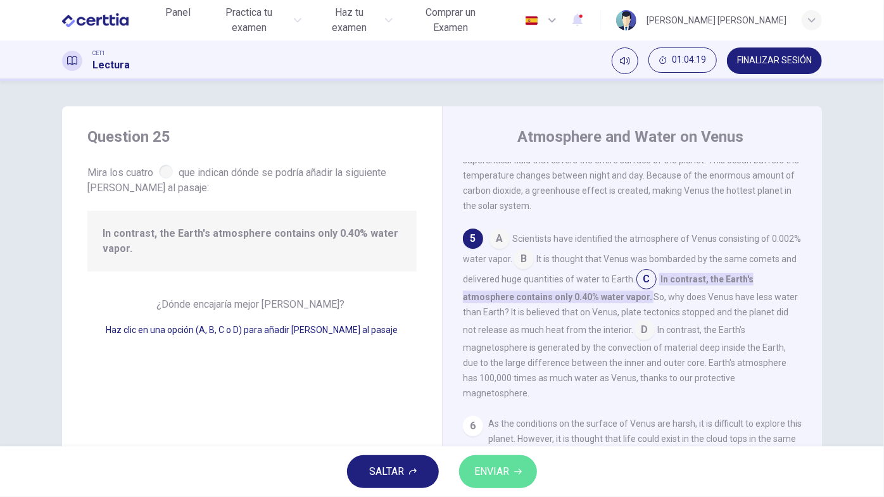
click at [517, 444] on icon "button" at bounding box center [518, 472] width 8 height 8
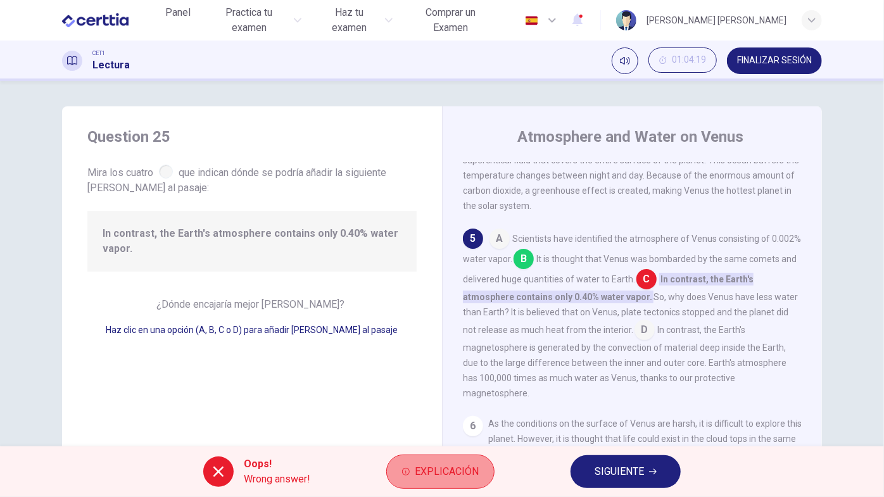
click at [461, 444] on span "Explicación" at bounding box center [447, 472] width 64 height 18
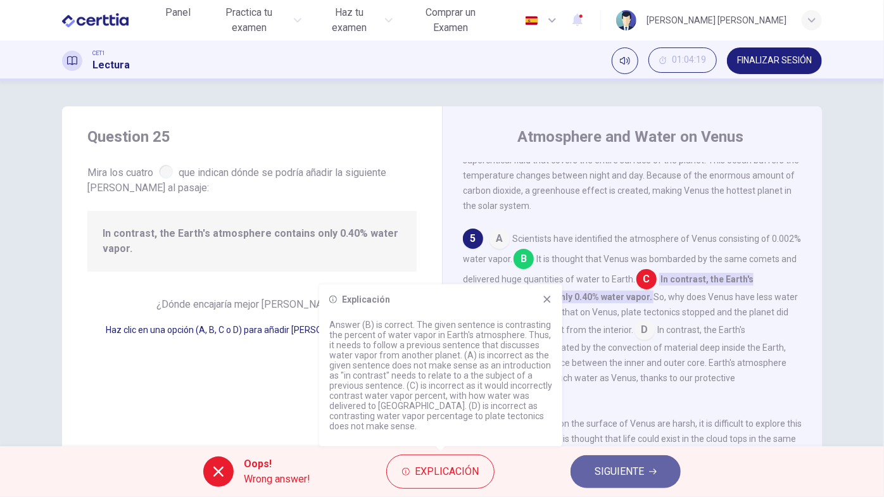
click at [589, 444] on button "SIGUIENTE" at bounding box center [625, 471] width 110 height 33
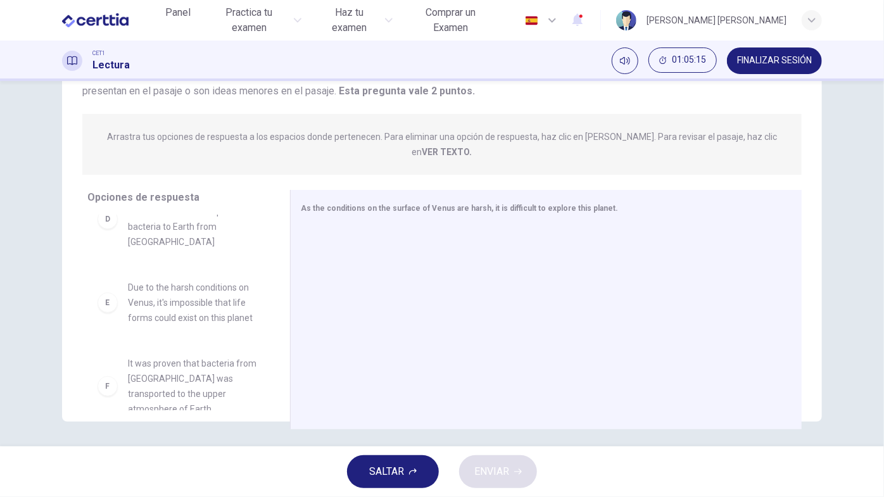
scroll to position [311, 0]
drag, startPoint x: 270, startPoint y: 366, endPoint x: 280, endPoint y: 218, distance: 147.8
click at [280, 218] on div "Opciones de respuesta A It is believed that life forms could exist on the surfa…" at bounding box center [442, 313] width 760 height 246
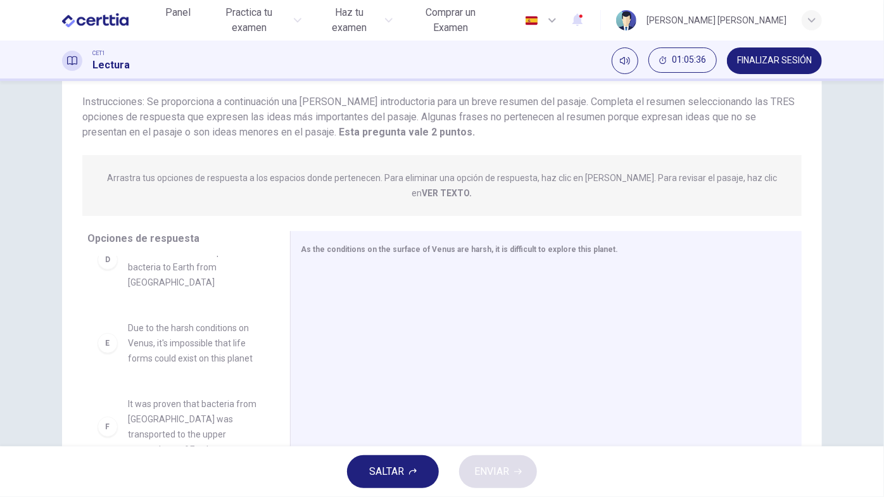
scroll to position [82, 0]
click at [247, 322] on span "Due to the harsh conditions on Venus, it's impossible that life forms could exi…" at bounding box center [194, 345] width 132 height 46
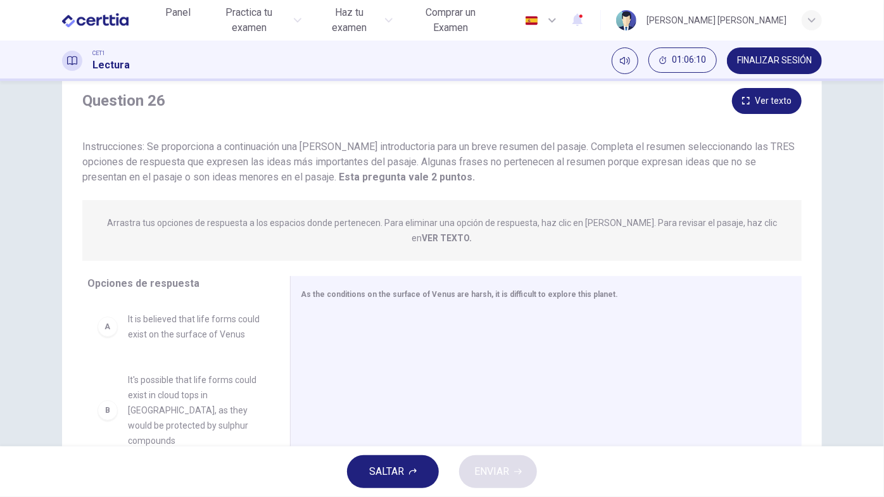
scroll to position [3, 0]
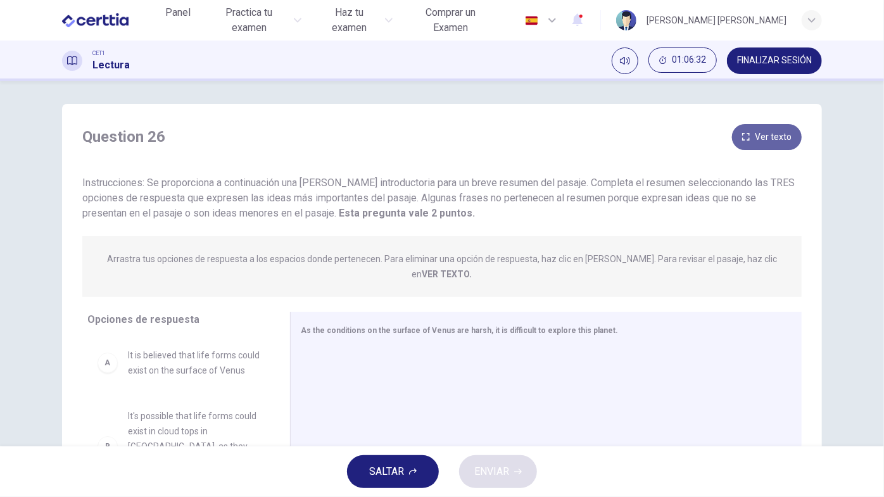
click at [758, 139] on button "Ver texto" at bounding box center [767, 137] width 70 height 26
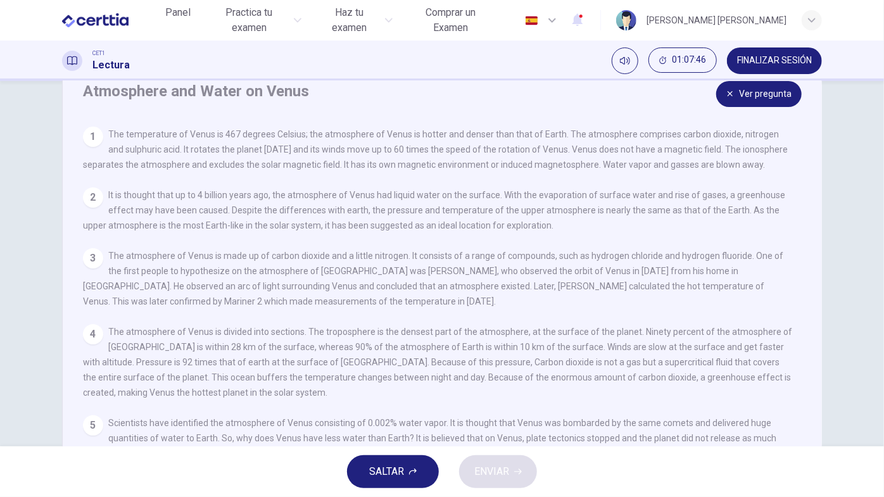
scroll to position [0, 0]
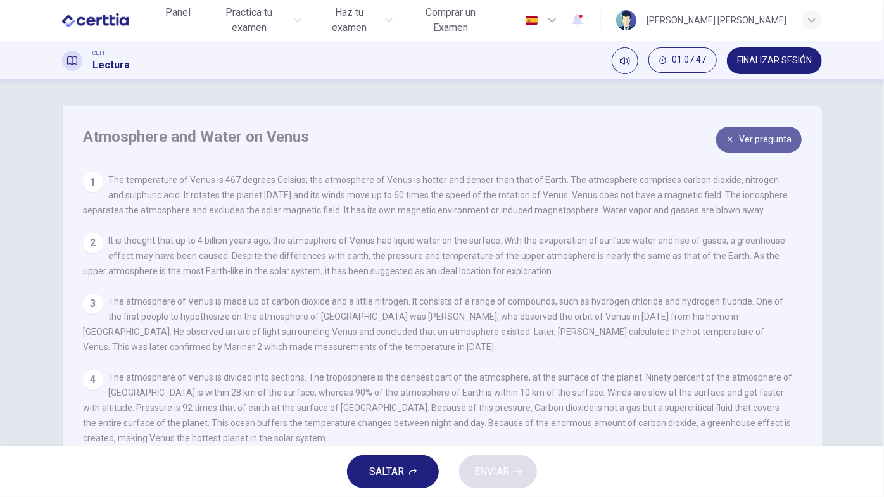
click at [741, 147] on button "Ver pregunta" at bounding box center [758, 140] width 85 height 26
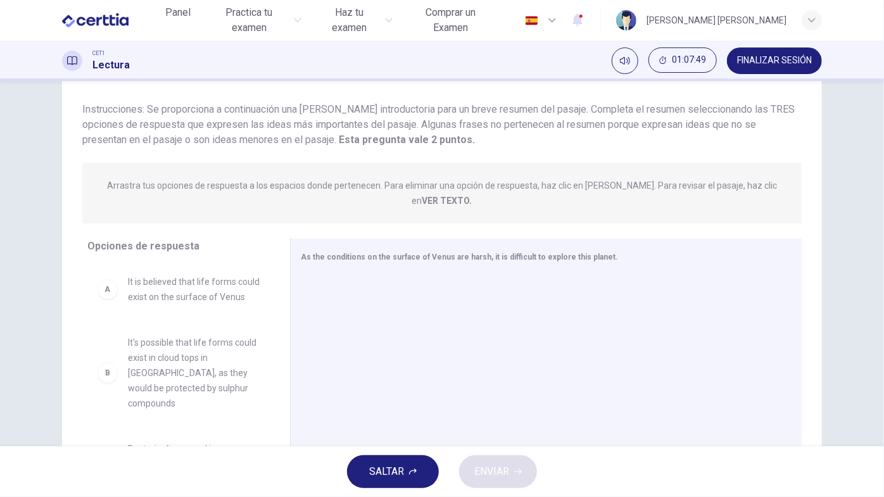
scroll to position [92, 0]
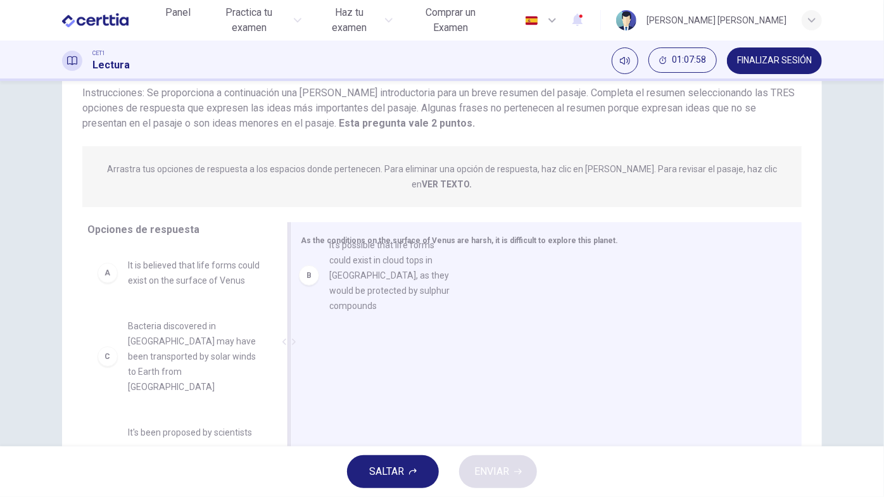
drag, startPoint x: 150, startPoint y: 358, endPoint x: 361, endPoint y: 277, distance: 226.2
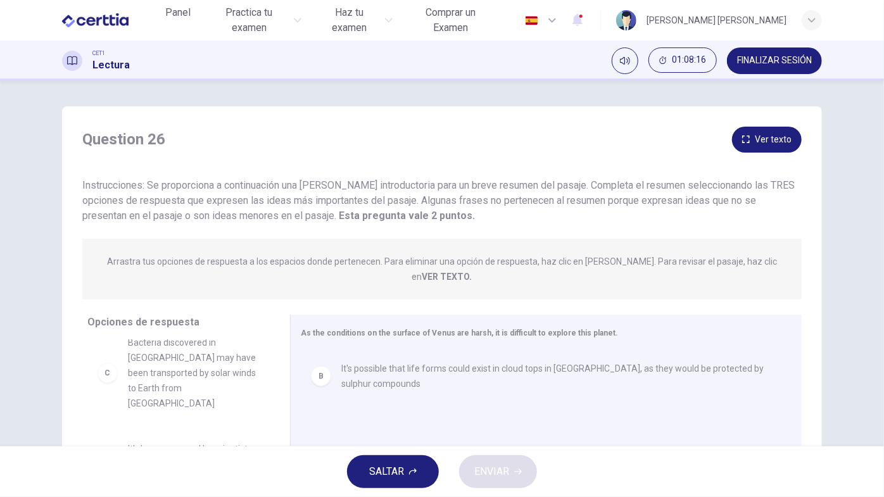
scroll to position [0, 0]
click at [758, 135] on button "Ver texto" at bounding box center [767, 140] width 70 height 26
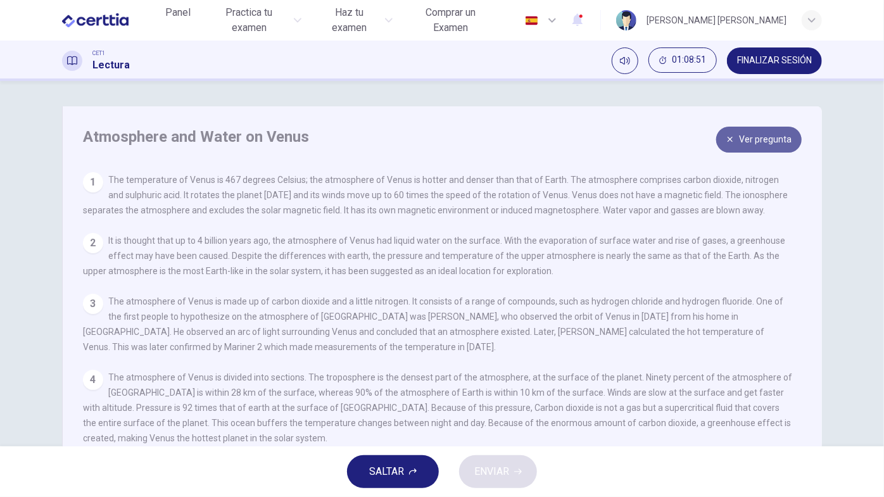
click at [763, 146] on button "Ver pregunta" at bounding box center [758, 140] width 85 height 26
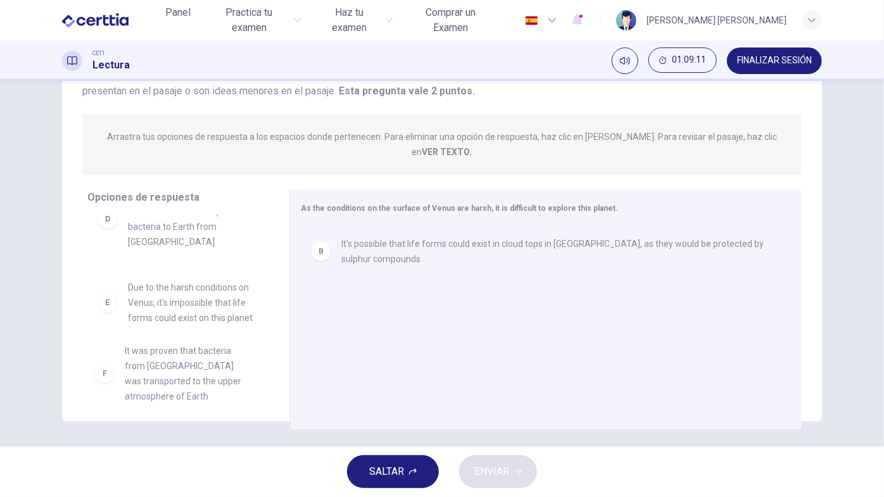
scroll to position [204, 0]
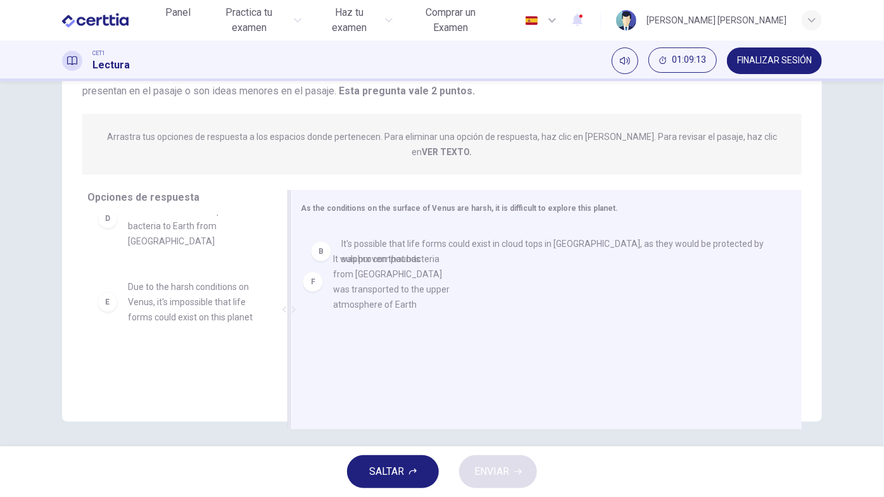
drag, startPoint x: 178, startPoint y: 357, endPoint x: 380, endPoint y: 265, distance: 222.1
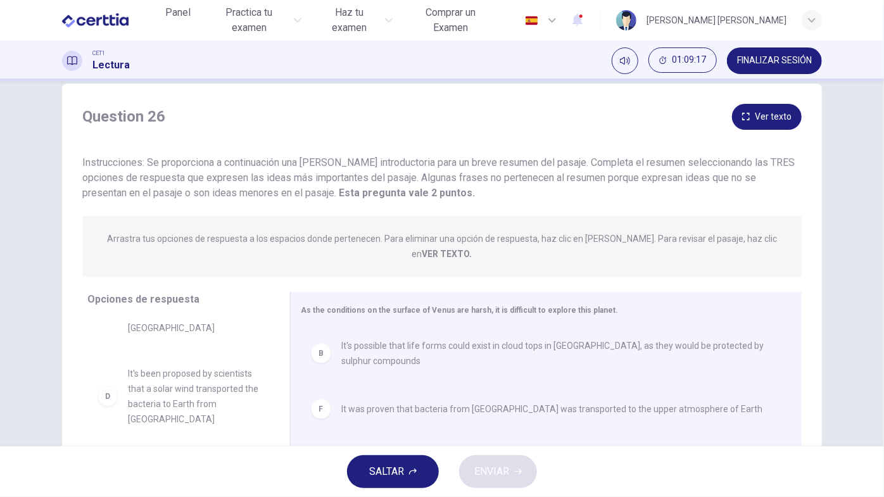
scroll to position [22, 0]
click at [761, 120] on button "Ver texto" at bounding box center [767, 117] width 70 height 26
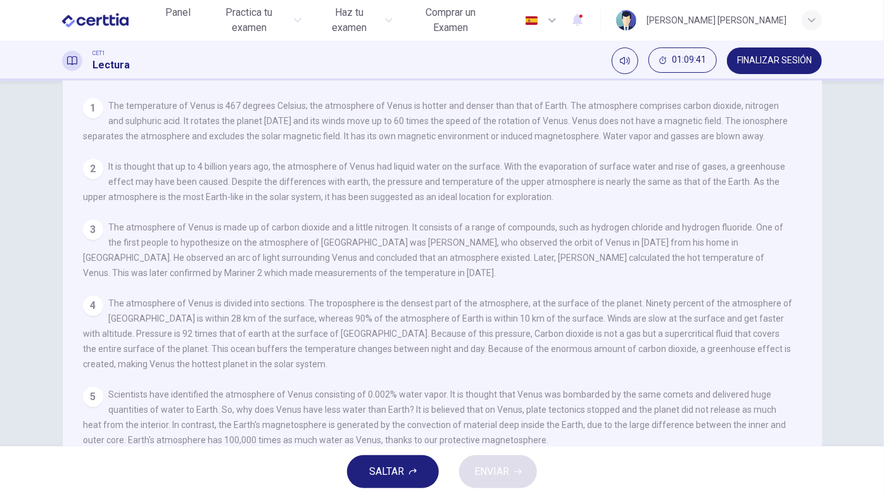
scroll to position [0, 0]
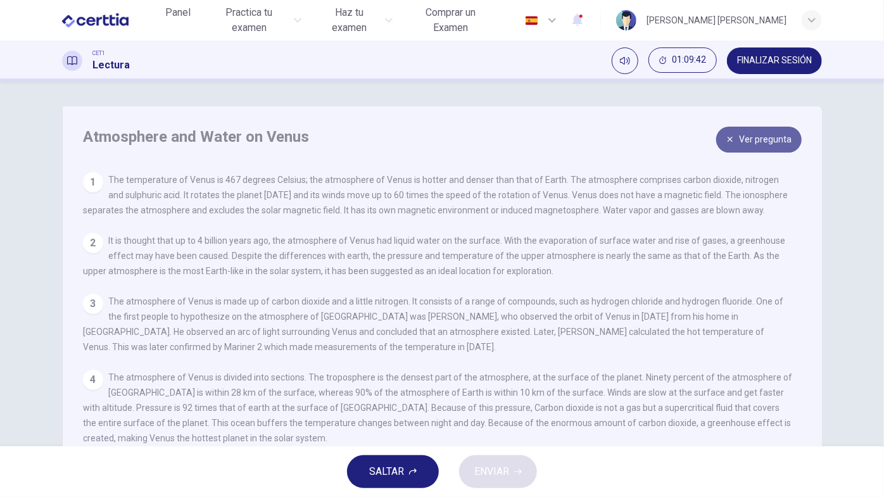
click at [760, 130] on button "Ver pregunta" at bounding box center [758, 140] width 85 height 26
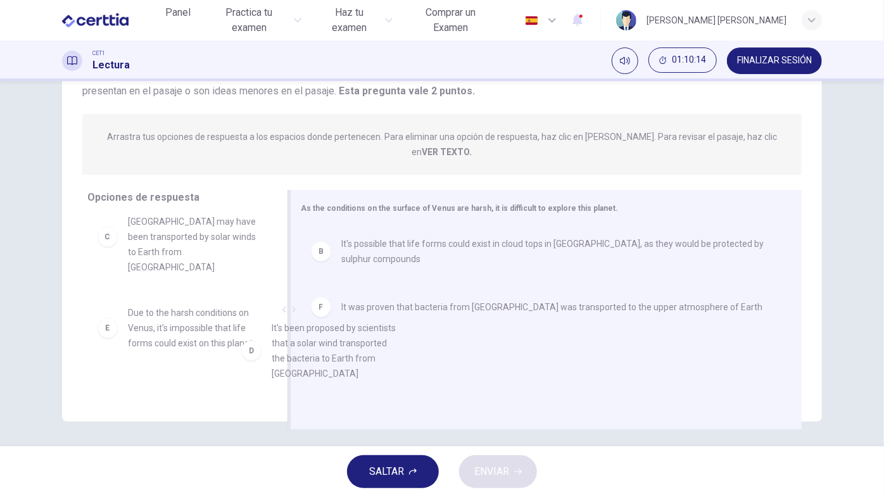
scroll to position [10, 0]
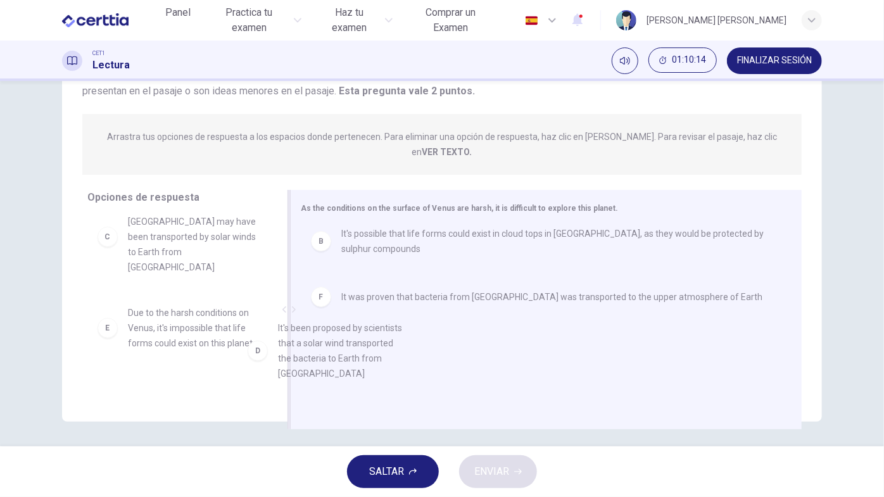
drag, startPoint x: 221, startPoint y: 341, endPoint x: 381, endPoint y: 348, distance: 160.3
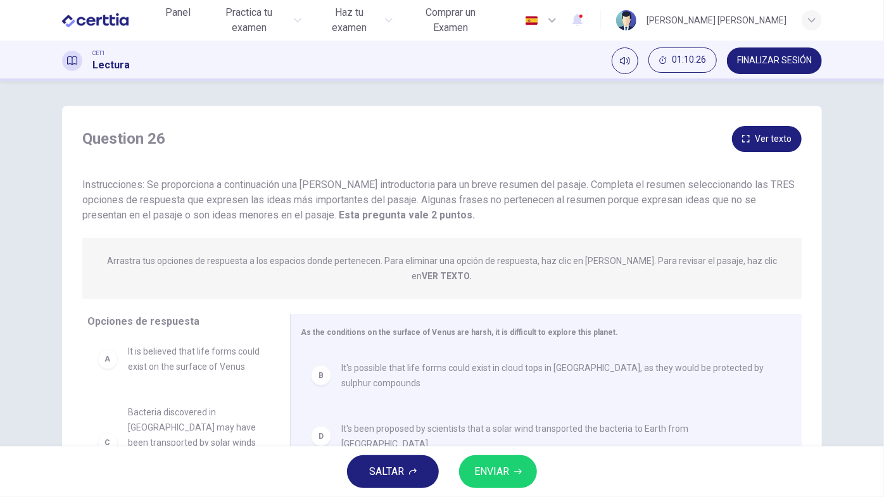
scroll to position [0, 0]
click at [763, 134] on button "Ver texto" at bounding box center [767, 140] width 70 height 26
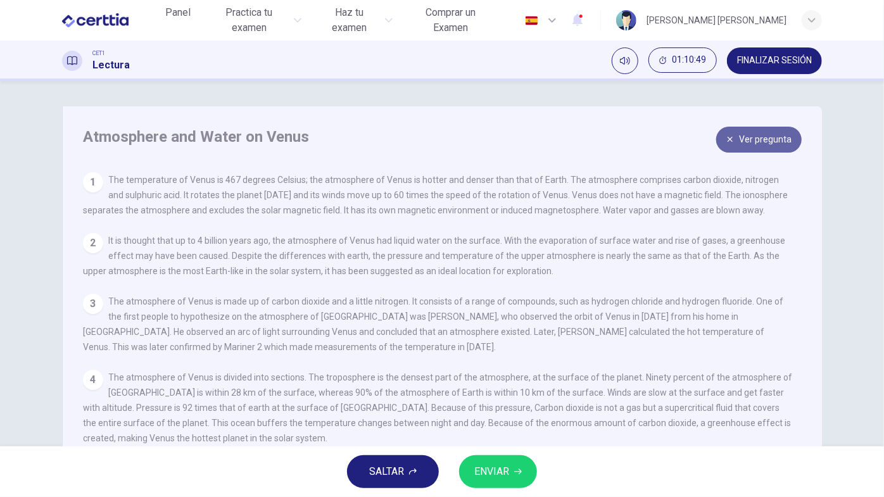
click at [778, 139] on button "Ver pregunta" at bounding box center [758, 140] width 85 height 26
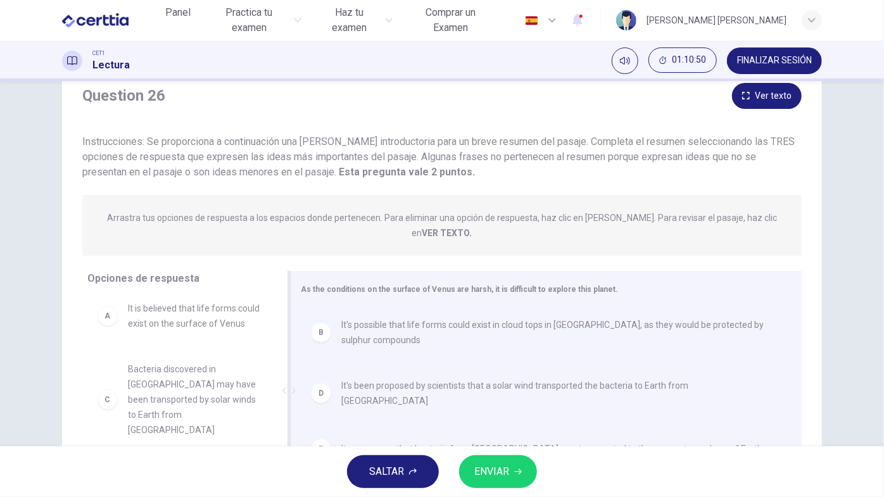
scroll to position [125, 0]
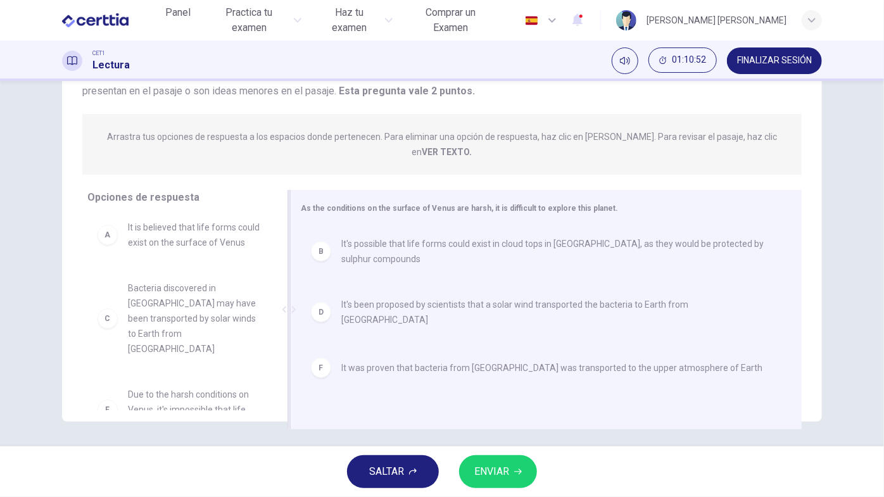
click at [318, 358] on div "F" at bounding box center [321, 368] width 20 height 20
click at [318, 348] on div "B It's possible that life forms could exist in cloud tops in [GEOGRAPHIC_DATA],…" at bounding box center [541, 311] width 480 height 170
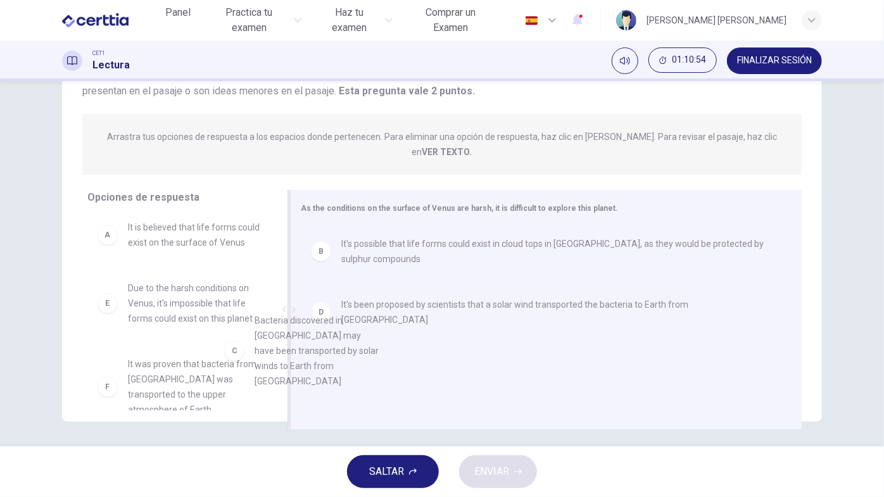
scroll to position [3, 0]
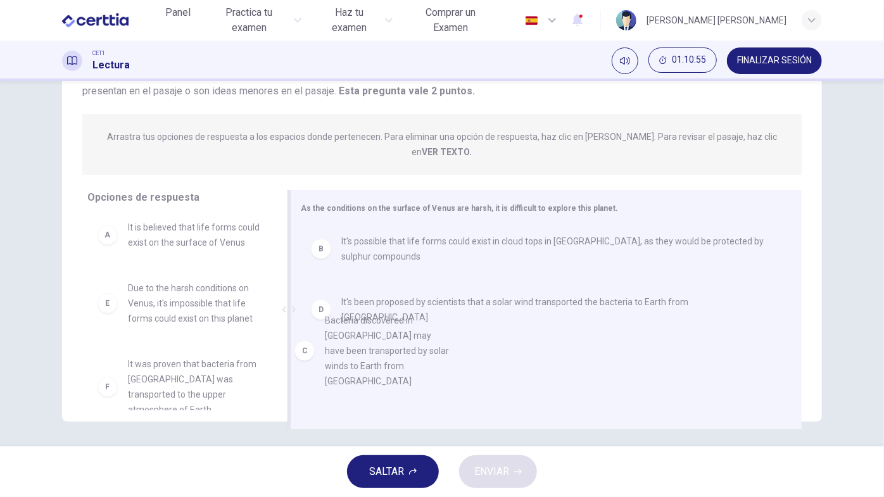
drag, startPoint x: 187, startPoint y: 306, endPoint x: 401, endPoint y: 342, distance: 217.1
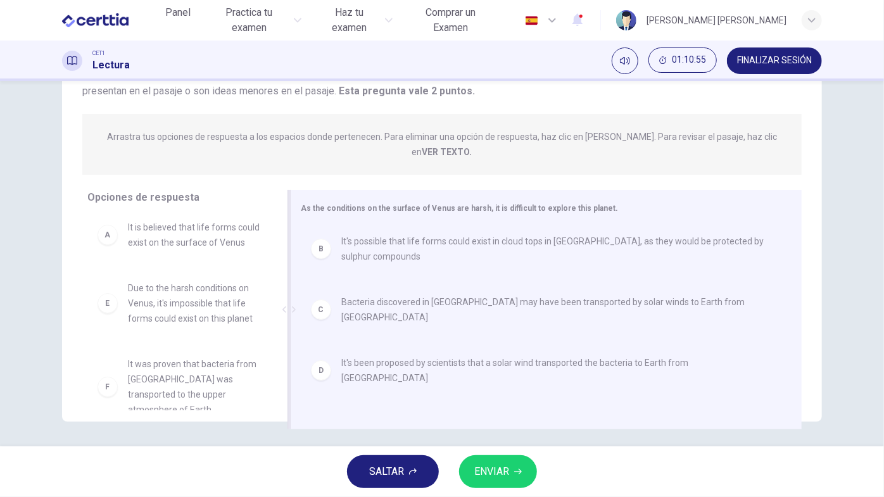
scroll to position [0, 0]
click at [520, 444] on icon "button" at bounding box center [518, 472] width 8 height 8
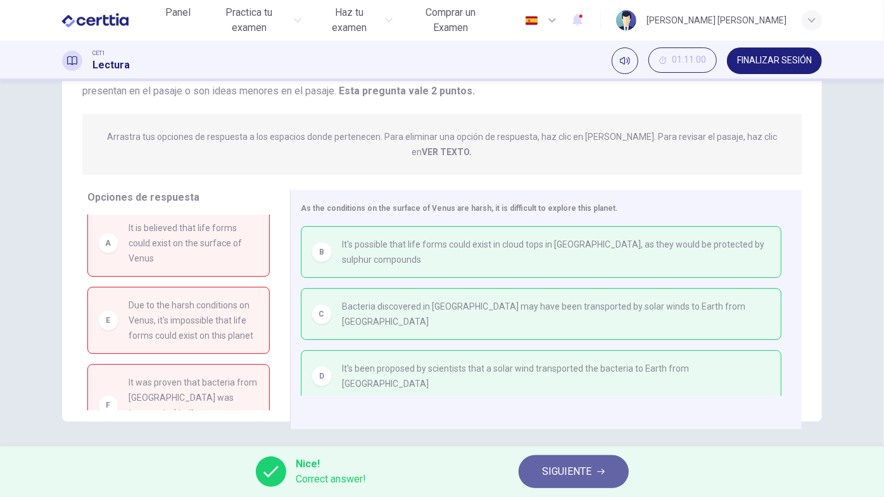
click at [549, 444] on span "SIGUIENTE" at bounding box center [566, 472] width 49 height 18
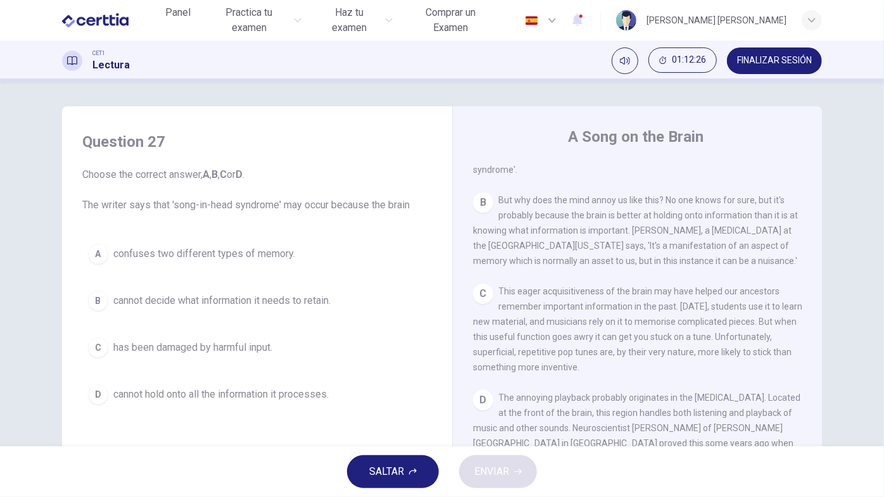
scroll to position [343, 0]
click at [96, 302] on div "B" at bounding box center [98, 301] width 20 height 20
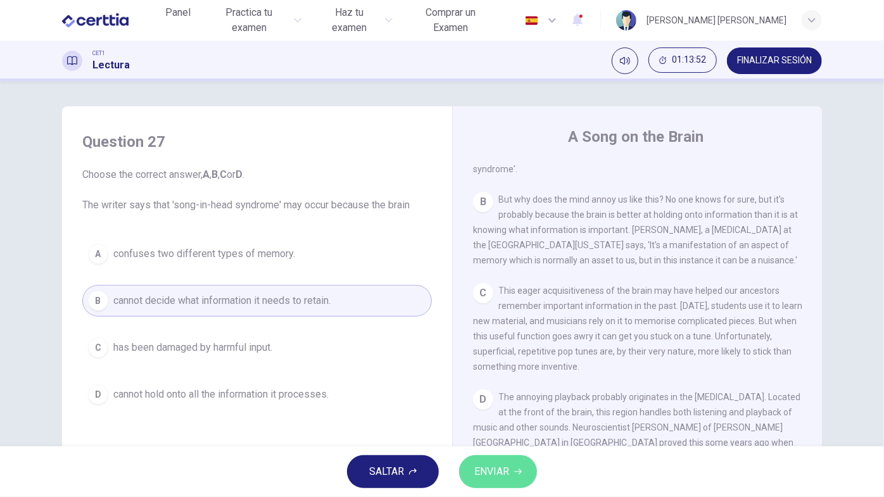
click at [518, 444] on icon "button" at bounding box center [518, 472] width 8 height 8
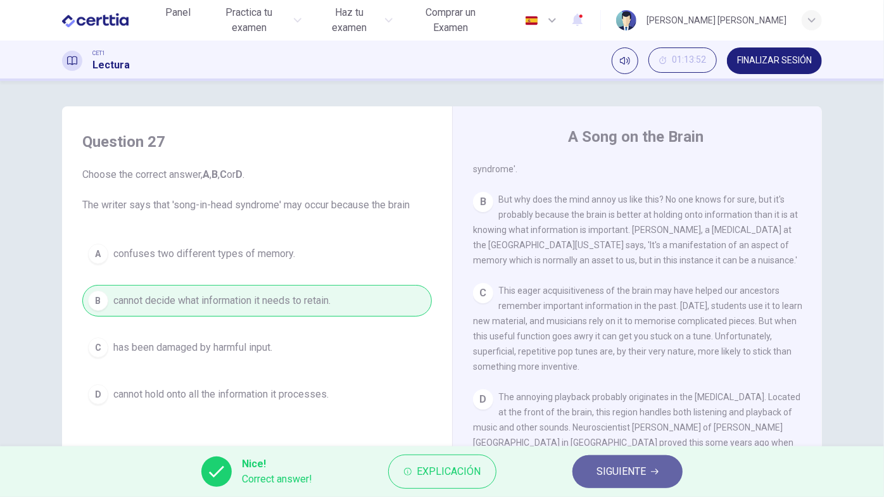
click at [598, 444] on span "SIGUIENTE" at bounding box center [620, 472] width 49 height 18
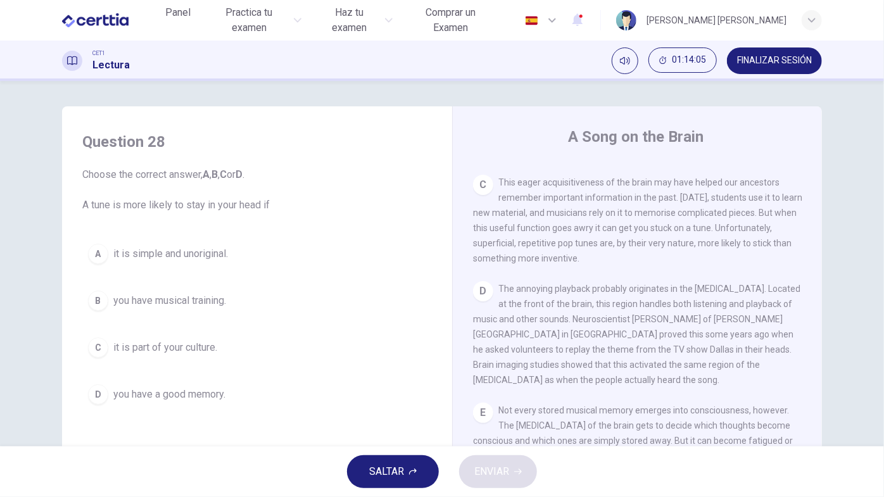
scroll to position [452, 0]
click at [94, 258] on div "A" at bounding box center [98, 254] width 20 height 20
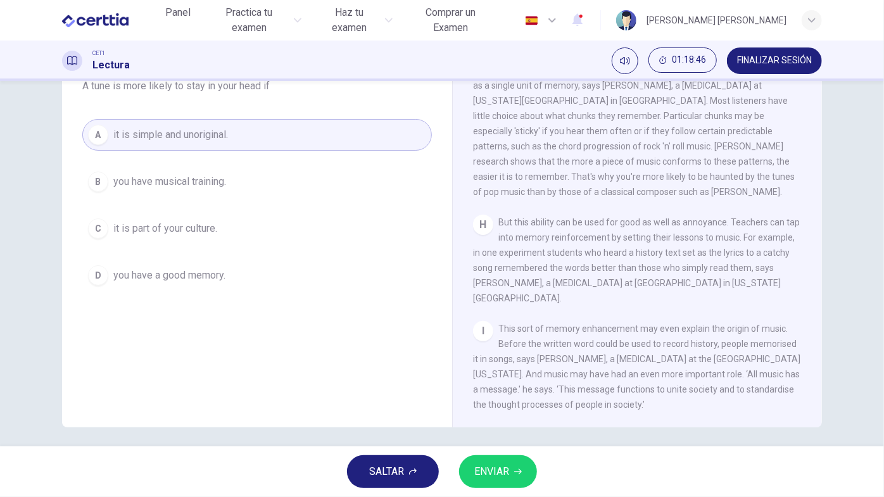
scroll to position [118, 0]
click at [496, 444] on span "ENVIAR" at bounding box center [491, 472] width 35 height 18
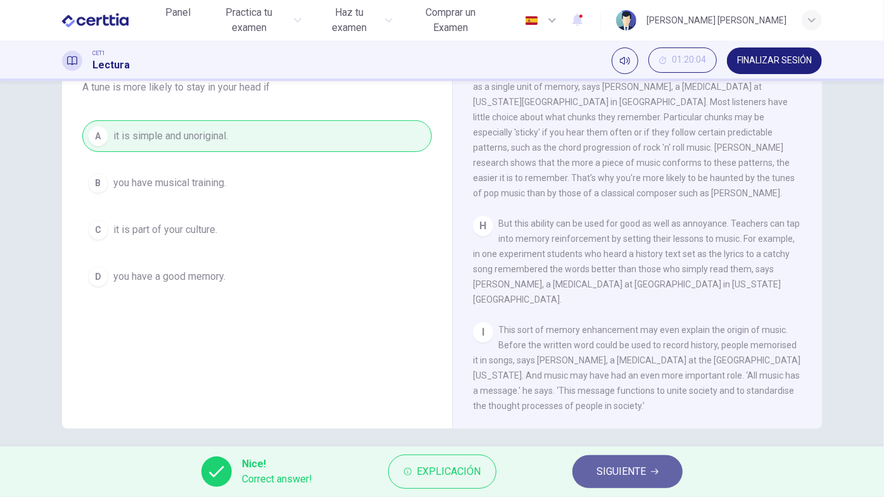
click at [608, 444] on span "SIGUIENTE" at bounding box center [620, 472] width 49 height 18
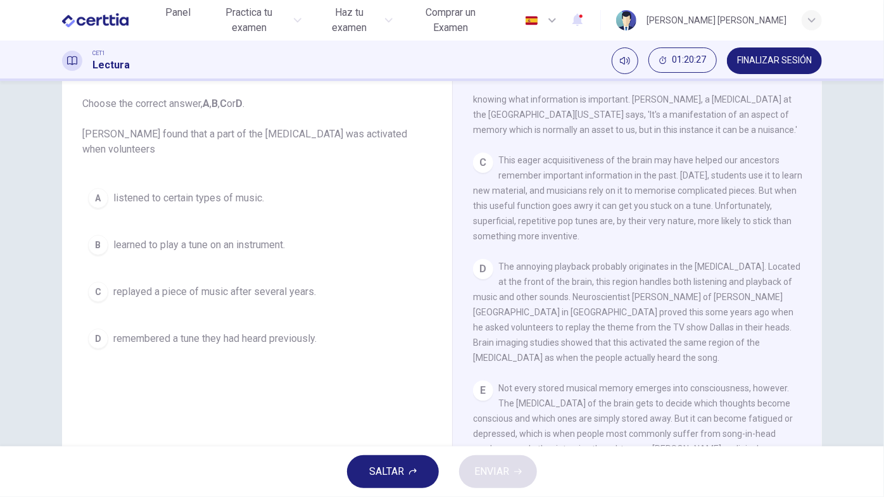
scroll to position [425, 0]
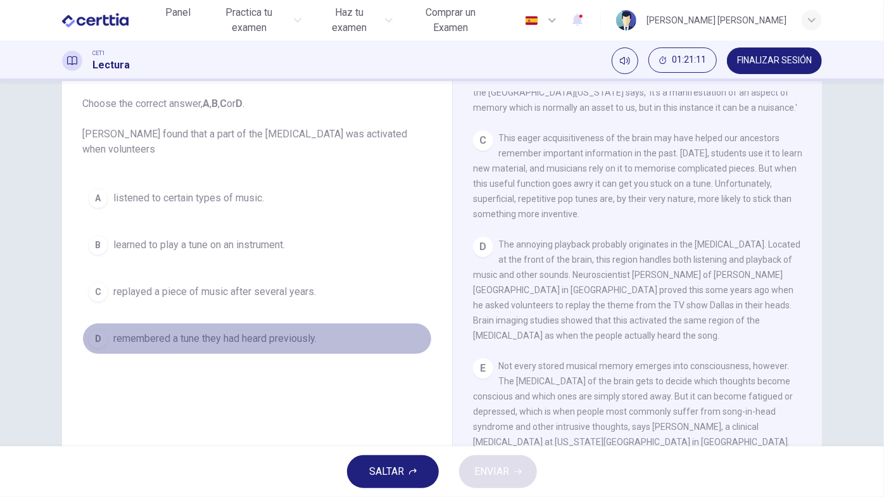
click at [99, 344] on div "D" at bounding box center [98, 339] width 20 height 20
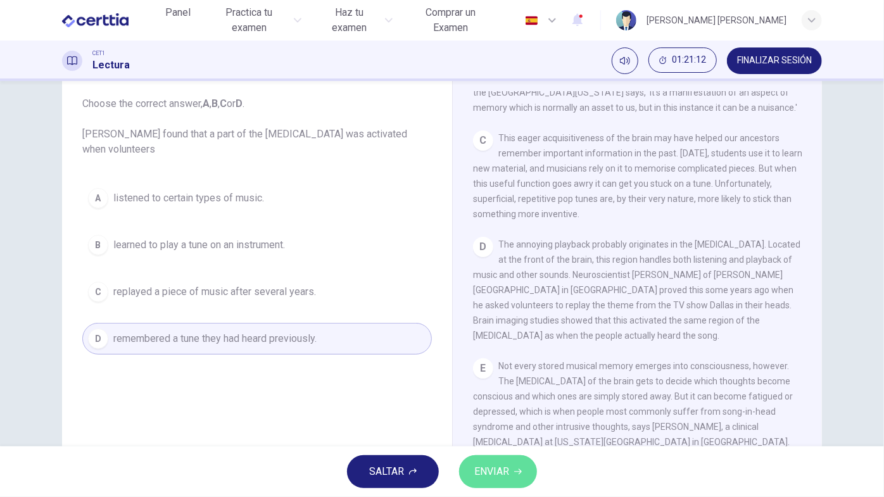
click at [498, 444] on span "ENVIAR" at bounding box center [491, 472] width 35 height 18
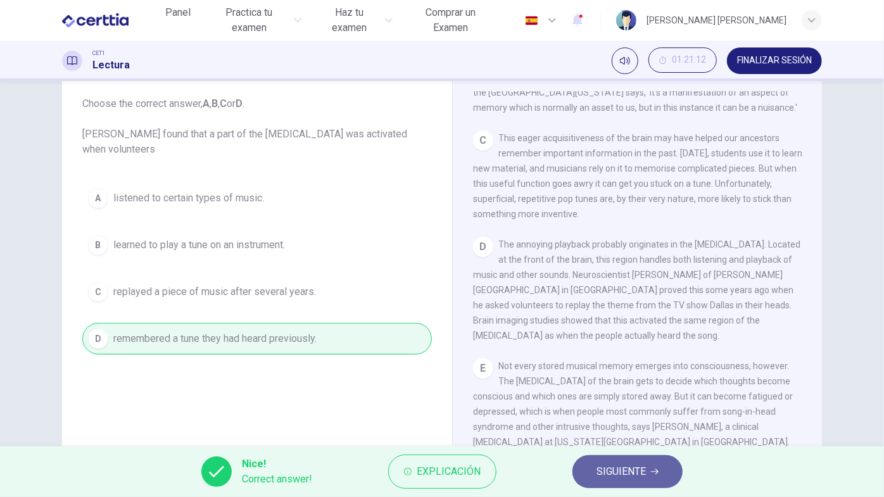
click at [603, 444] on span "SIGUIENTE" at bounding box center [620, 472] width 49 height 18
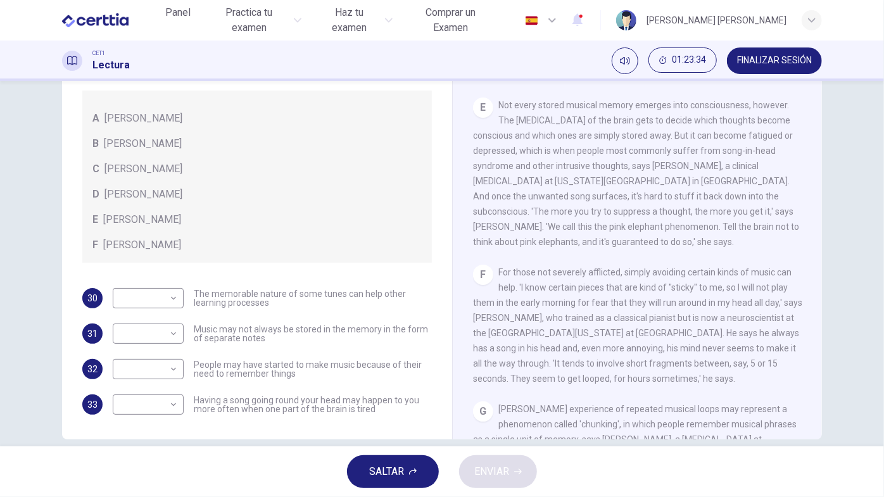
scroll to position [653, 0]
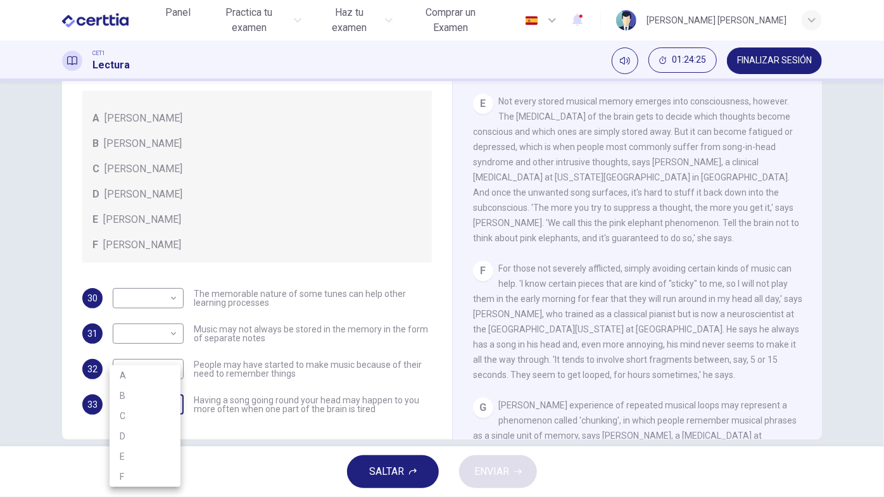
click at [166, 406] on body "Este sitio utiliza cookies, como se explica en nuestra Política de Privacidad .…" at bounding box center [442, 248] width 884 height 497
click at [163, 398] on li "B" at bounding box center [145, 395] width 71 height 20
type input "*"
click at [174, 335] on body "Este sitio utiliza cookies, como se explica en nuestra Política de Privacidad .…" at bounding box center [442, 248] width 884 height 497
click at [160, 386] on li "C" at bounding box center [145, 394] width 71 height 20
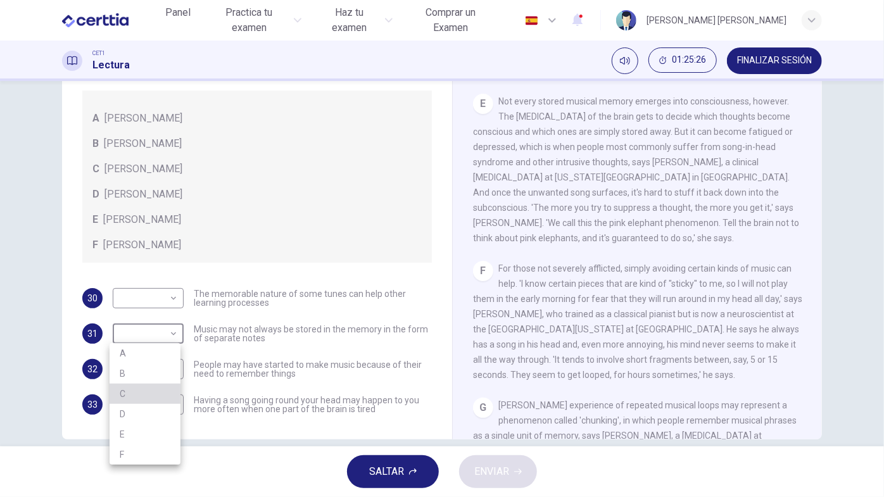
type input "*"
click at [273, 368] on span "People may have started to make music because of their need to remember things" at bounding box center [313, 369] width 238 height 18
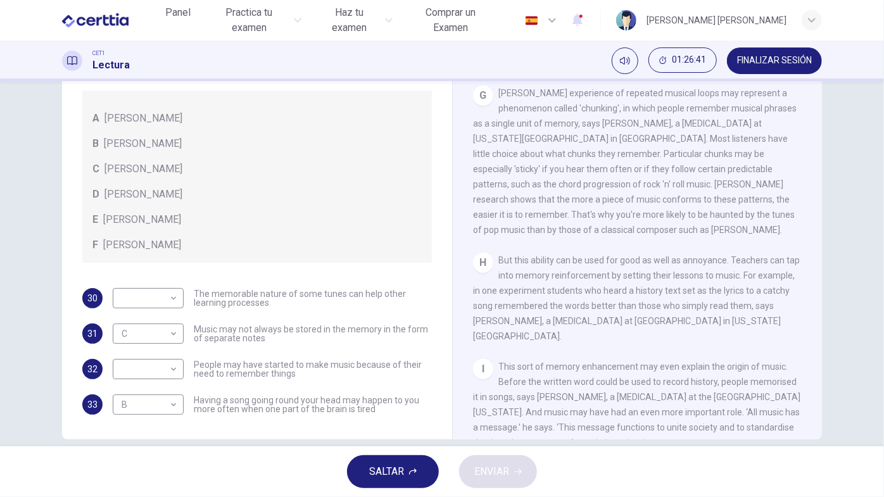
scroll to position [1005, 0]
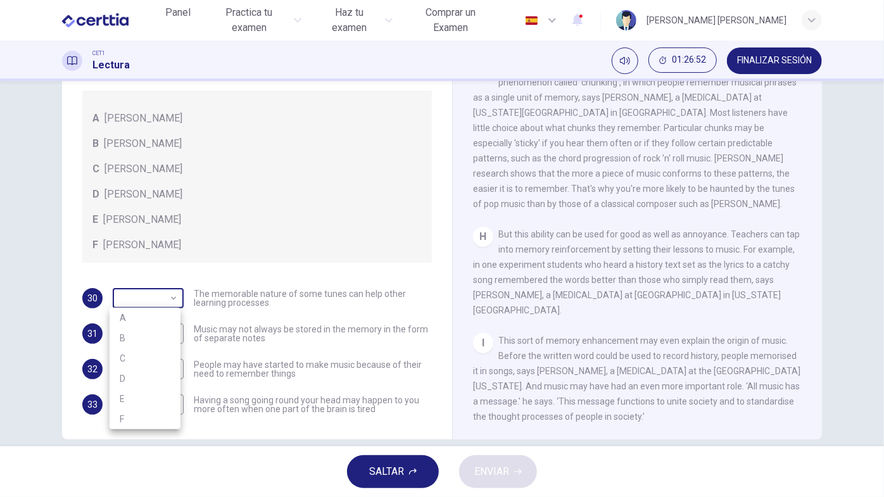
click at [172, 302] on body "Este sitio utiliza cookies, como se explica en nuestra Política de Privacidad .…" at bounding box center [442, 248] width 884 height 497
click at [143, 394] on li "E" at bounding box center [145, 399] width 71 height 20
type input "*"
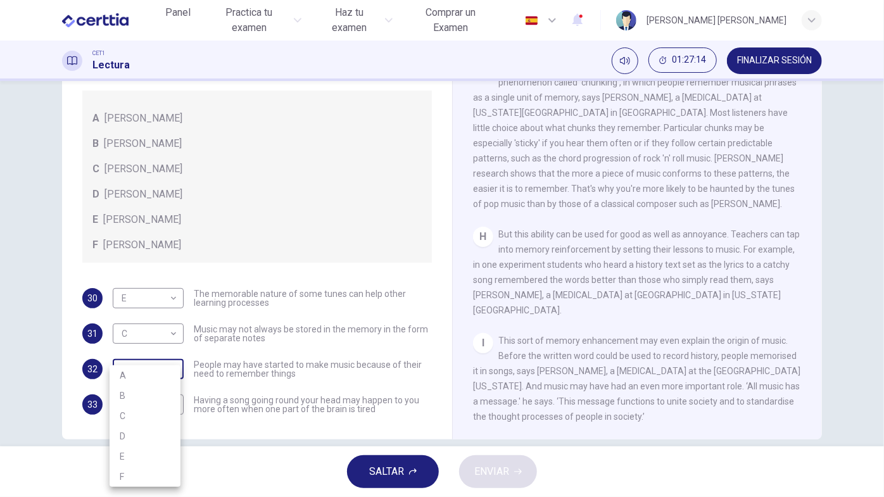
click at [163, 372] on body "Este sitio utiliza cookies, como se explica en nuestra Política de Privacidad .…" at bounding box center [442, 248] width 884 height 497
click at [163, 444] on li "F" at bounding box center [145, 477] width 71 height 20
type input "*"
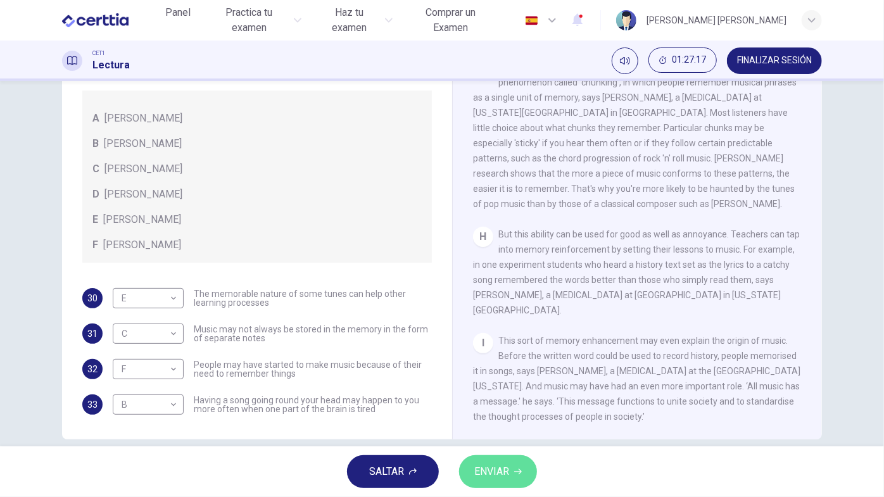
click at [515, 444] on button "ENVIAR" at bounding box center [498, 471] width 78 height 33
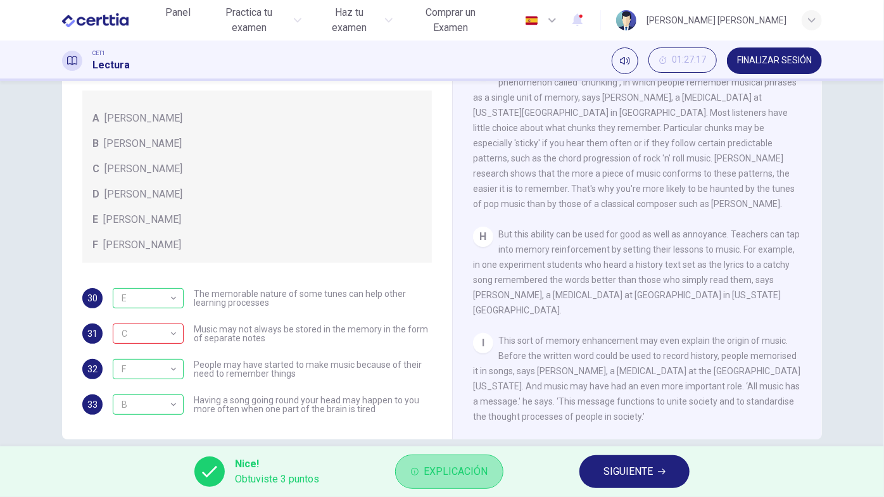
click at [444, 444] on span "Explicación" at bounding box center [455, 472] width 64 height 18
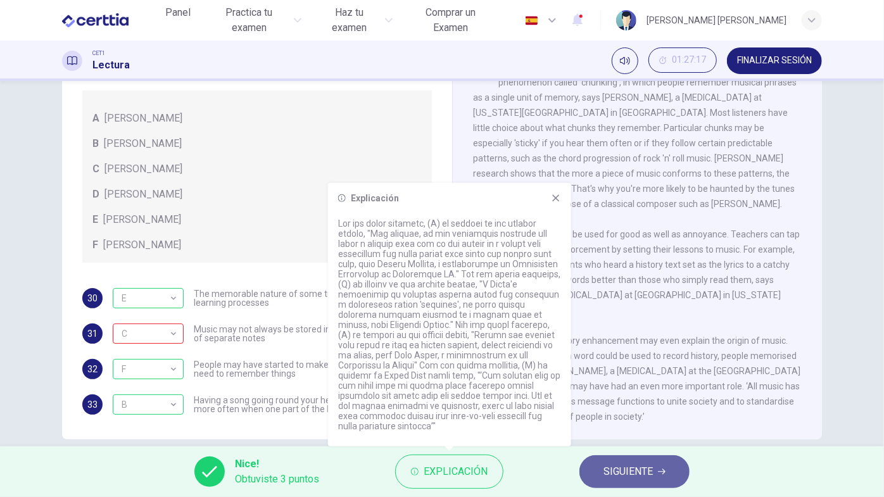
click at [594, 444] on button "SIGUIENTE" at bounding box center [634, 471] width 110 height 33
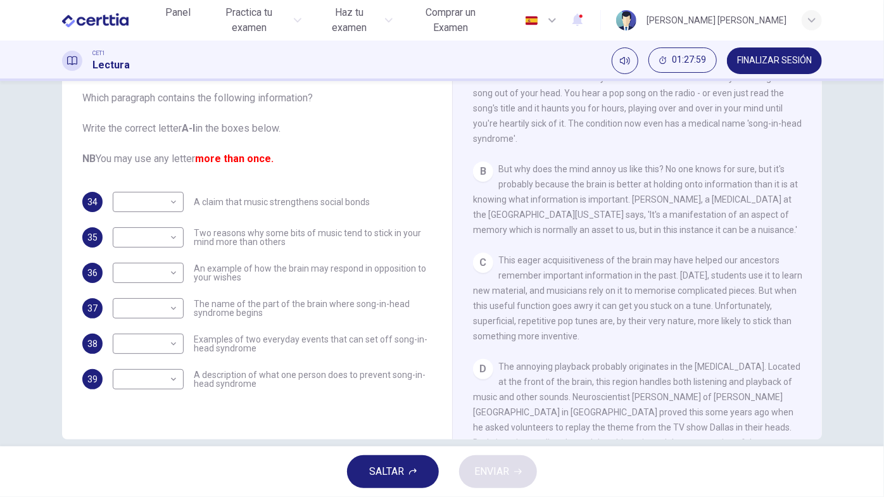
scroll to position [266, 0]
click at [172, 310] on body "Este sitio utiliza cookies, como se explica en nuestra Política de Privacidad .…" at bounding box center [442, 248] width 884 height 497
click at [157, 371] on li "D" at bounding box center [145, 375] width 71 height 20
type input "*"
click at [743, 272] on div "C This eager acquisitiveness of the brain may have helped our ancestors remembe…" at bounding box center [637, 298] width 329 height 91
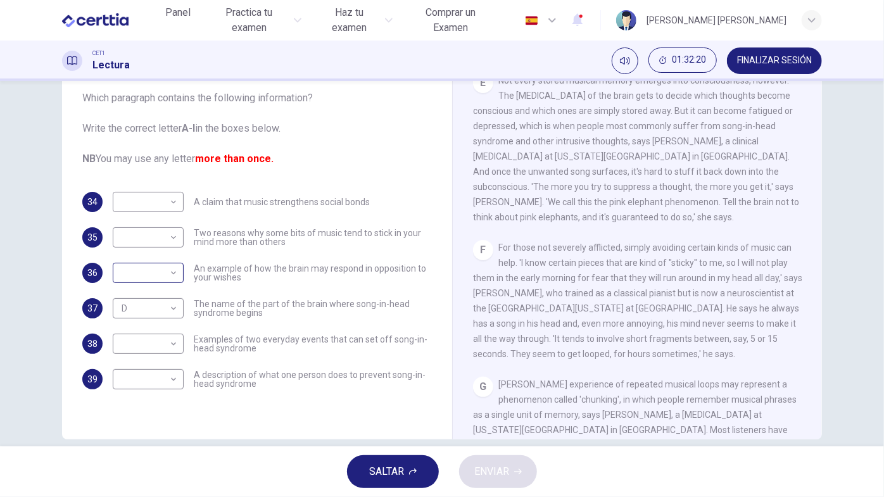
scroll to position [674, 0]
click at [177, 277] on div "​ ​" at bounding box center [148, 273] width 71 height 20
click at [173, 274] on body "Este sitio utiliza cookies, como se explica en nuestra Política de Privacidad .…" at bounding box center [442, 248] width 884 height 497
click at [154, 368] on li "E" at bounding box center [145, 374] width 71 height 20
type input "*"
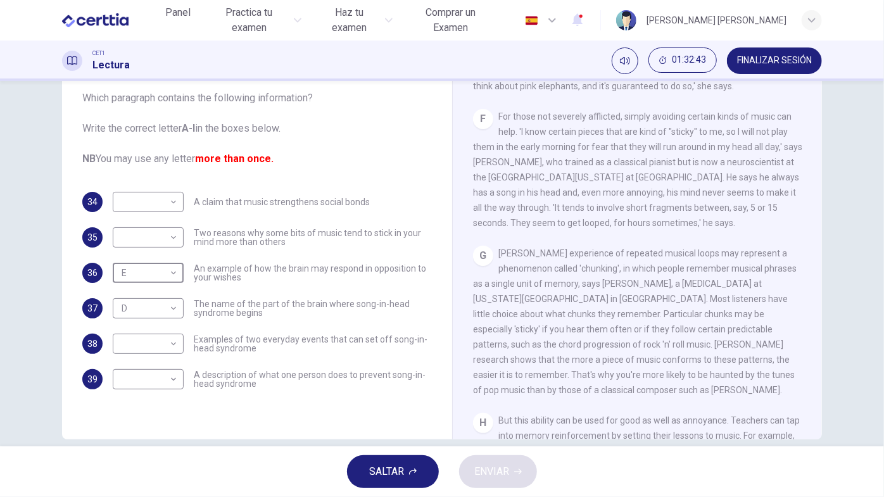
scroll to position [813, 0]
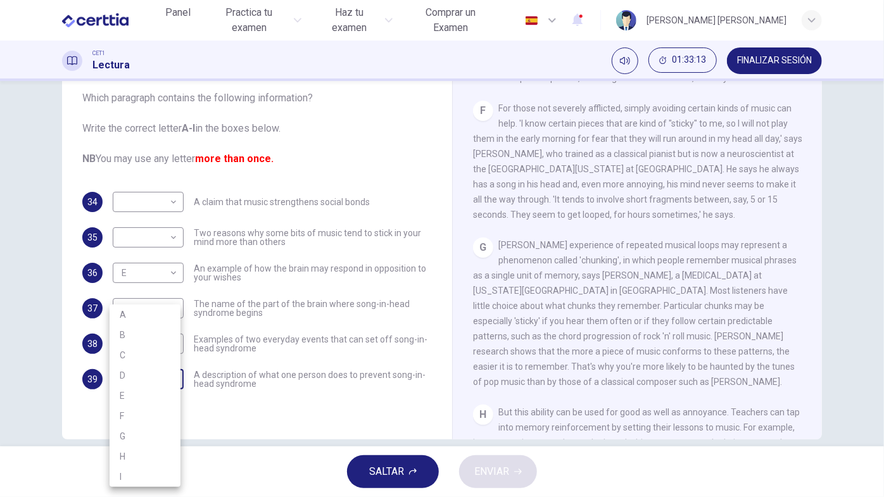
click at [161, 379] on body "Este sitio utiliza cookies, como se explica en nuestra Política de Privacidad .…" at bounding box center [442, 248] width 884 height 497
click at [154, 420] on li "F" at bounding box center [145, 416] width 71 height 20
type input "*"
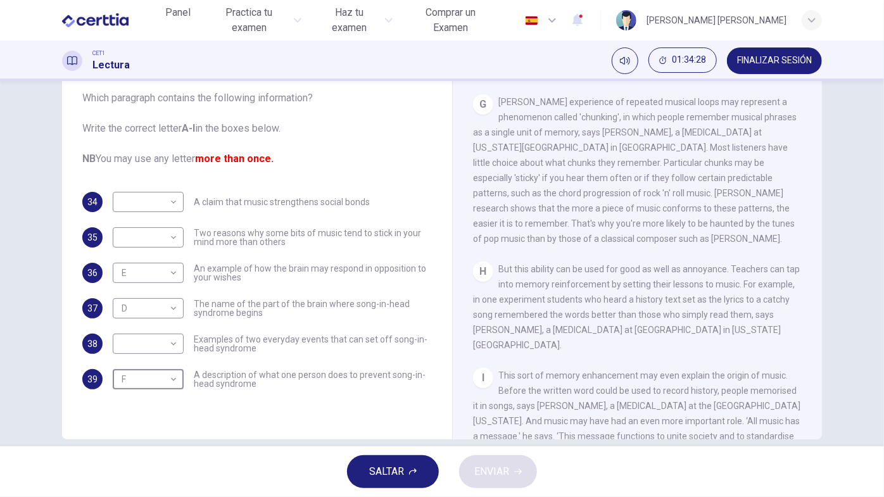
scroll to position [958, 0]
click at [172, 236] on body "Este sitio utiliza cookies, como se explica en nuestra Política de Privacidad .…" at bounding box center [442, 248] width 884 height 497
click at [147, 373] on li "G" at bounding box center [145, 379] width 71 height 20
type input "*"
click at [166, 346] on body "Este sitio utiliza cookies, como se explica en nuestra Política de Privacidad .…" at bounding box center [442, 248] width 884 height 497
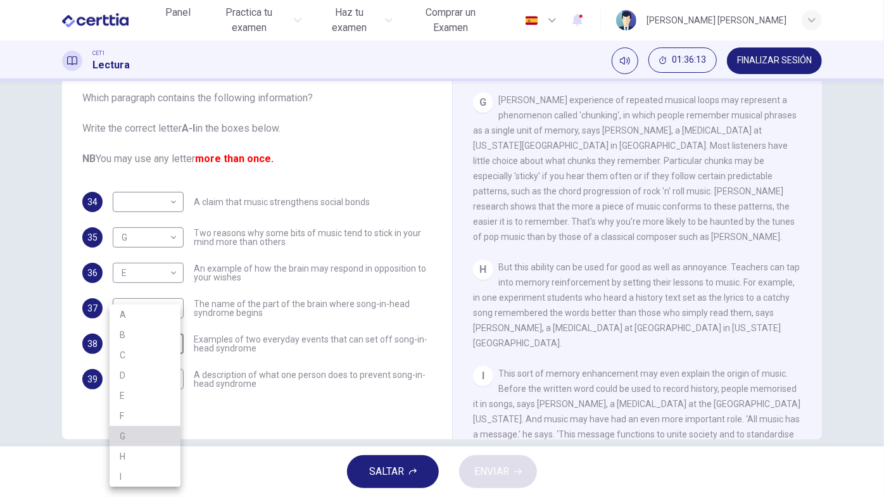
click at [166, 435] on li "G" at bounding box center [145, 436] width 71 height 20
type input "*"
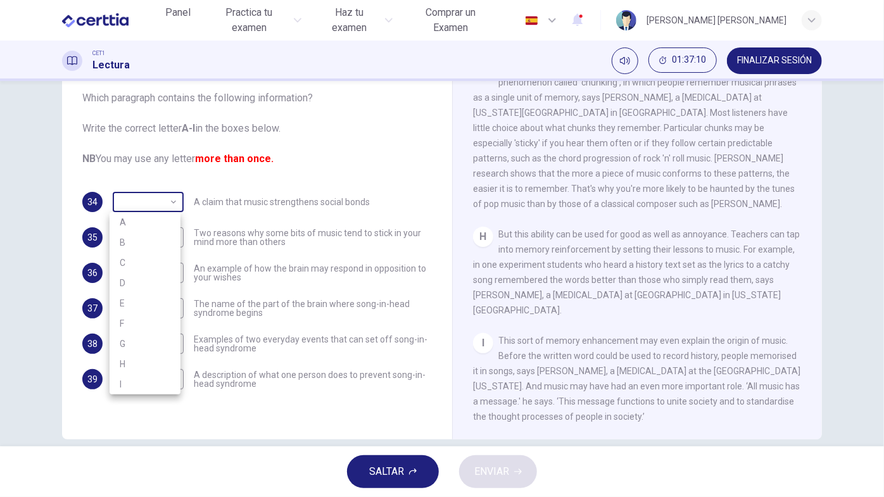
click at [173, 204] on body "Este sitio utiliza cookies, como se explica en nuestra Política de Privacidad .…" at bounding box center [442, 248] width 884 height 497
click at [158, 380] on li "I" at bounding box center [145, 384] width 71 height 20
type input "*"
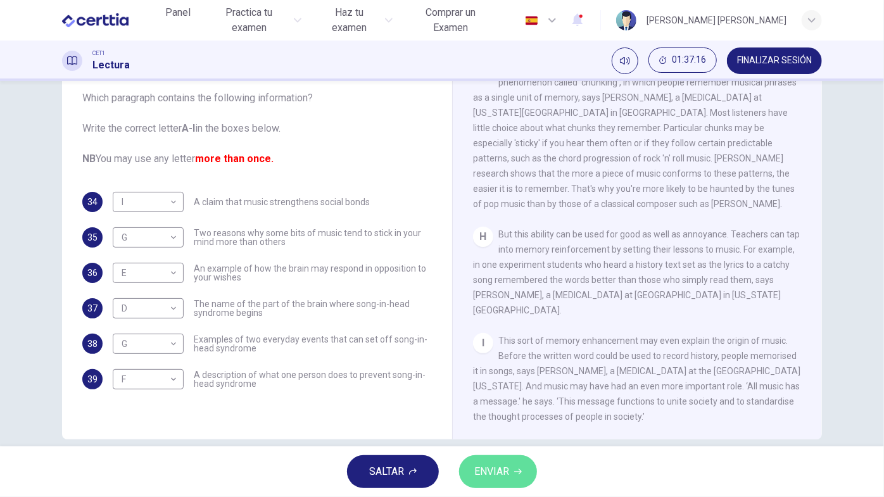
click at [479, 444] on span "ENVIAR" at bounding box center [491, 472] width 35 height 18
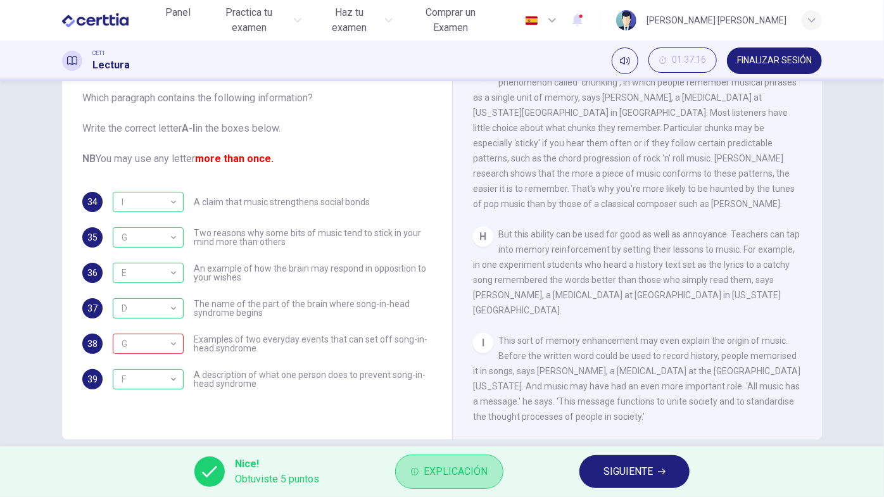
click at [479, 444] on span "Explicación" at bounding box center [455, 472] width 64 height 18
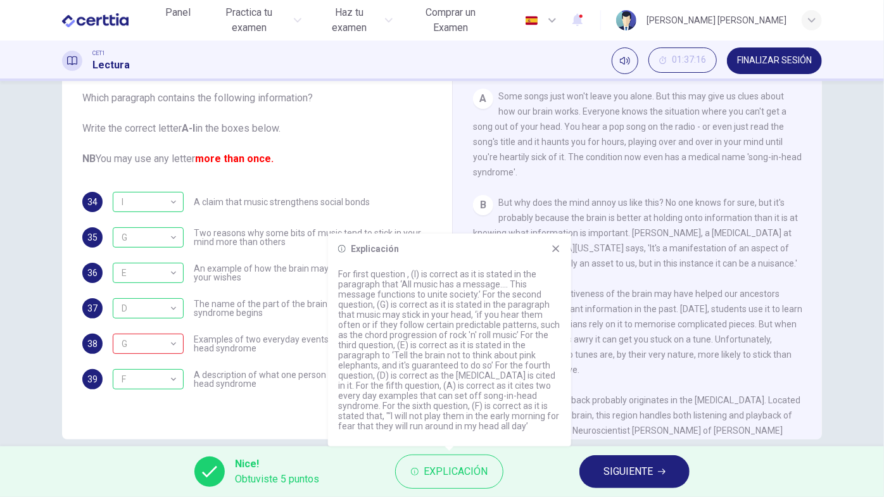
scroll to position [234, 0]
click at [544, 271] on p "For first question , (I) is correct as it is stated in the paragraph that ‘All …" at bounding box center [449, 350] width 223 height 162
click at [558, 251] on icon at bounding box center [556, 249] width 10 height 10
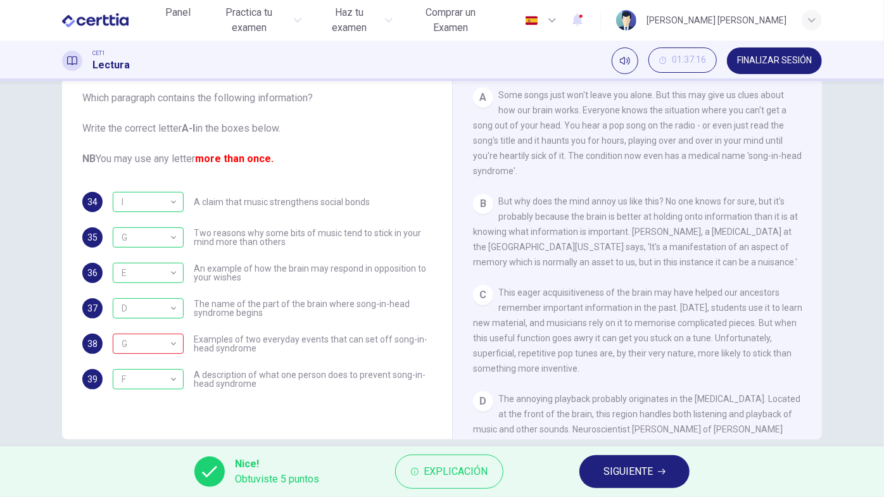
click at [616, 444] on span "SIGUIENTE" at bounding box center [627, 472] width 49 height 18
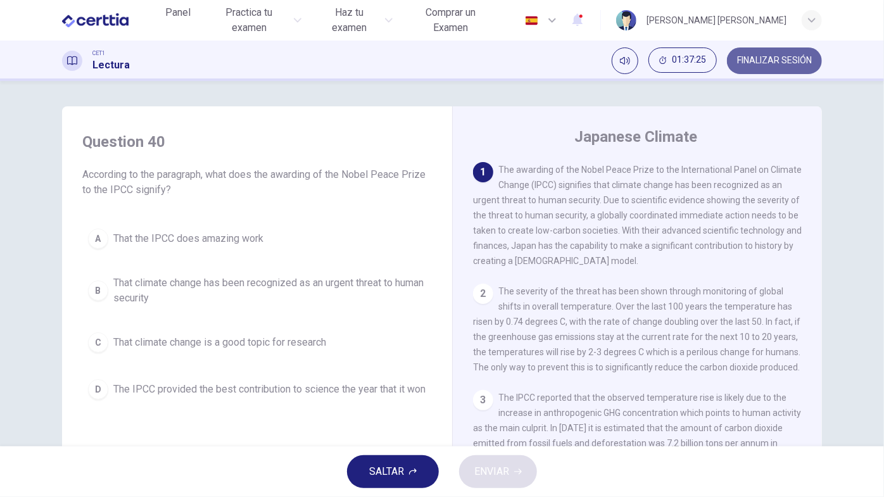
click at [763, 64] on span "FINALIZAR SESIÓN" at bounding box center [774, 61] width 75 height 10
